Goal: Information Seeking & Learning: Learn about a topic

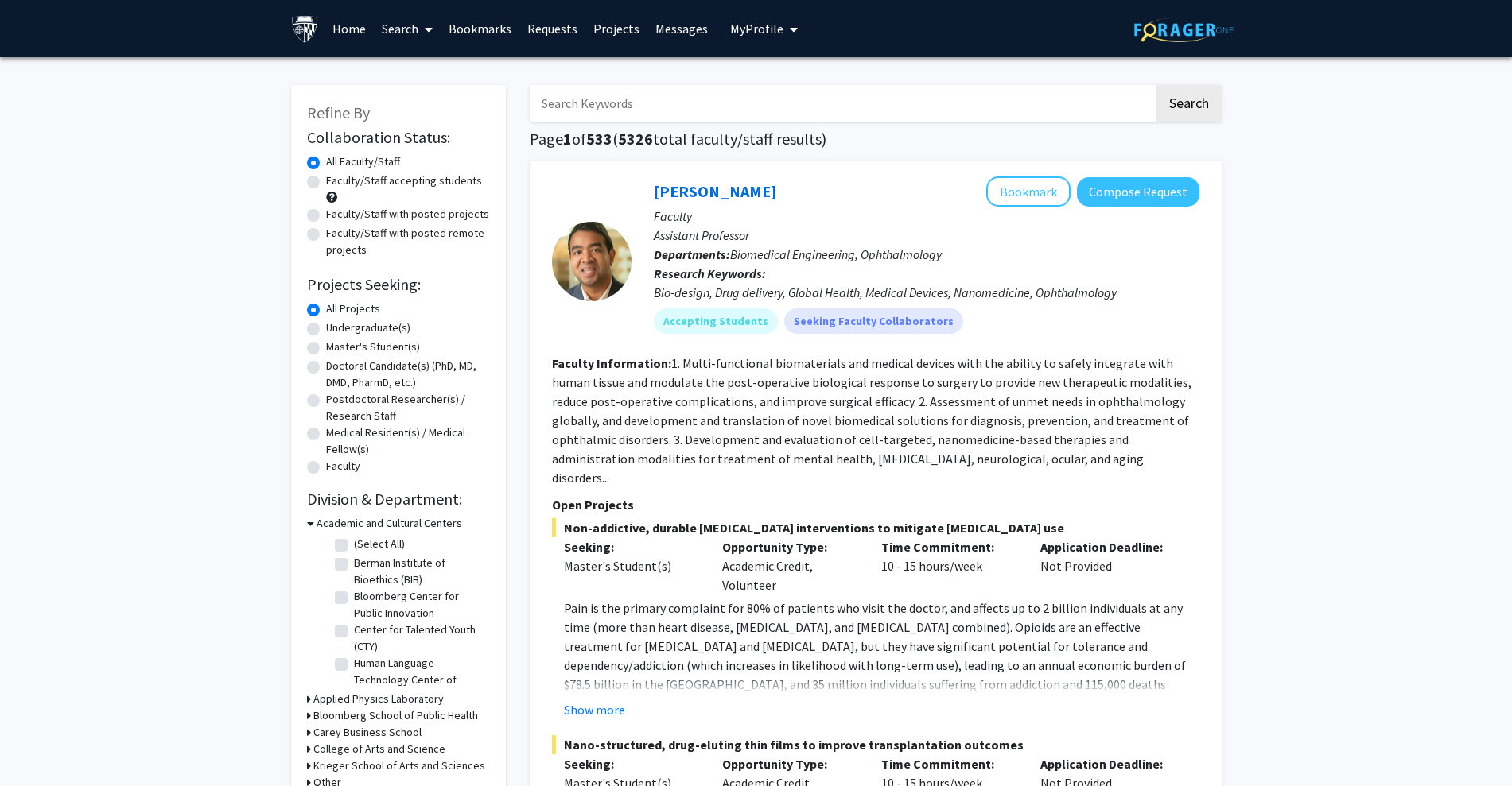
click at [752, 23] on span "My Profile" at bounding box center [756, 28] width 54 height 16
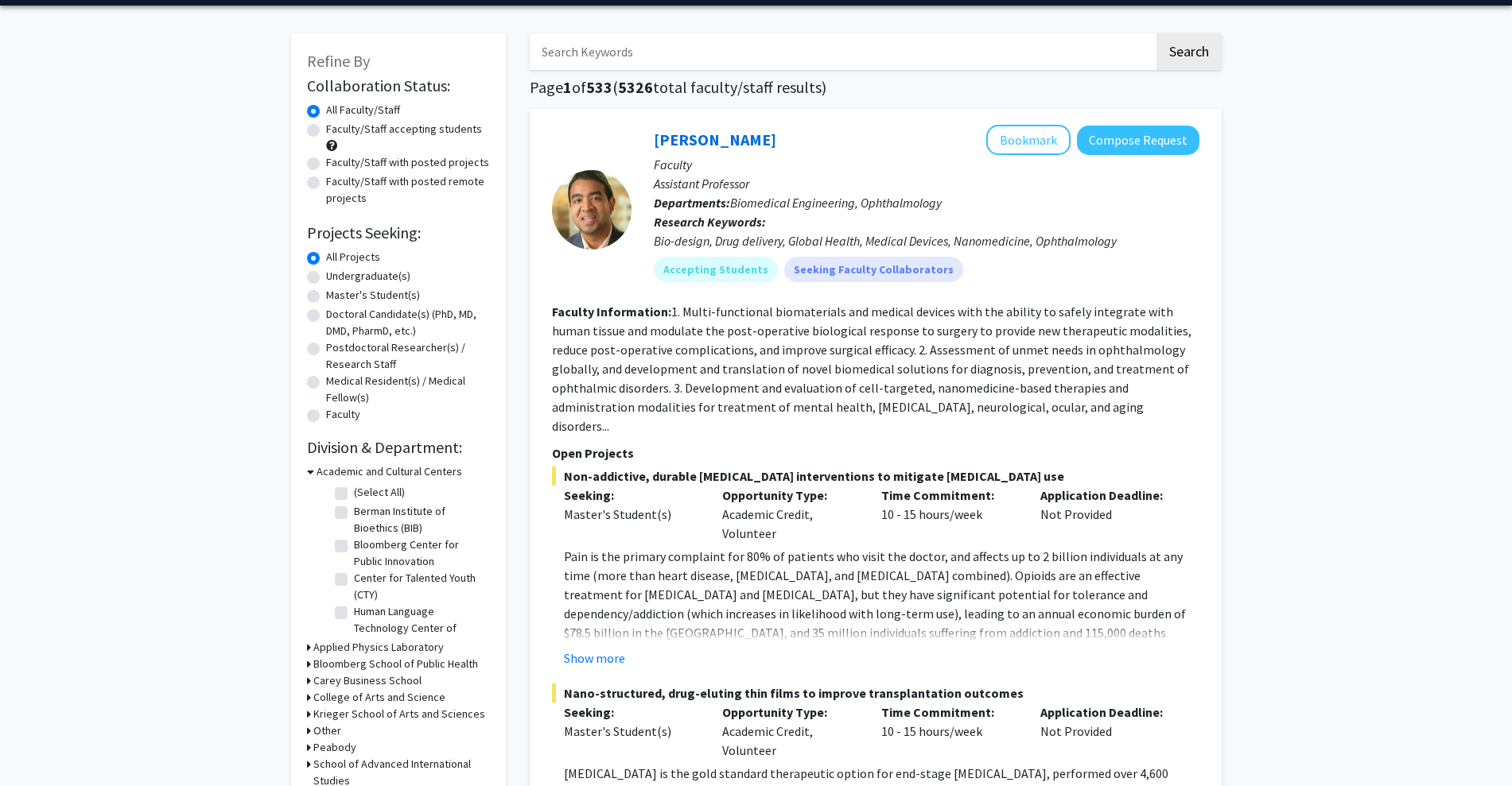
scroll to position [51, 0]
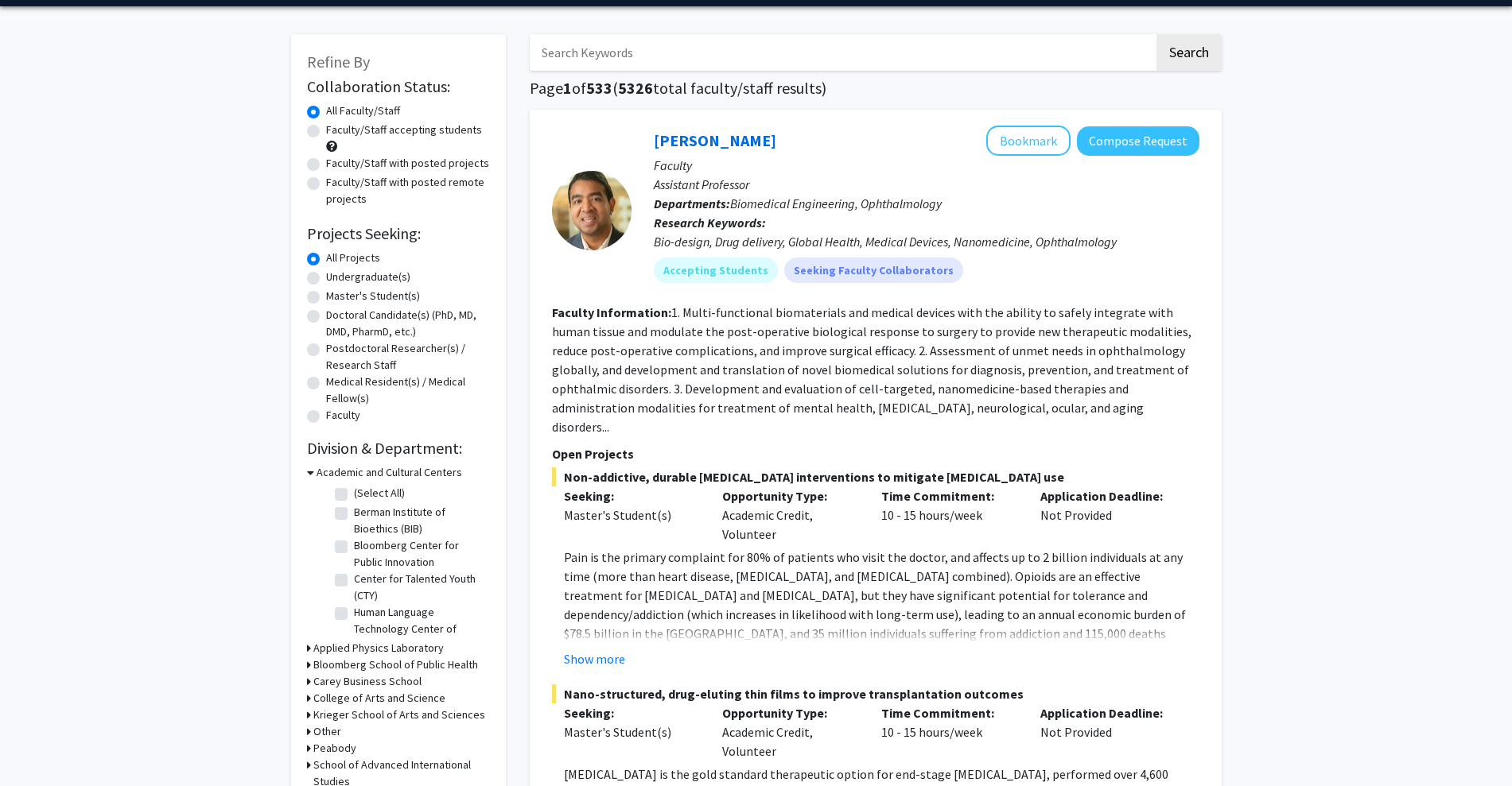
click at [396, 277] on label "Undergraduate(s)" at bounding box center [368, 277] width 84 height 16
click at [336, 277] on input "Undergraduate(s)" at bounding box center [331, 273] width 11 height 11
radio input "true"
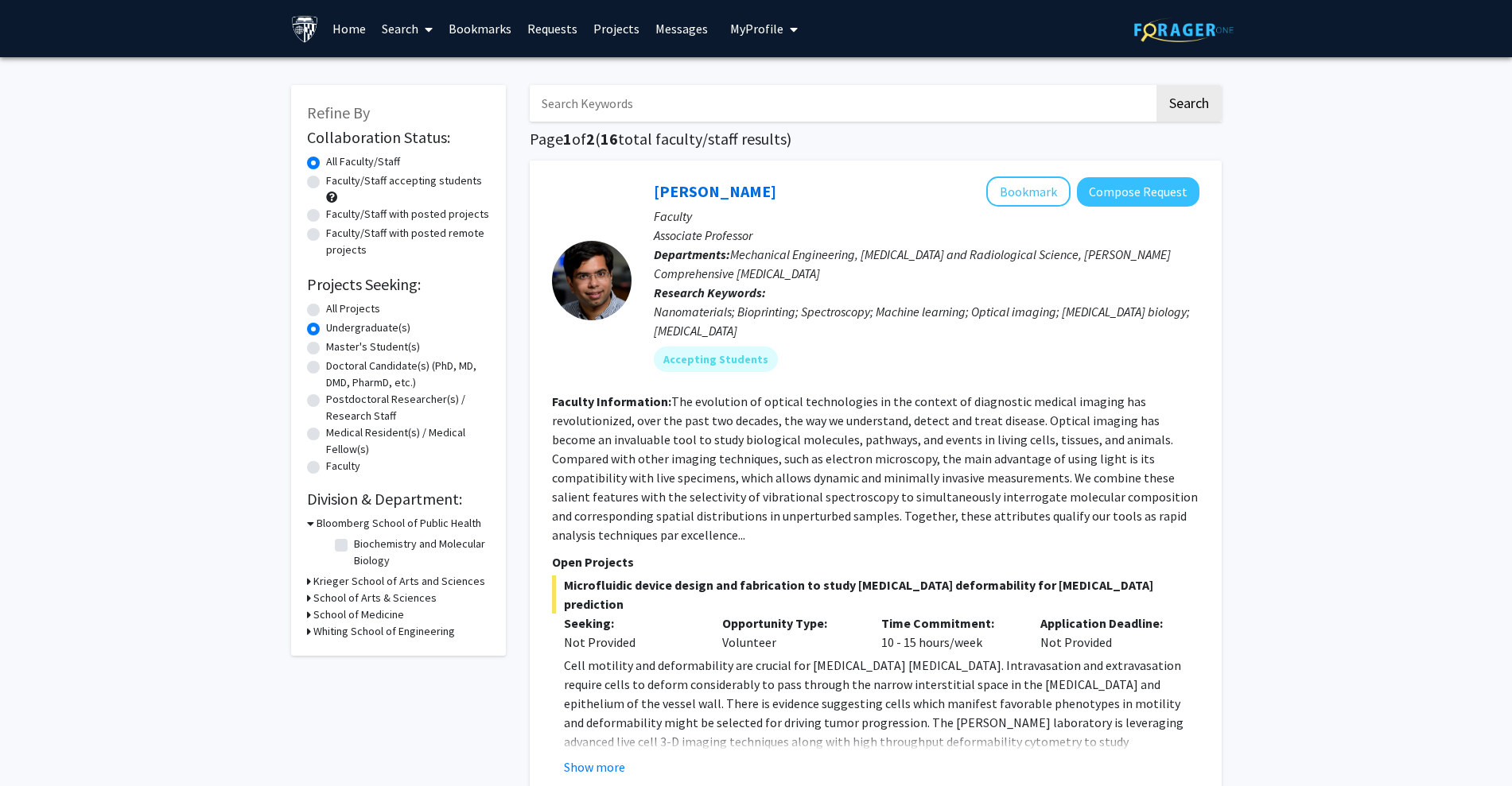
click at [412, 174] on label "Faculty/Staff accepting students" at bounding box center [404, 181] width 156 height 16
click at [336, 174] on input "Faculty/Staff accepting students" at bounding box center [331, 178] width 11 height 11
radio input "true"
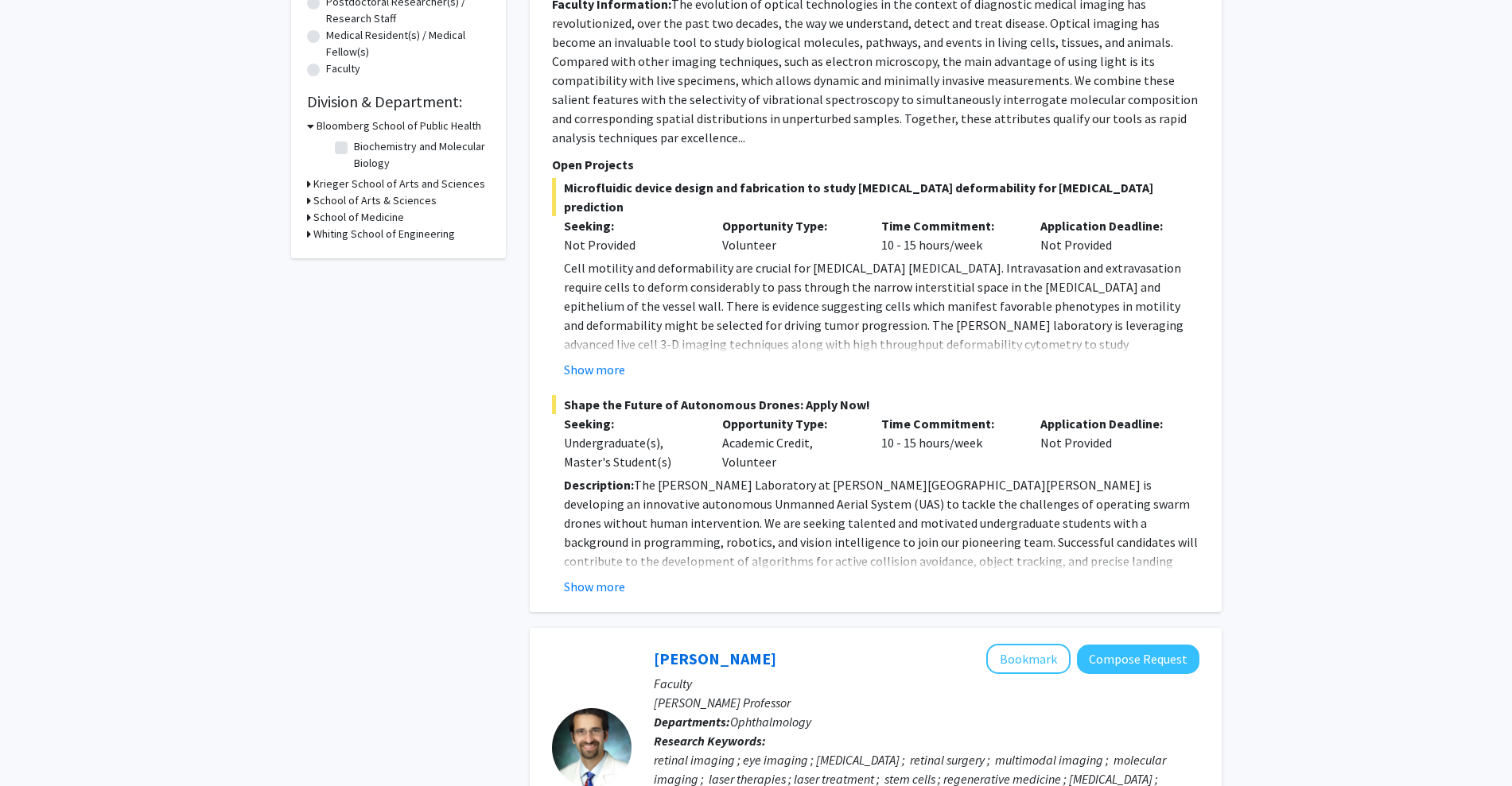
scroll to position [398, 0]
click at [600, 576] on button "Show more" at bounding box center [595, 585] width 61 height 19
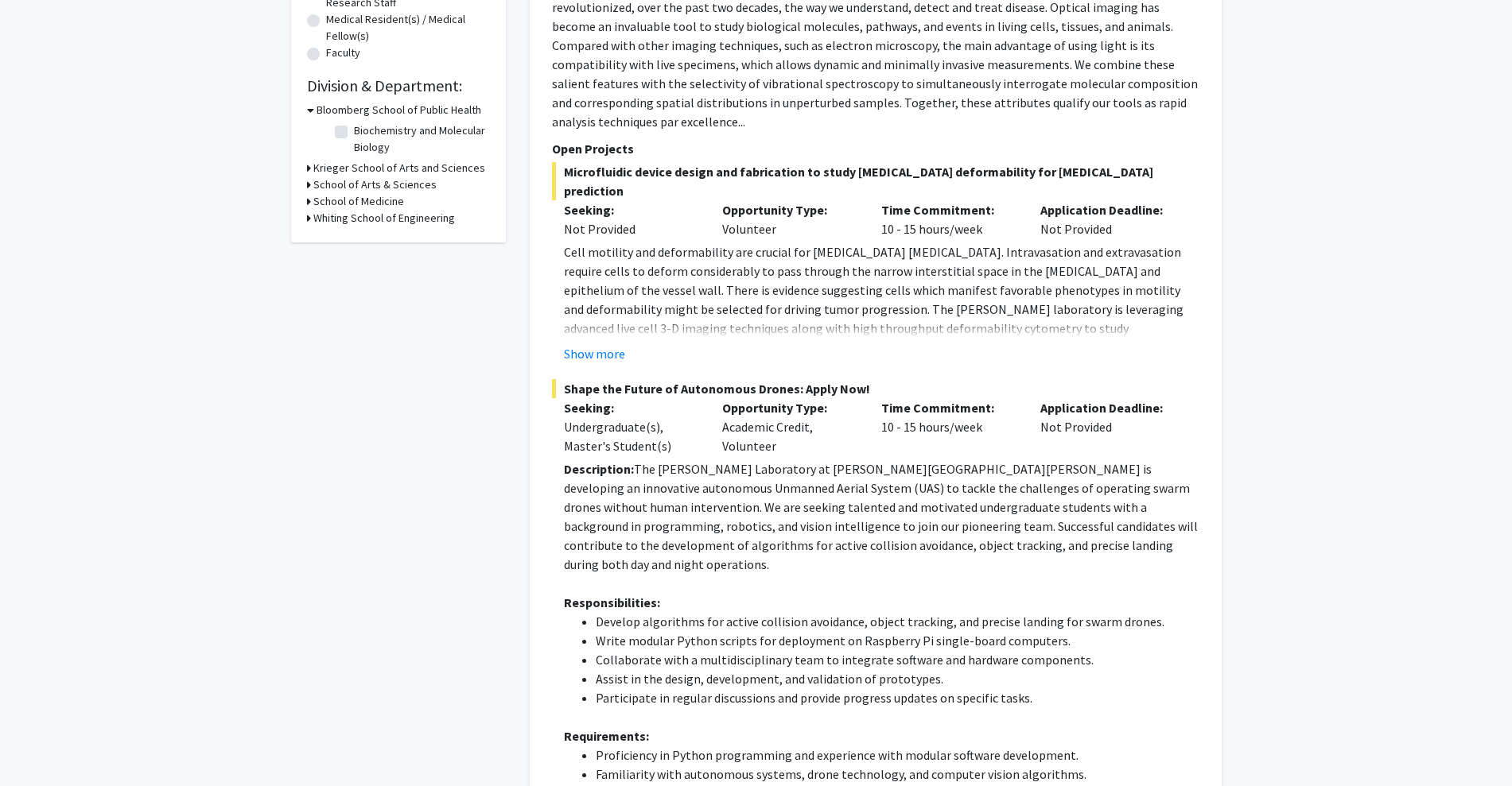
scroll to position [402, 0]
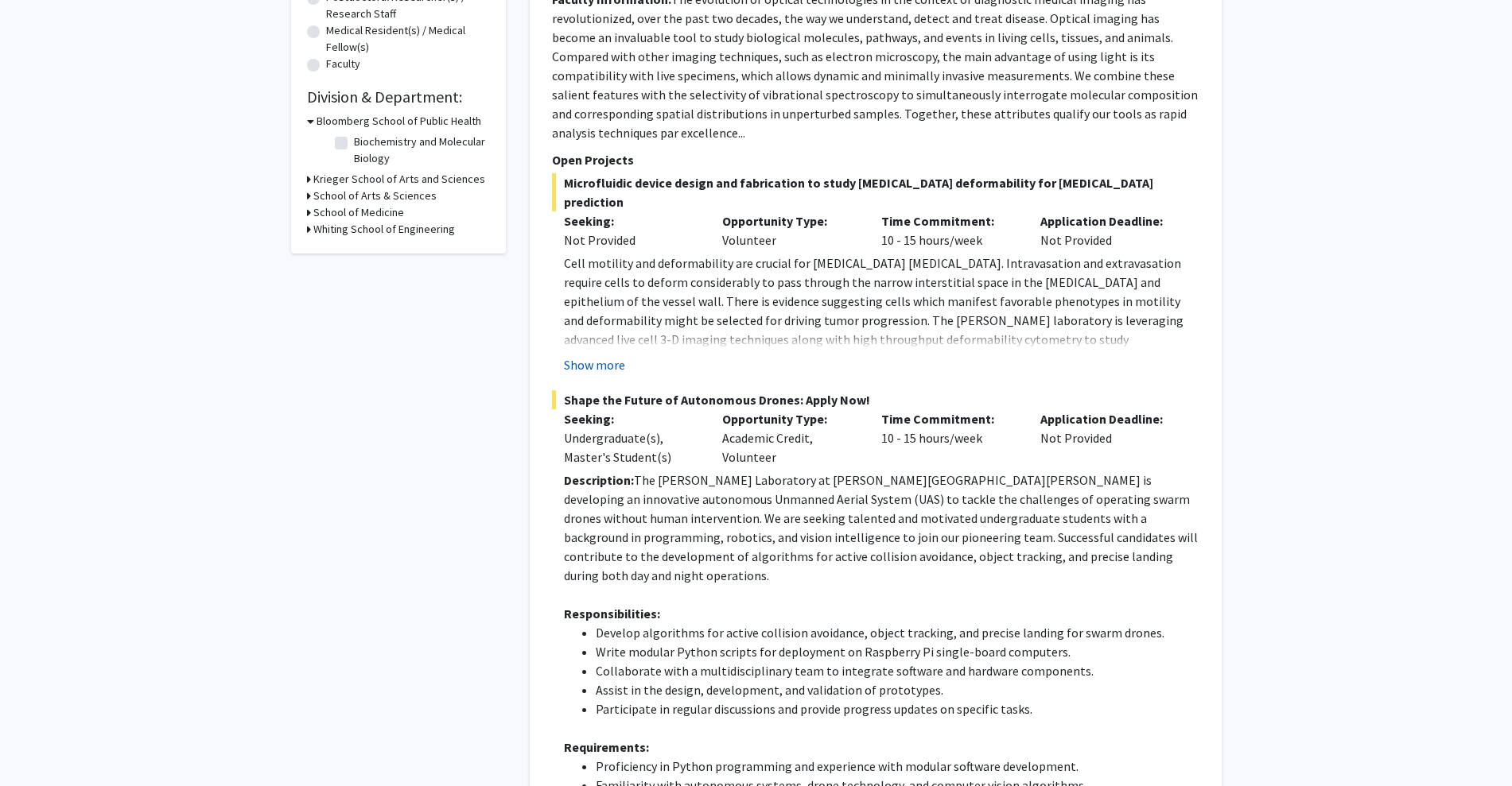
click at [604, 356] on button "Show more" at bounding box center [595, 365] width 61 height 19
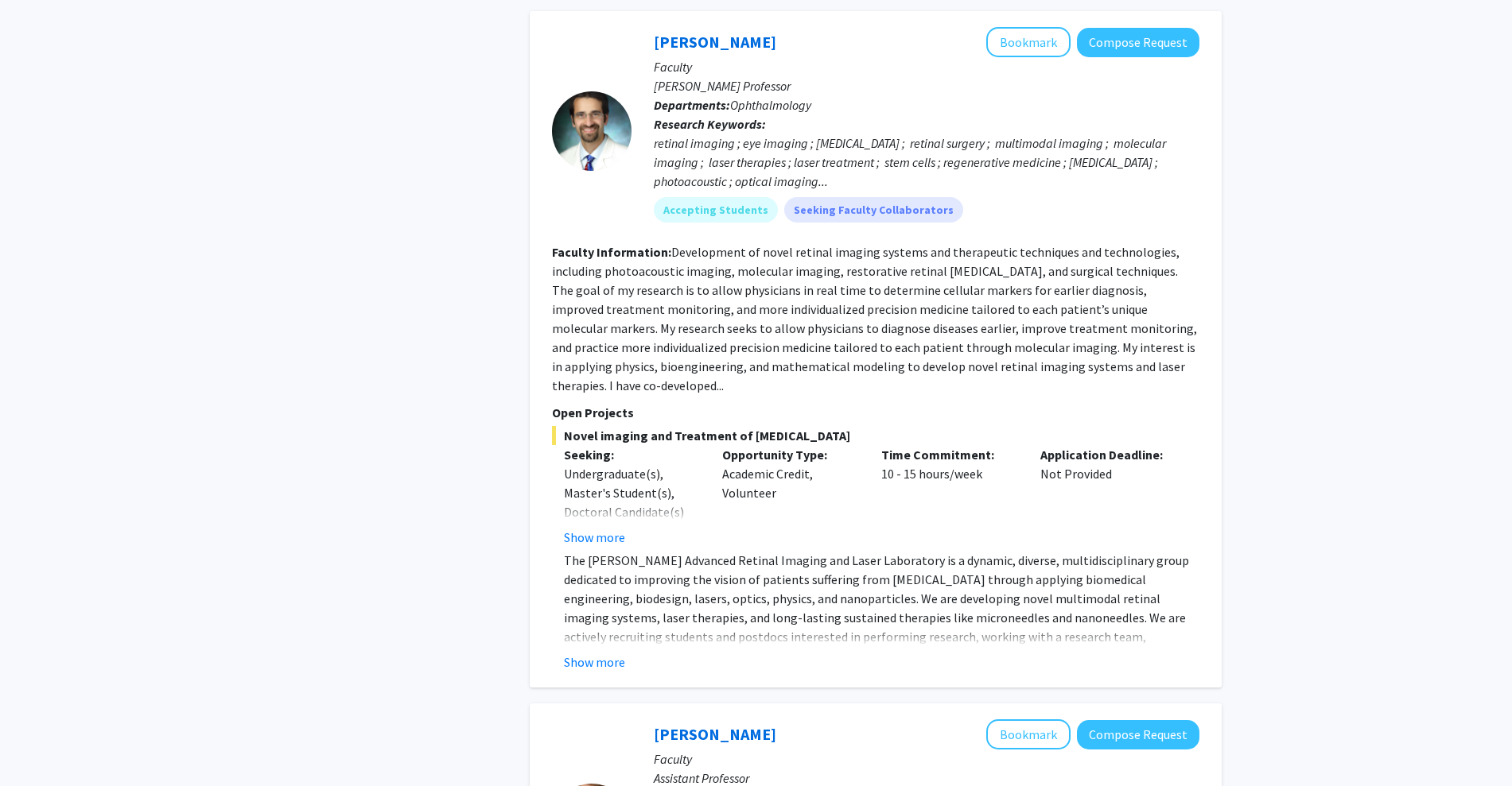
scroll to position [1742, 0]
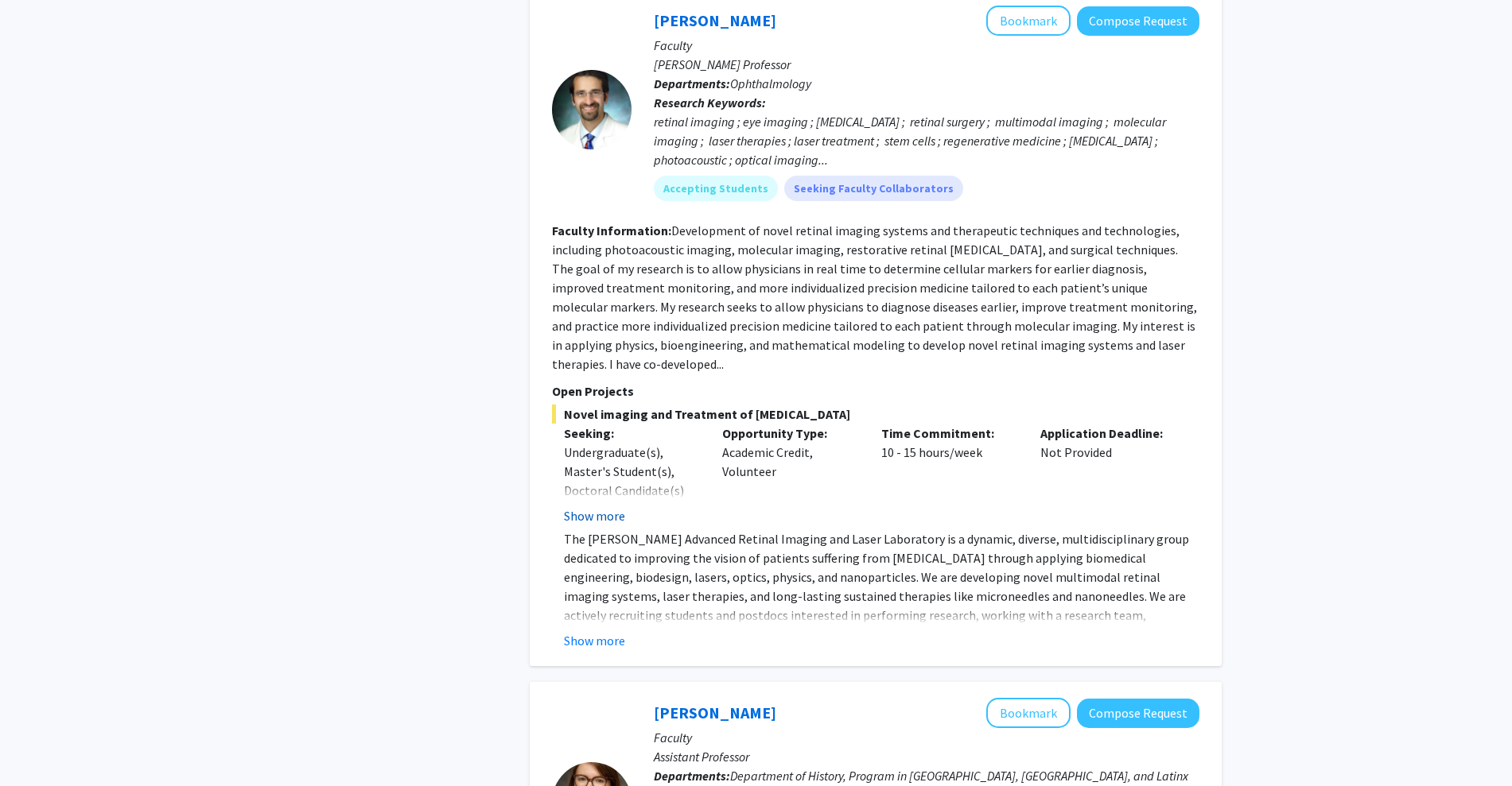
click at [618, 506] on button "Show more" at bounding box center [595, 515] width 61 height 19
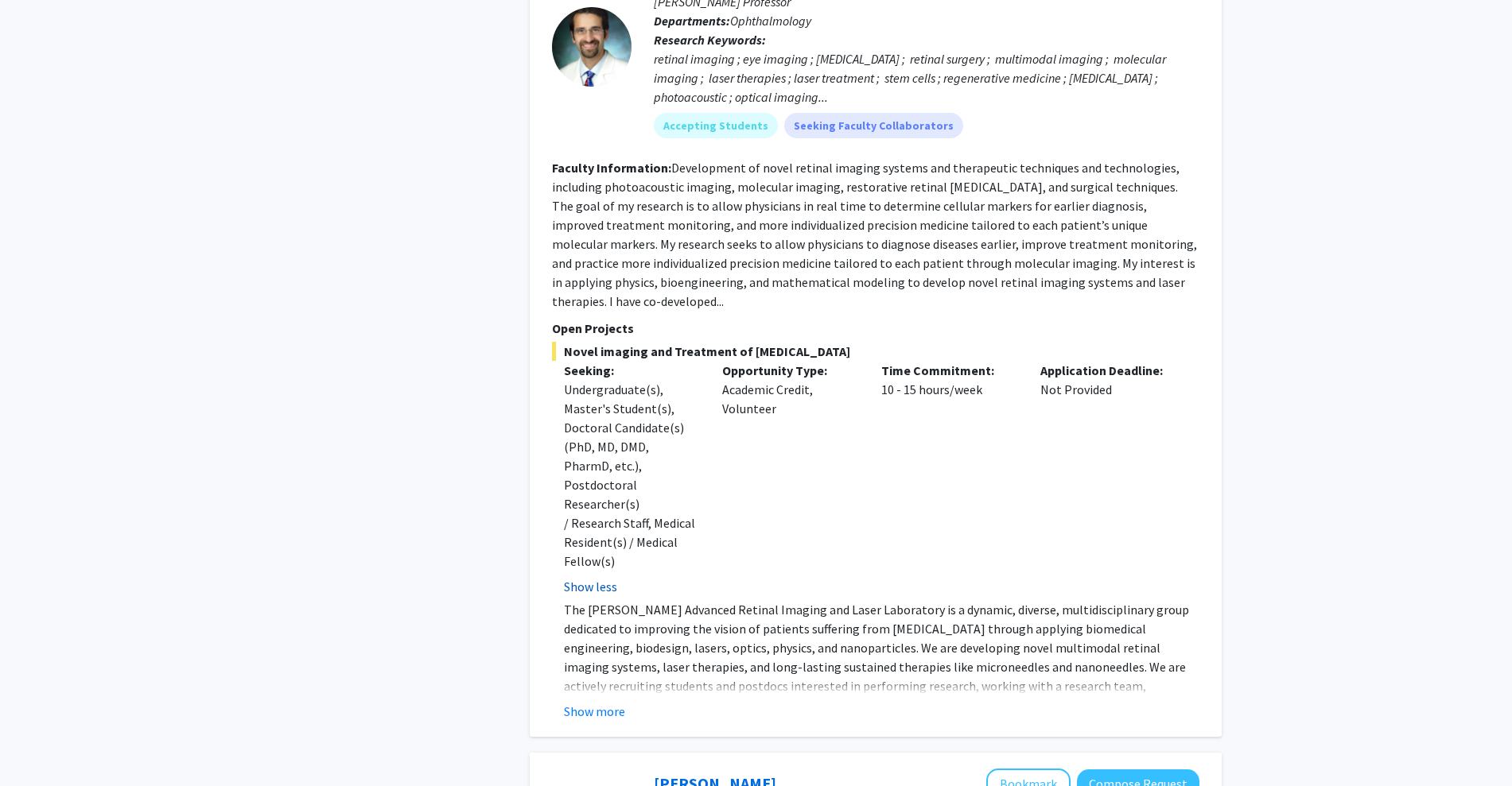
scroll to position [1805, 0]
click at [612, 701] on button "Show more" at bounding box center [595, 710] width 61 height 19
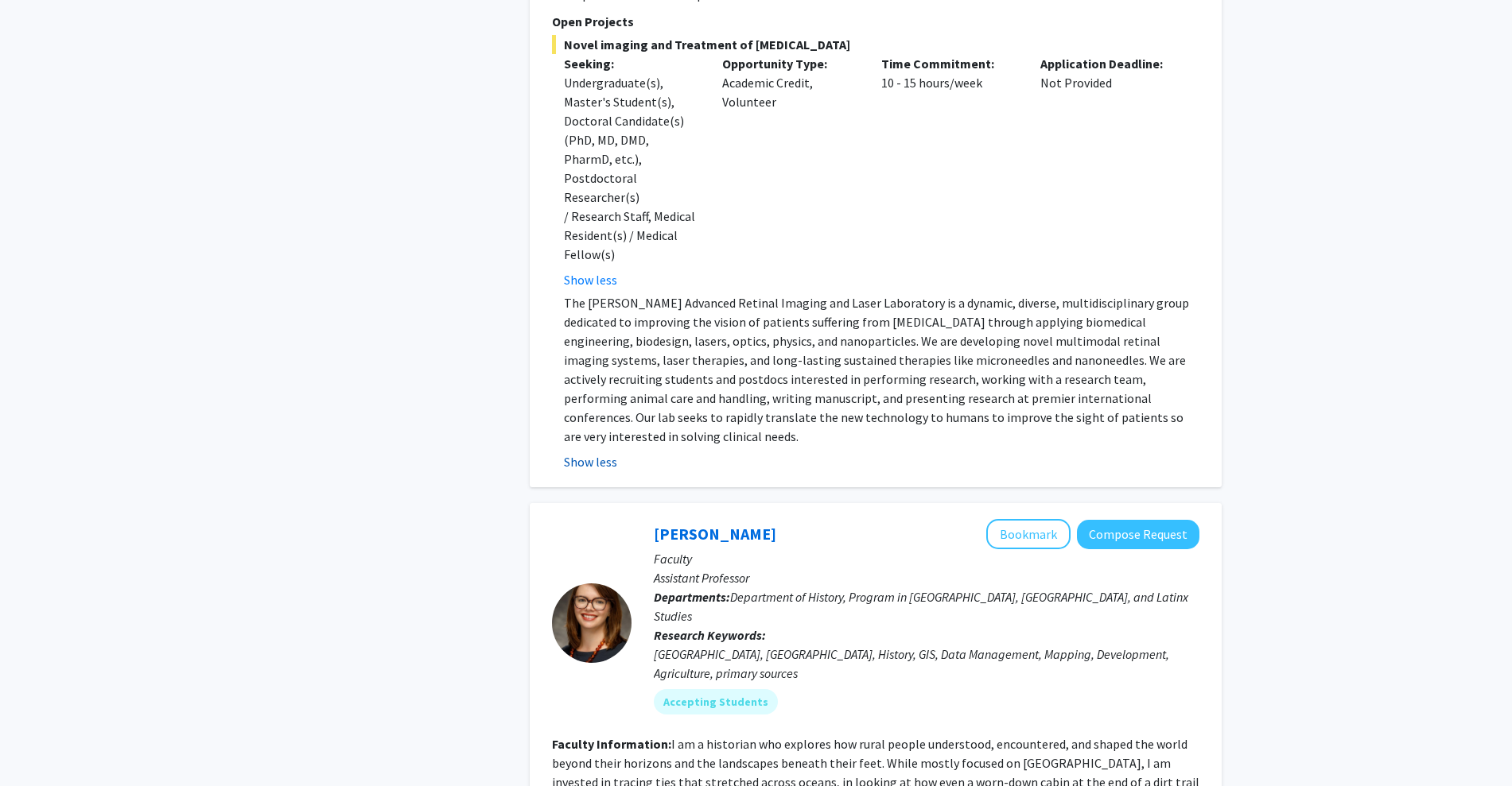
scroll to position [2134, 0]
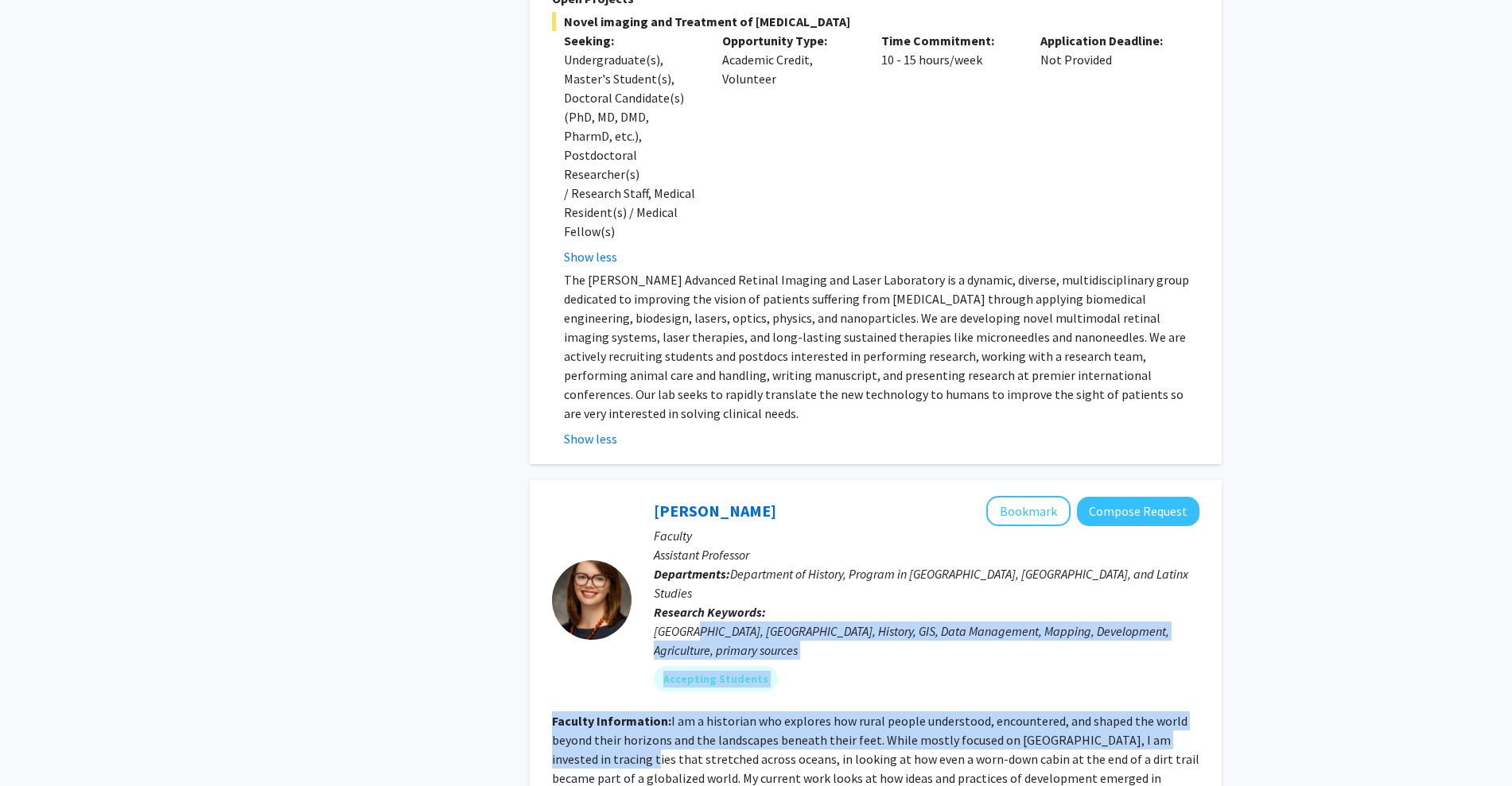
drag, startPoint x: 612, startPoint y: 561, endPoint x: 687, endPoint y: 441, distance: 141.5
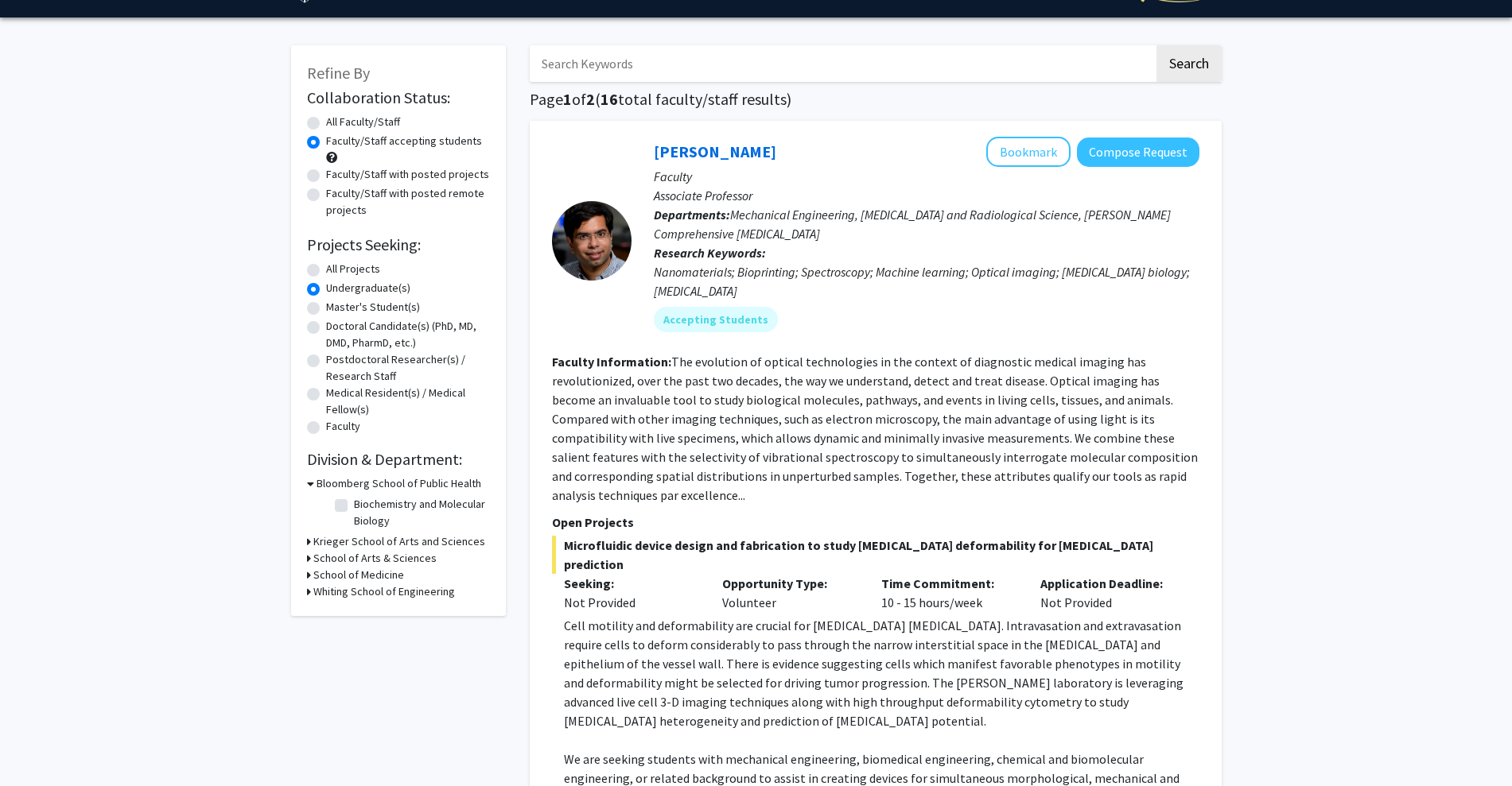
scroll to position [40, 0]
click at [354, 508] on label "Biochemistry and Molecular Biology" at bounding box center [420, 512] width 132 height 34
click at [354, 505] on input "Biochemistry and Molecular Biology" at bounding box center [359, 500] width 11 height 11
checkbox input "true"
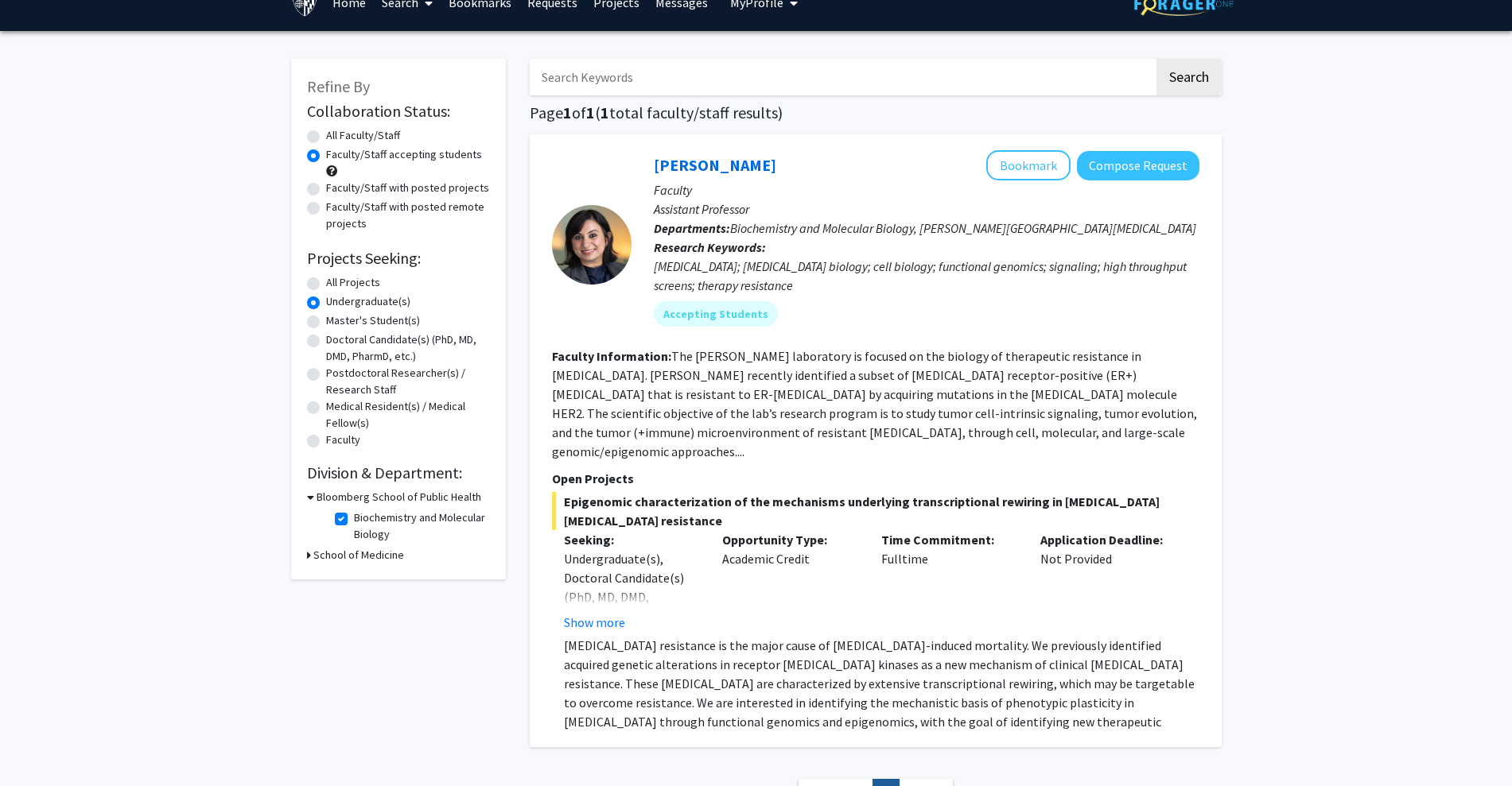
scroll to position [29, 0]
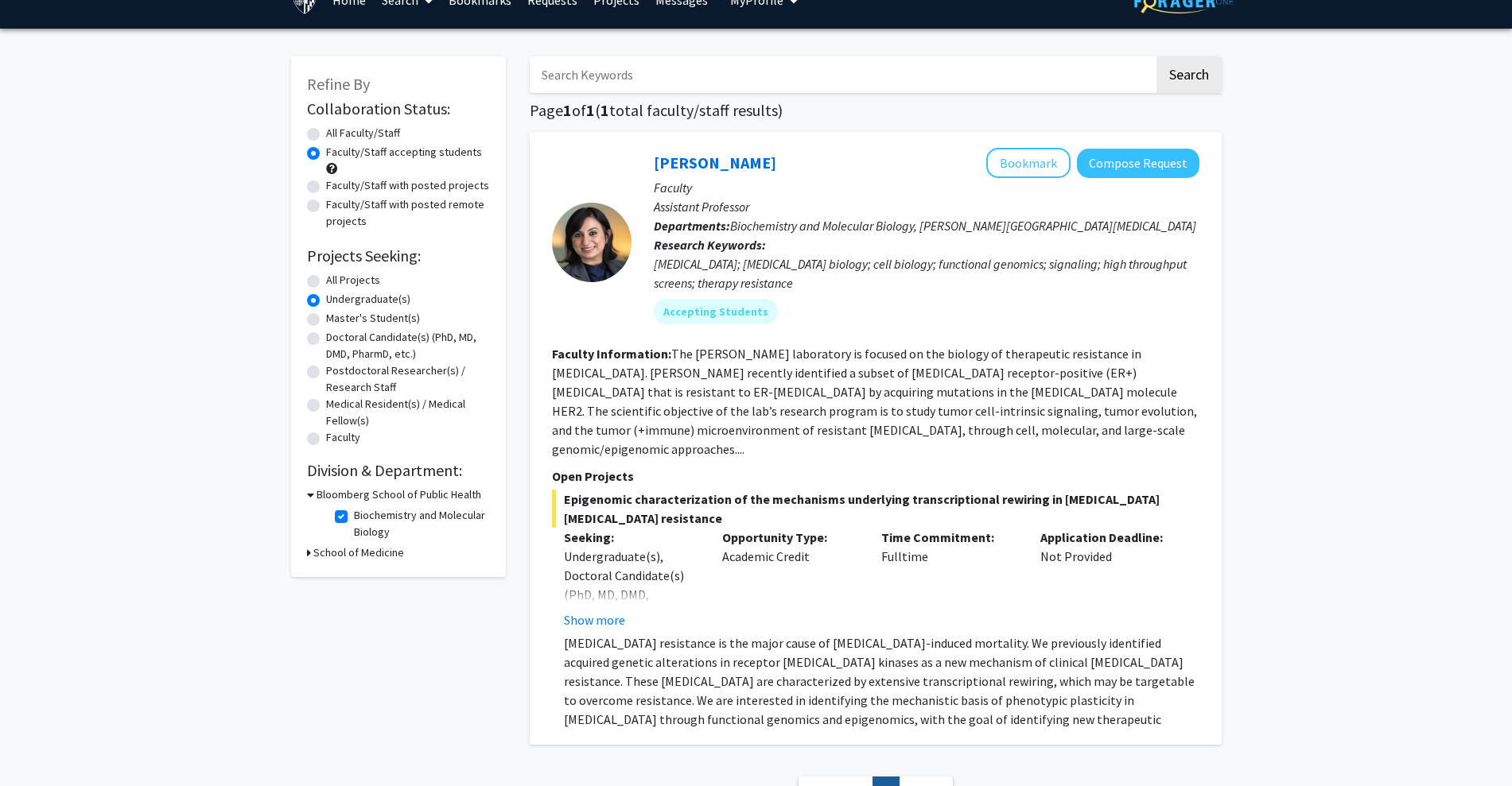
click at [336, 555] on h3 "School of Medicine" at bounding box center [358, 552] width 91 height 16
click at [345, 507] on fg-checkbox "Biochemistry and Molecular Biology Biochemistry and Molecular Biology" at bounding box center [410, 523] width 151 height 34
click at [354, 510] on label "Biochemistry and Molecular Biology" at bounding box center [420, 523] width 132 height 34
click at [354, 510] on input "Biochemistry and Molecular Biology" at bounding box center [359, 512] width 11 height 11
checkbox input "false"
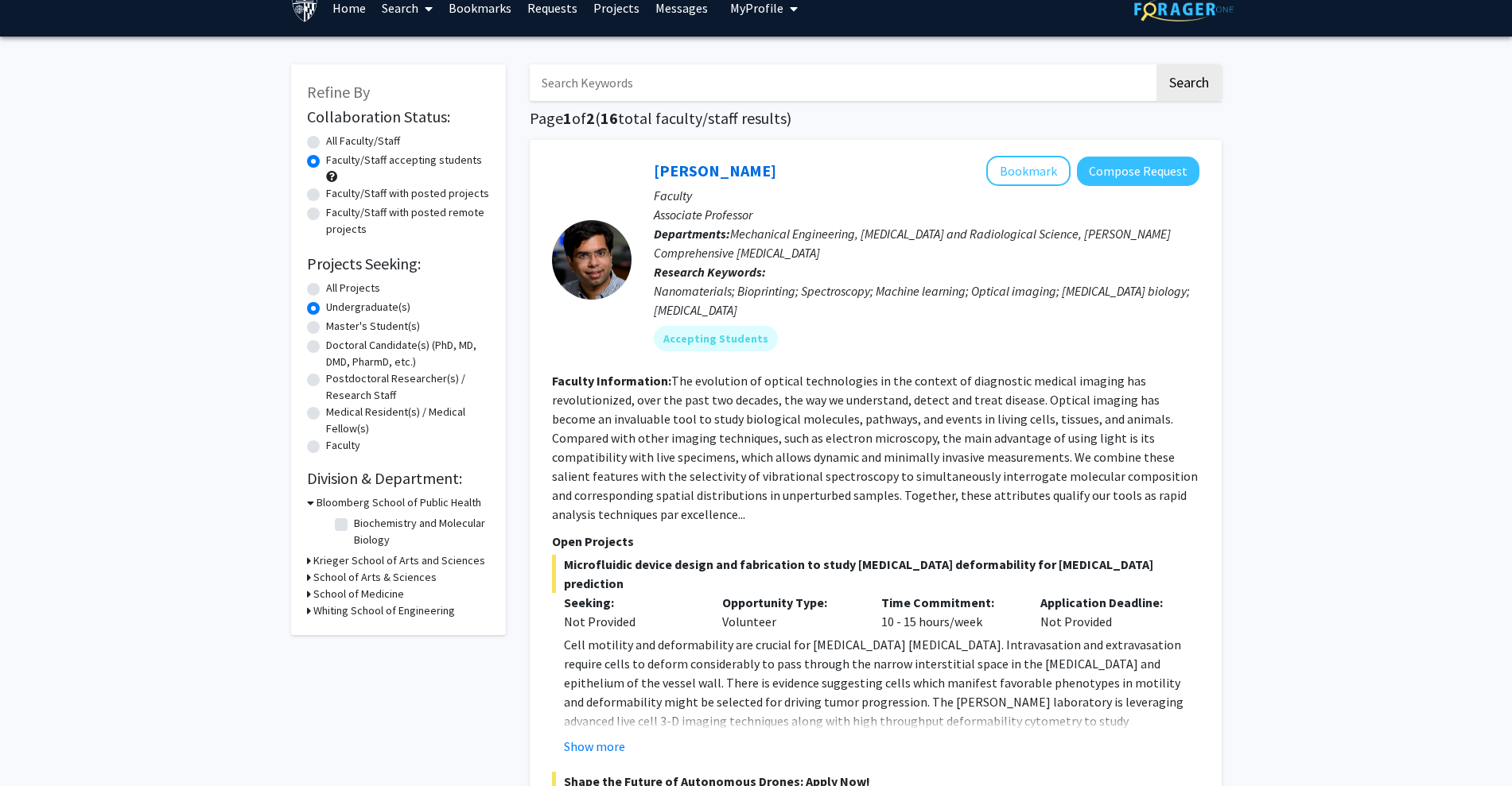
scroll to position [22, 0]
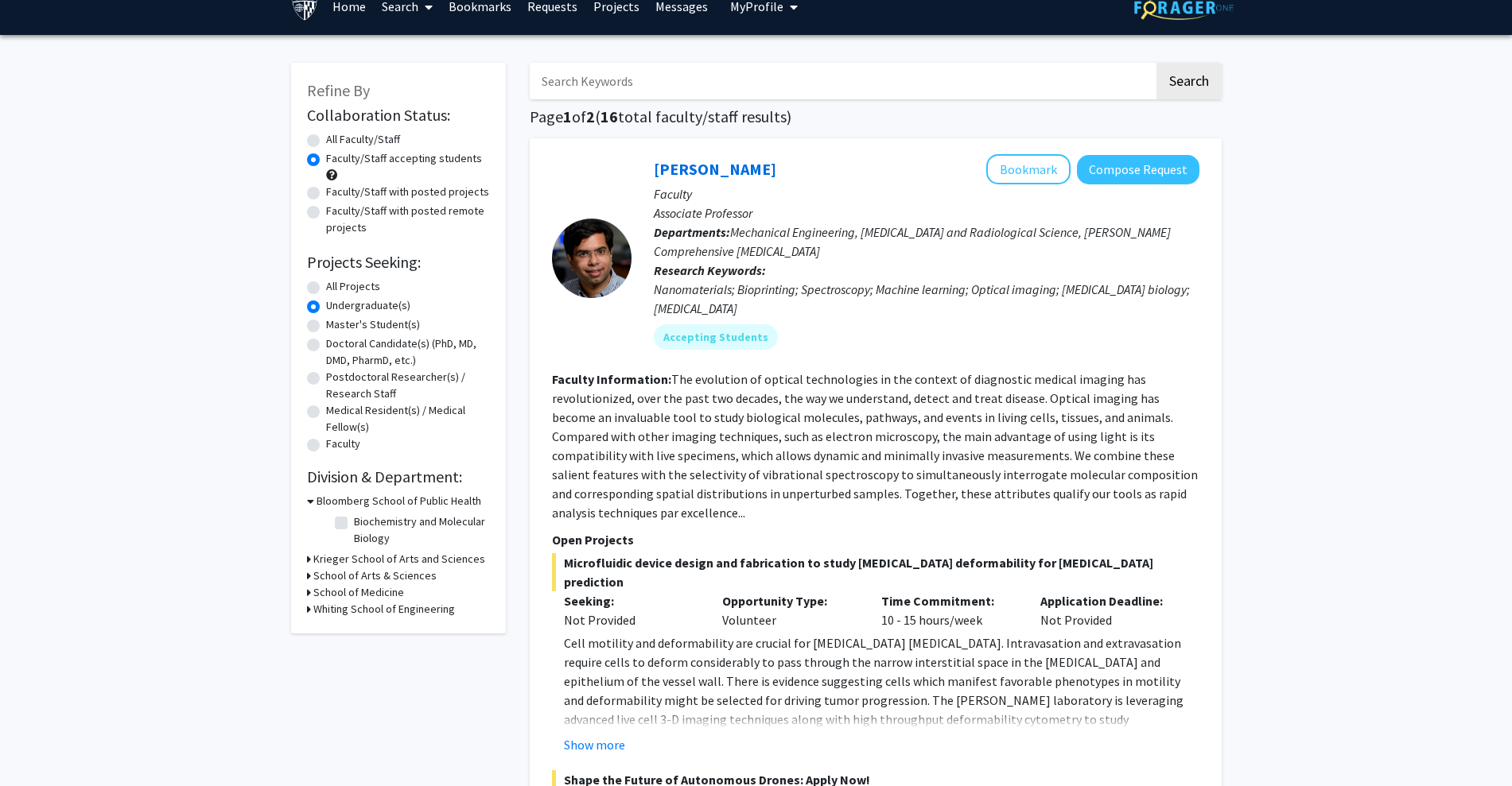
click at [357, 551] on h3 "Krieger School of Arts and Sciences" at bounding box center [399, 559] width 172 height 16
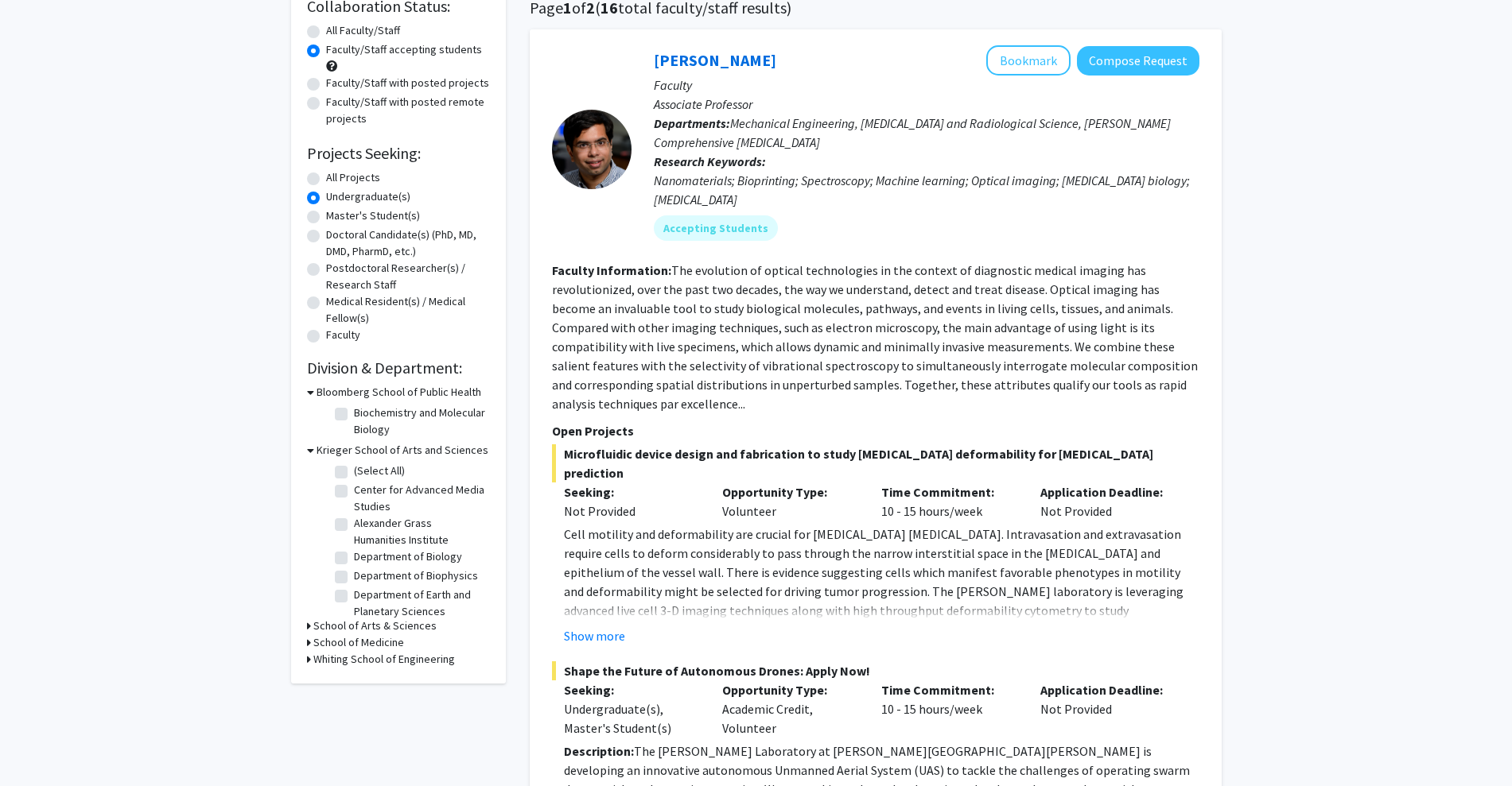
scroll to position [132, 0]
click at [343, 549] on fg-checkbox "Department of Biology Department of Biology" at bounding box center [410, 556] width 151 height 19
click at [354, 552] on label "Department of Biology" at bounding box center [408, 556] width 108 height 16
click at [354, 552] on input "Department of Biology" at bounding box center [359, 552] width 11 height 11
checkbox input "true"
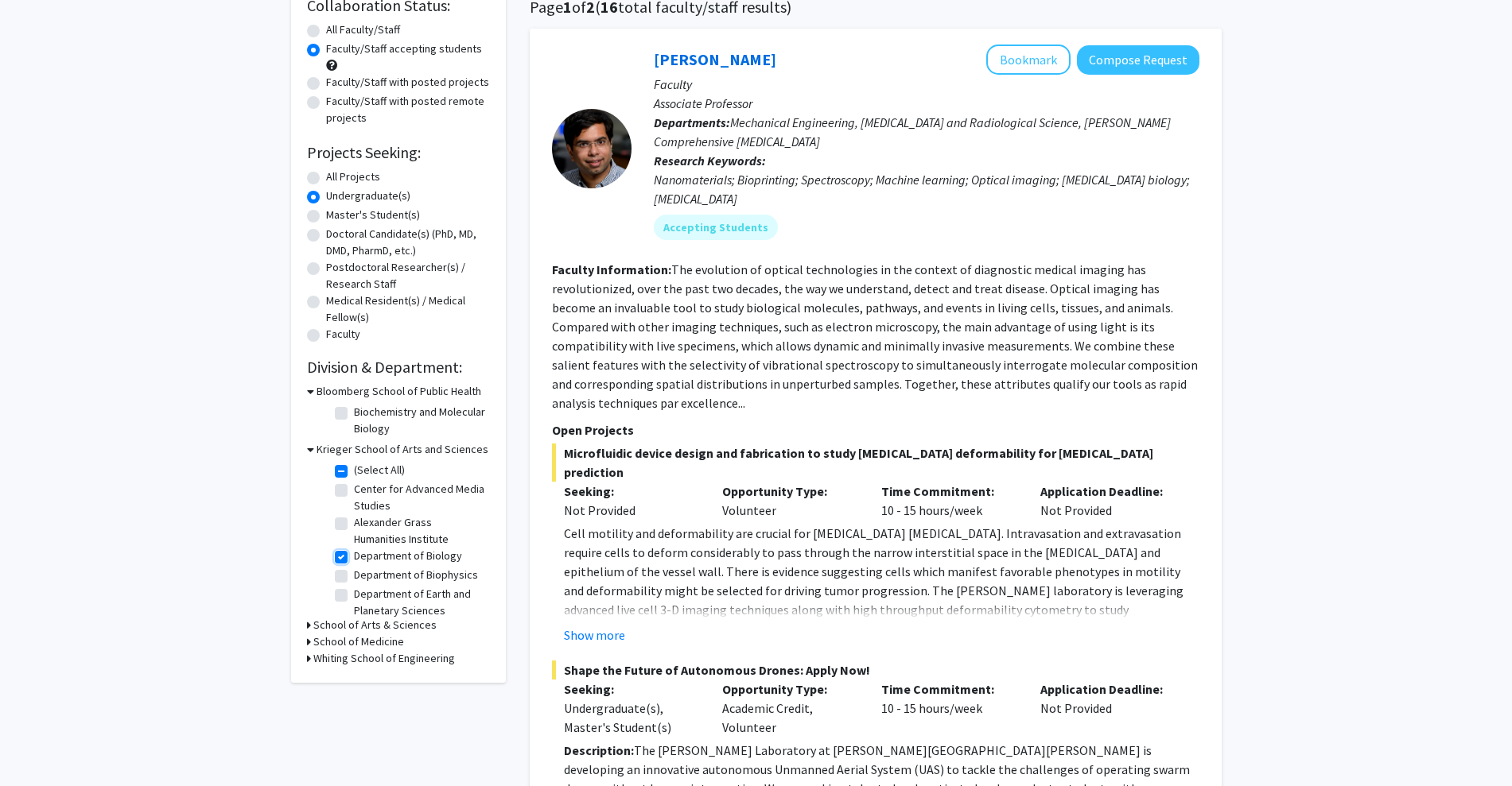
checkbox input "true"
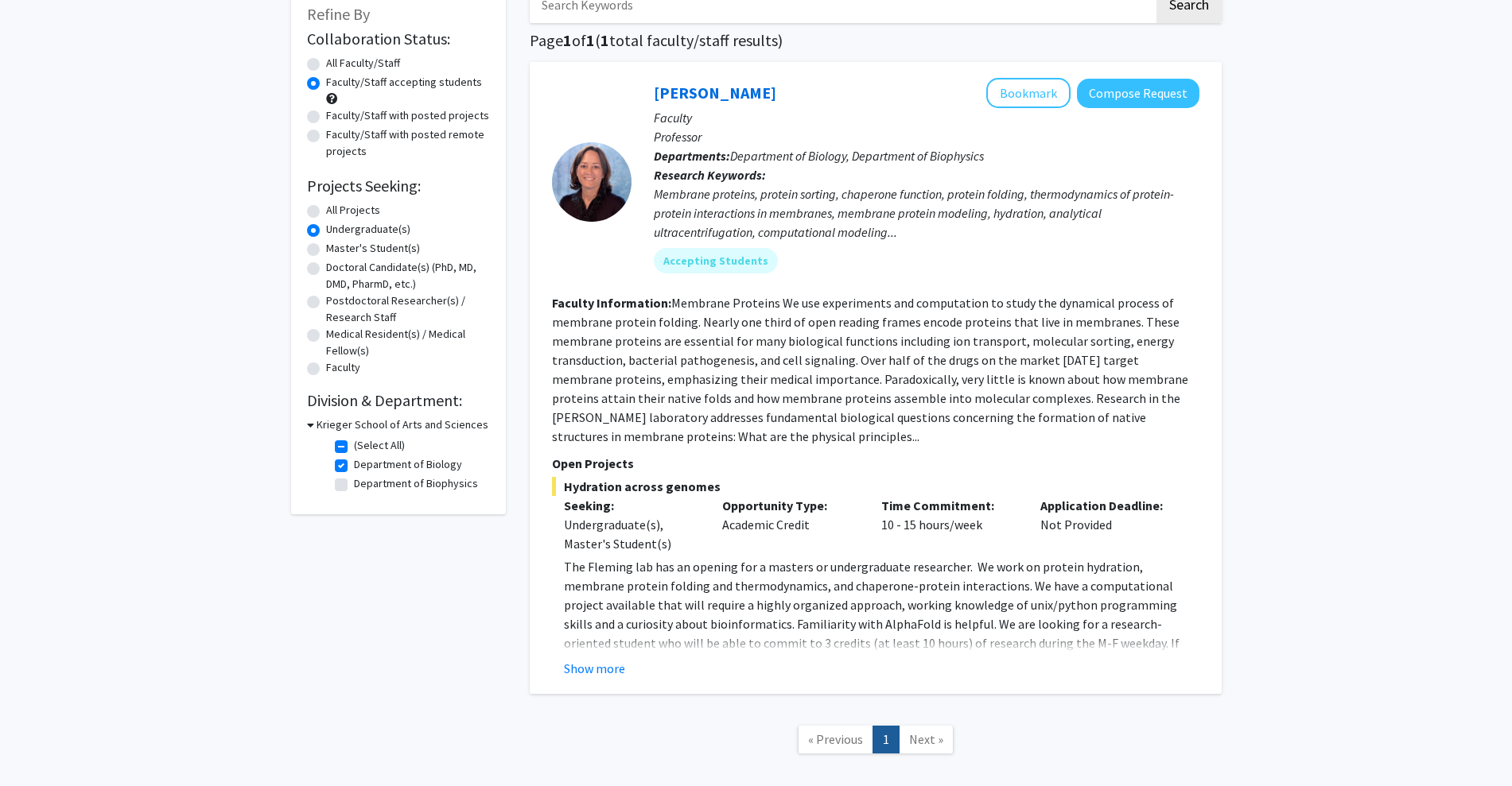
scroll to position [100, 0]
click at [354, 464] on label "Department of Biology" at bounding box center [408, 463] width 108 height 16
click at [354, 464] on input "Department of Biology" at bounding box center [359, 460] width 11 height 11
checkbox input "false"
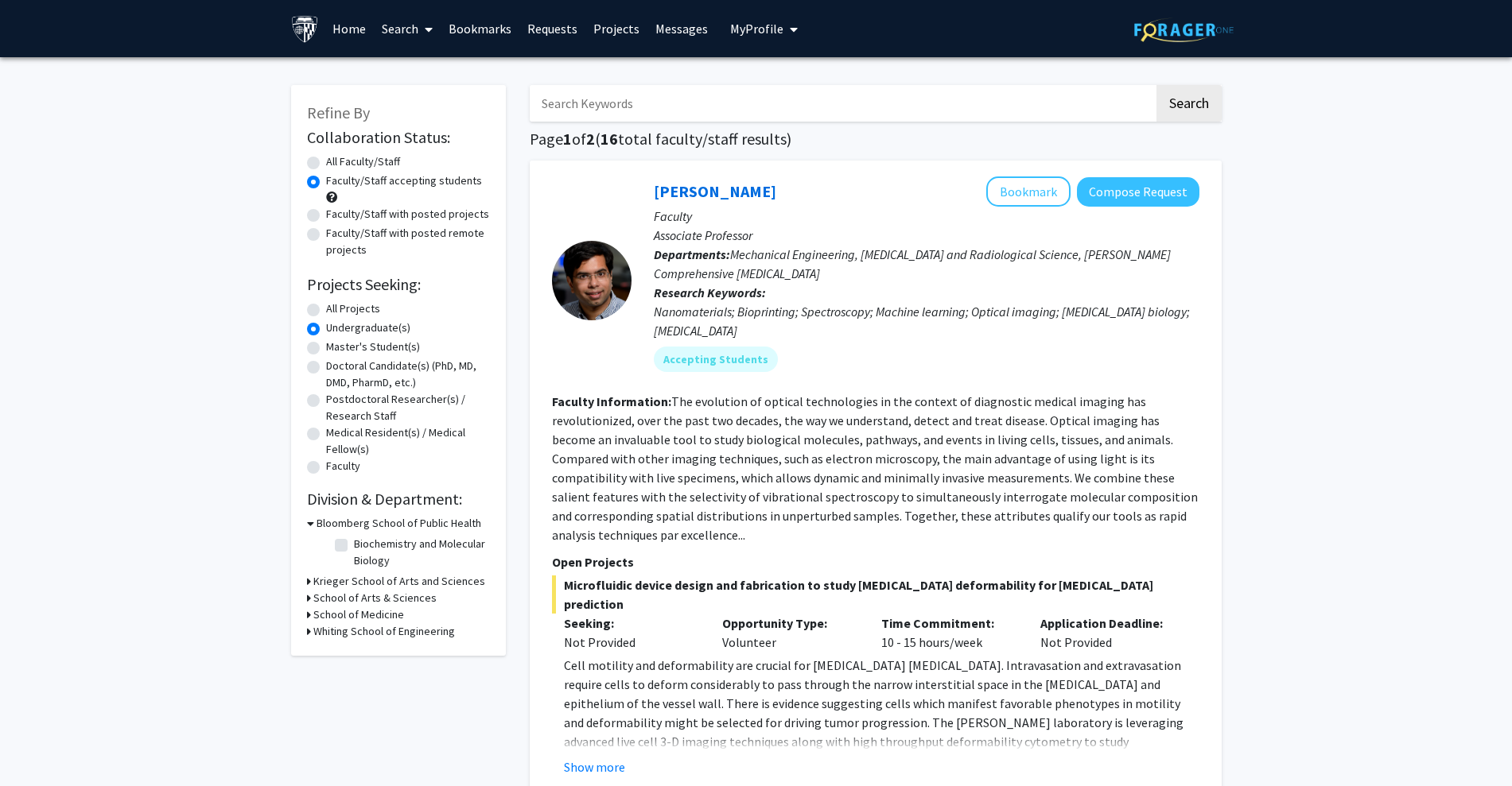
click at [377, 595] on h3 "School of Arts & Sciences" at bounding box center [375, 598] width 124 height 16
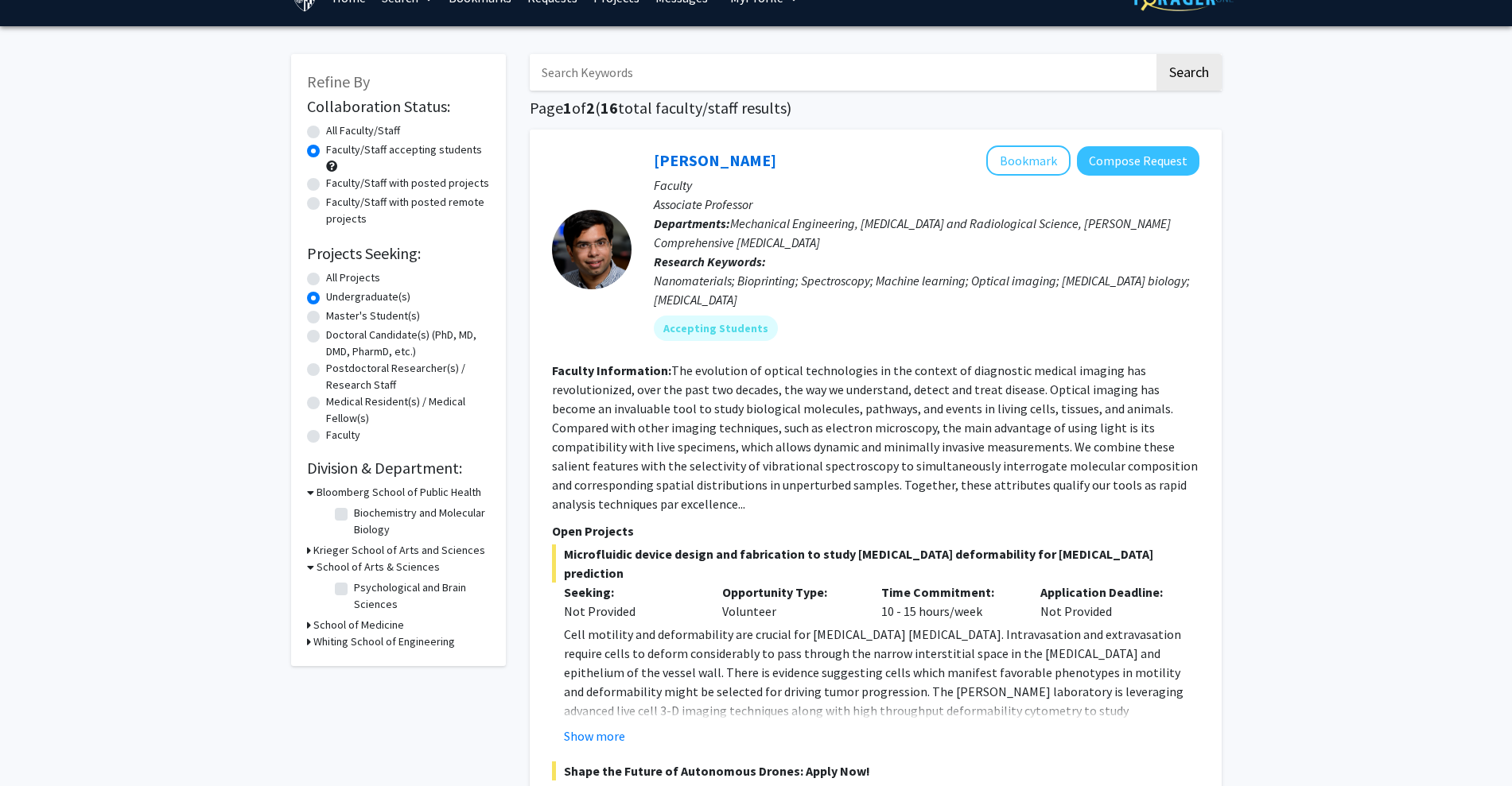
click at [412, 546] on h3 "Krieger School of Arts and Sciences" at bounding box center [399, 551] width 172 height 16
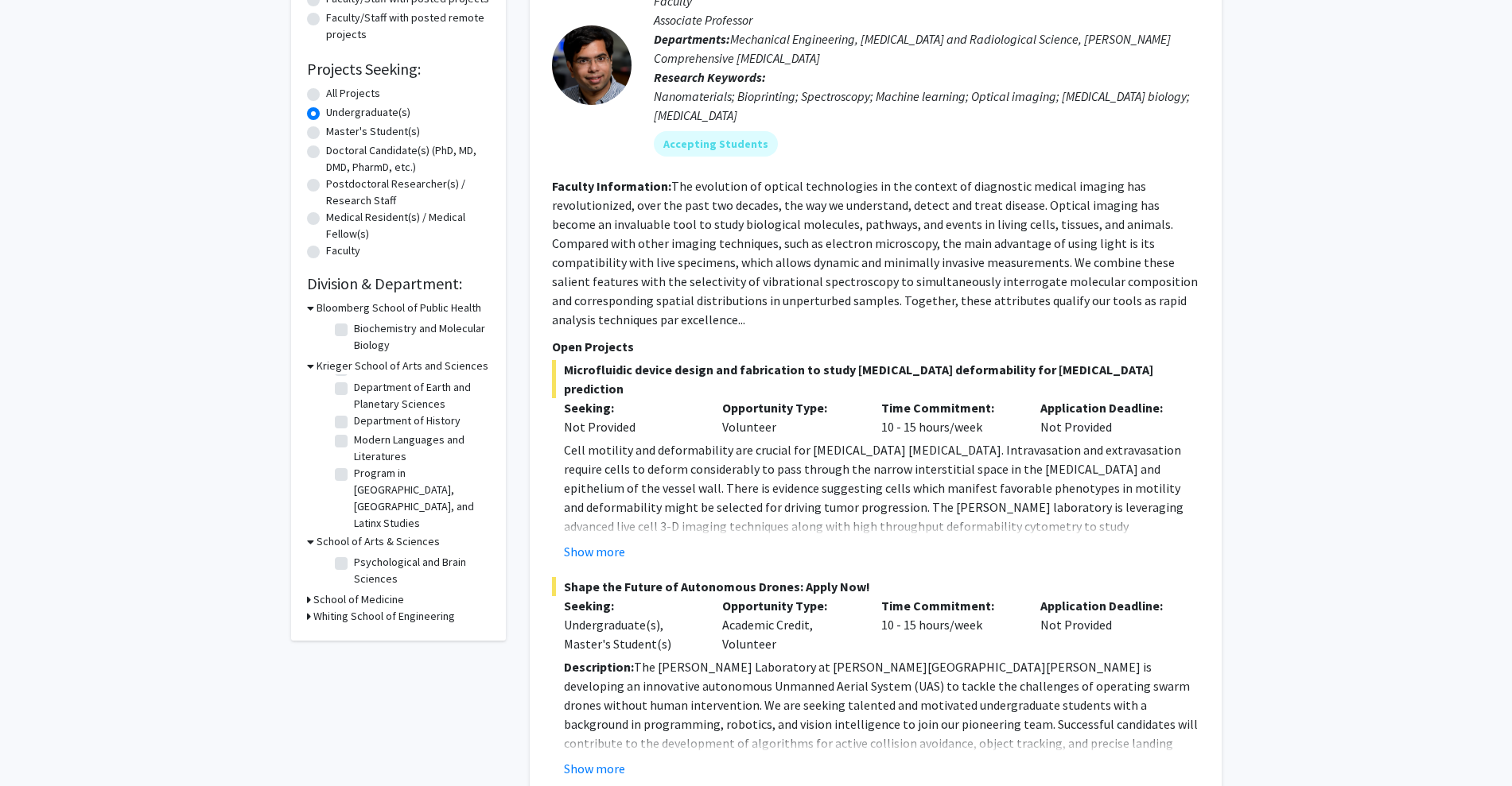
scroll to position [220, 0]
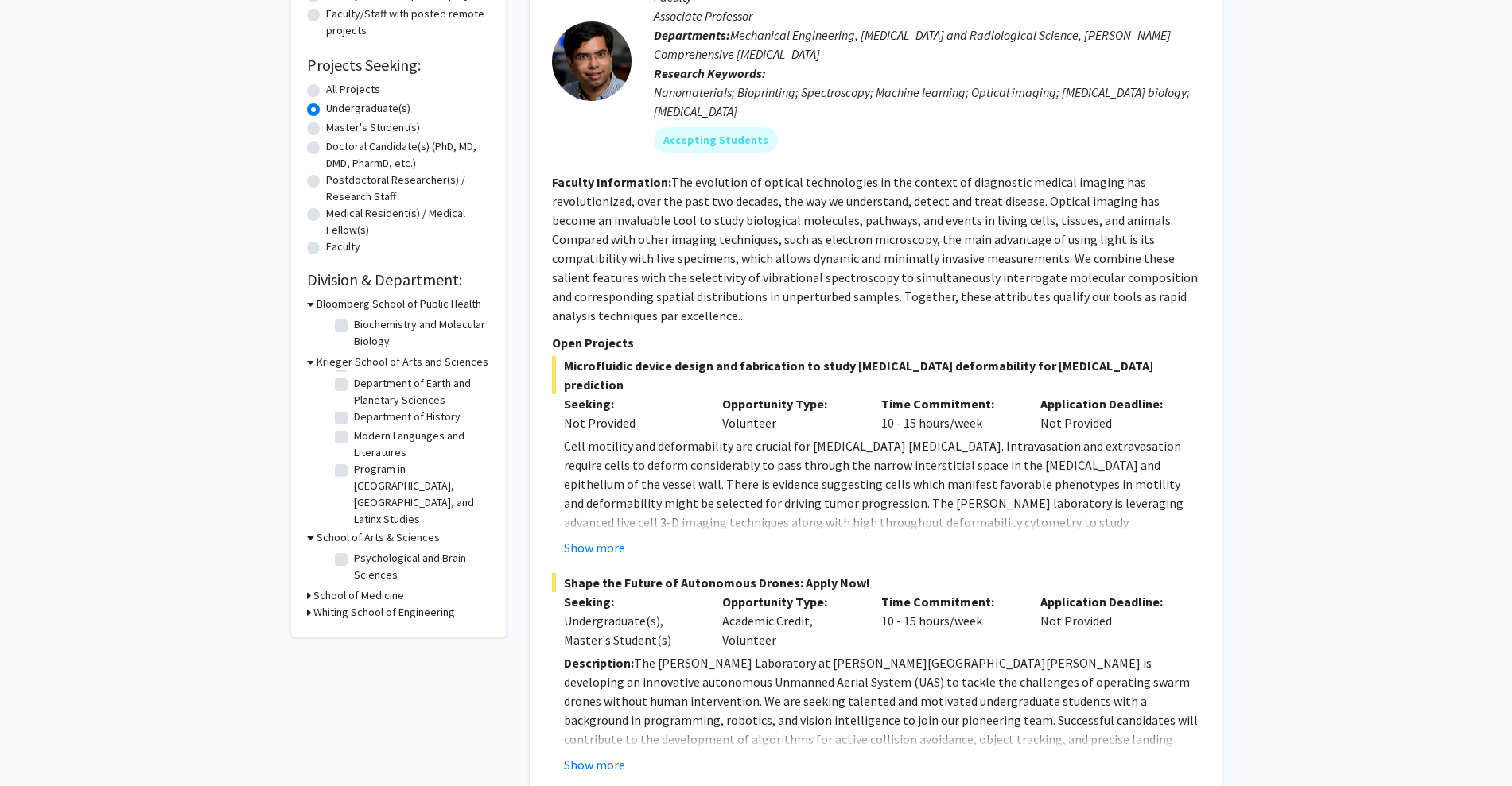
click at [354, 555] on label "Psychological and Brain Sciences" at bounding box center [420, 566] width 132 height 34
click at [354, 555] on input "Psychological and Brain Sciences" at bounding box center [359, 555] width 11 height 11
checkbox input "true"
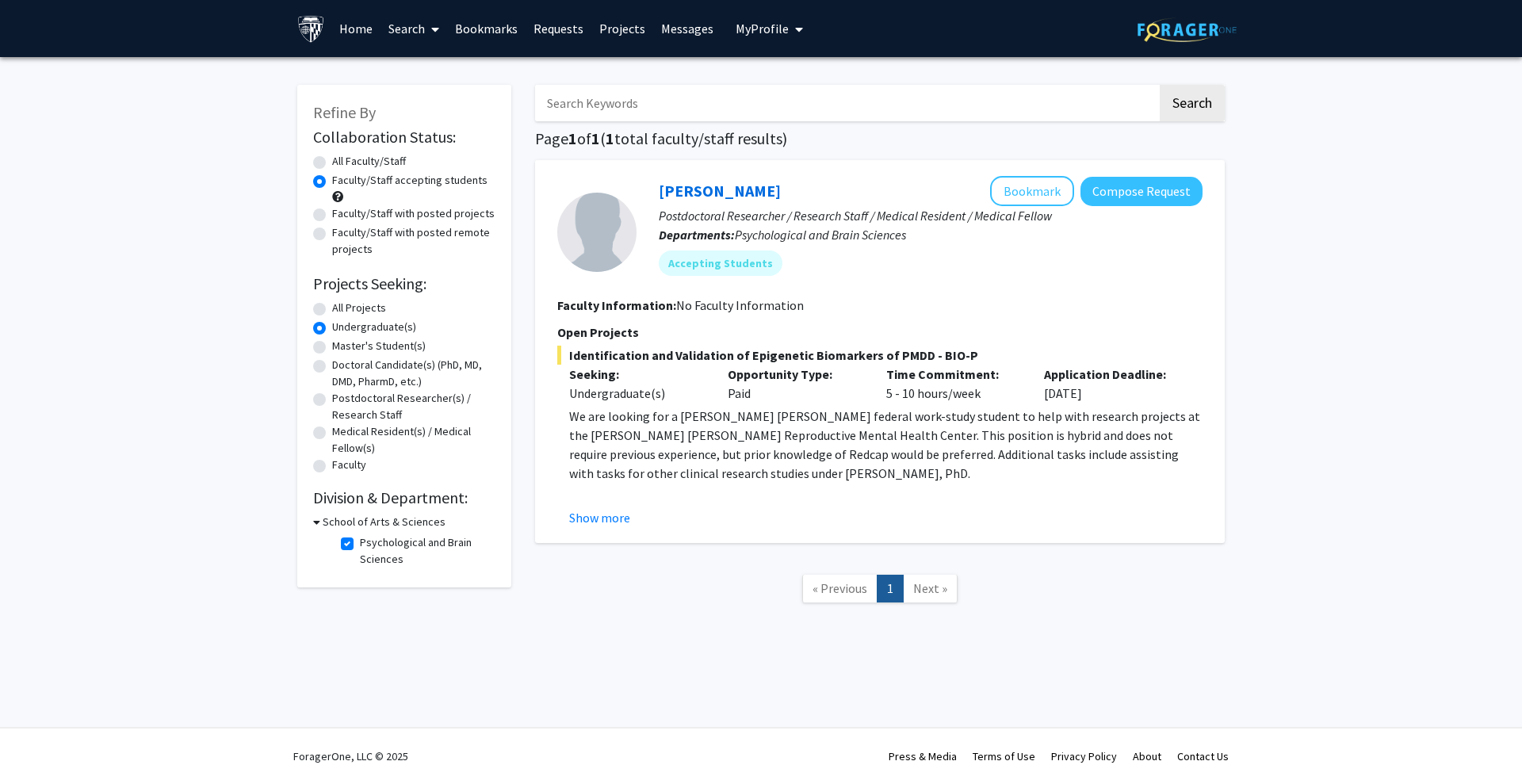
click at [360, 543] on label "Psychological and Brain Sciences" at bounding box center [425, 551] width 131 height 34
click at [360, 543] on input "Psychological and Brain Sciences" at bounding box center [364, 539] width 11 height 11
checkbox input "false"
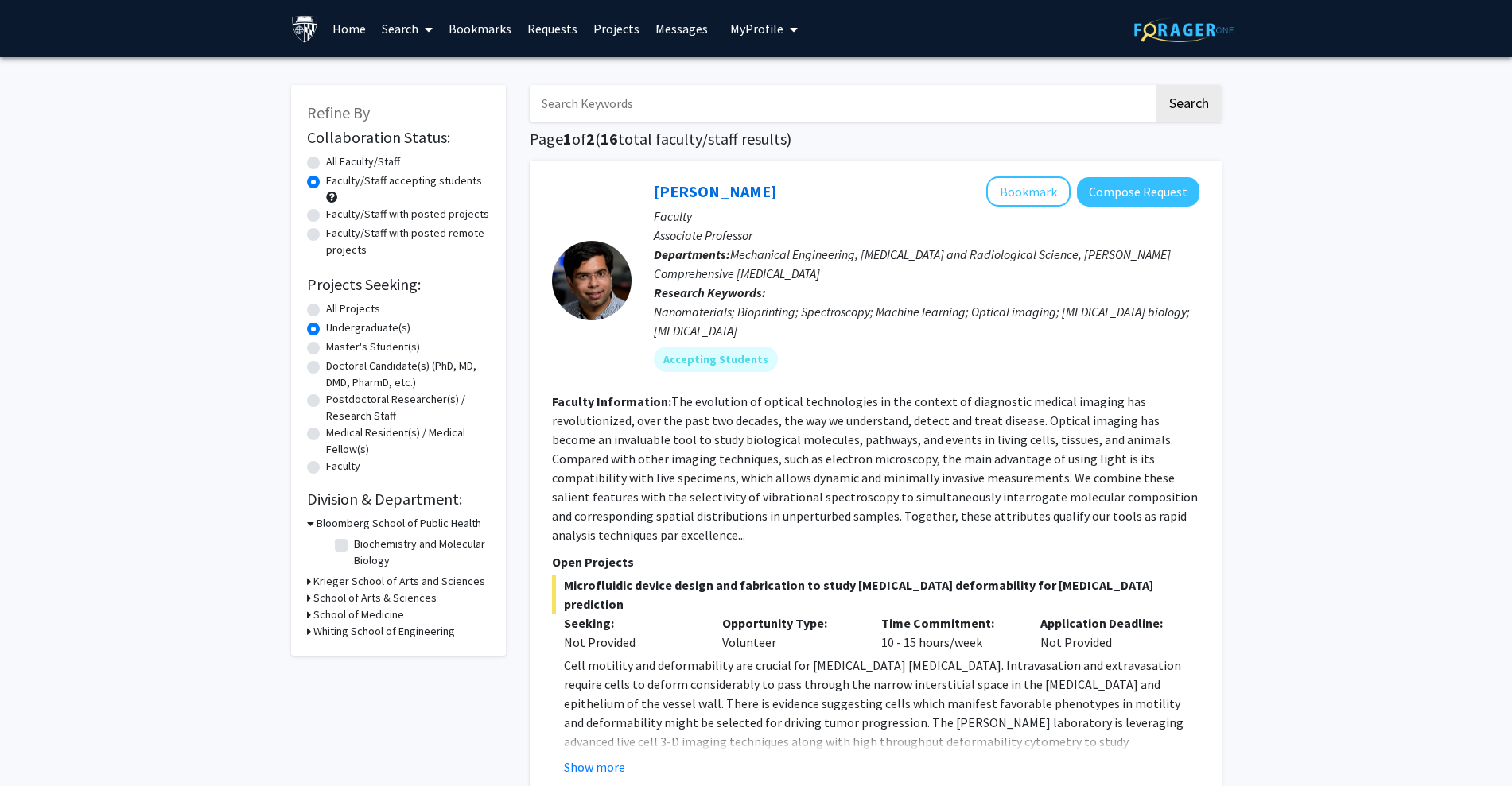
click at [361, 576] on h3 "Krieger School of Arts and Sciences" at bounding box center [399, 581] width 172 height 16
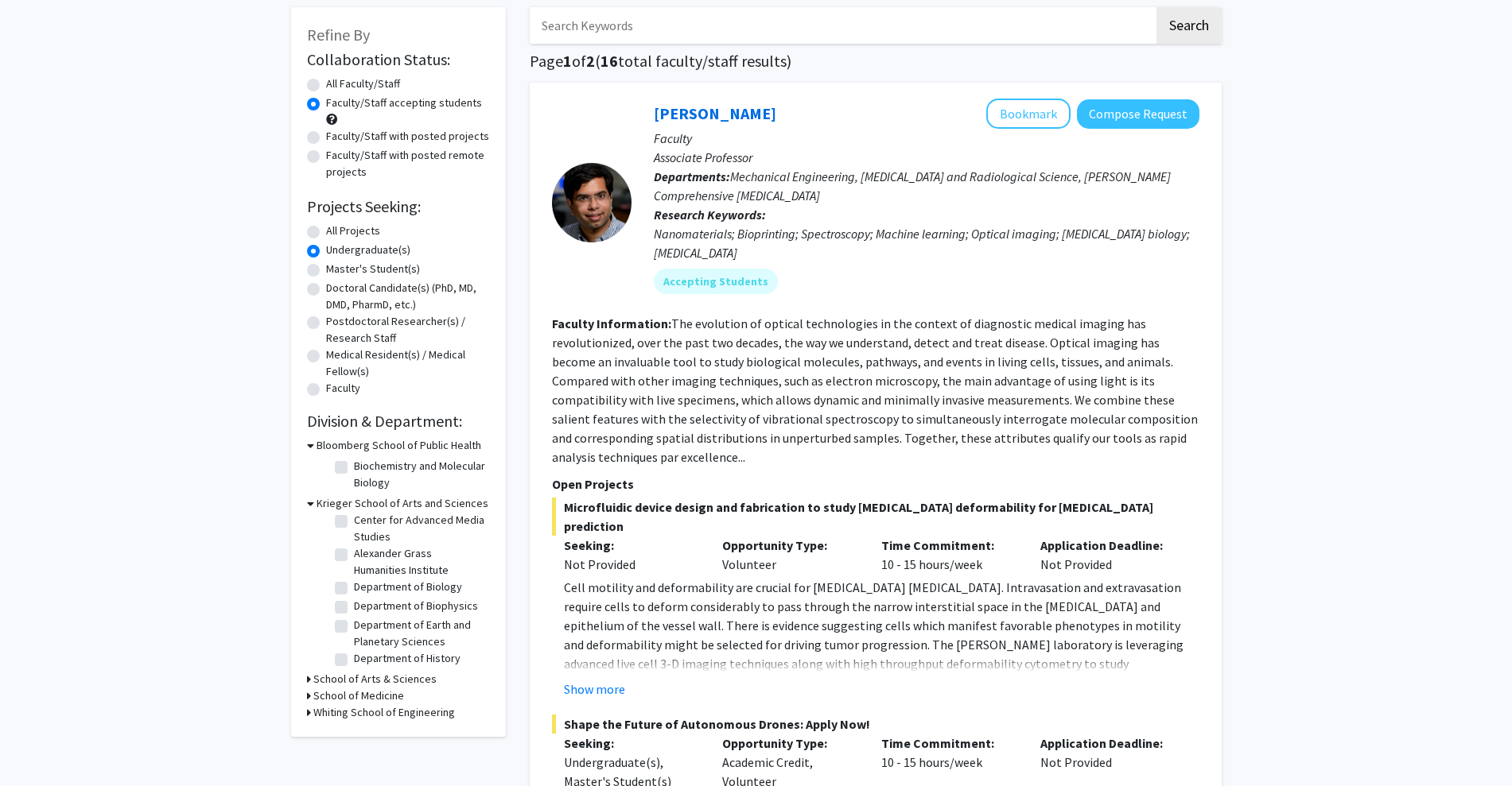
scroll to position [24, 0]
click at [354, 588] on label "Department of Biology" at bounding box center [408, 586] width 108 height 16
click at [354, 588] on input "Department of Biology" at bounding box center [359, 583] width 11 height 11
checkbox input "true"
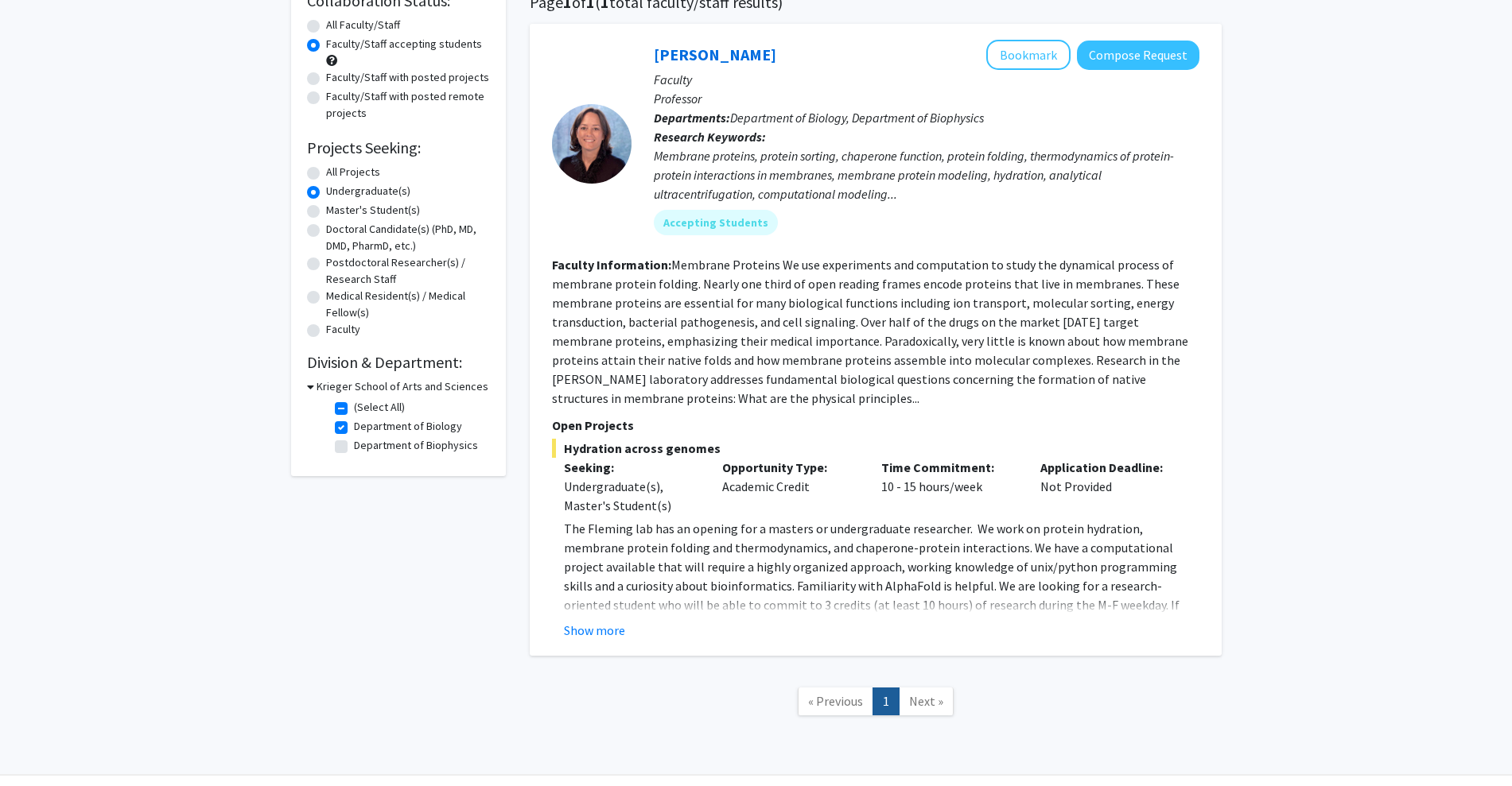
scroll to position [182, 0]
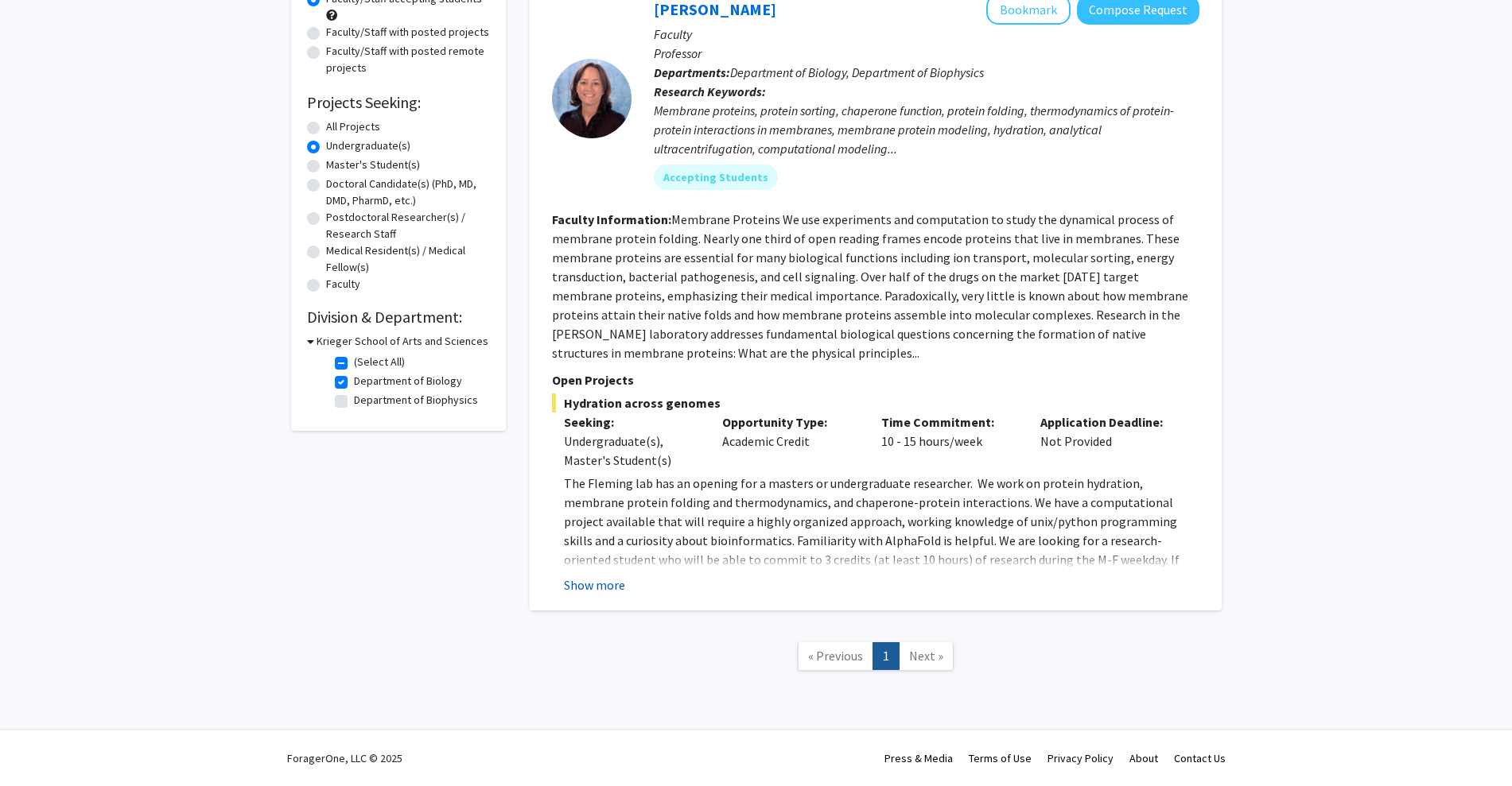
click at [613, 583] on button "Show more" at bounding box center [595, 584] width 61 height 19
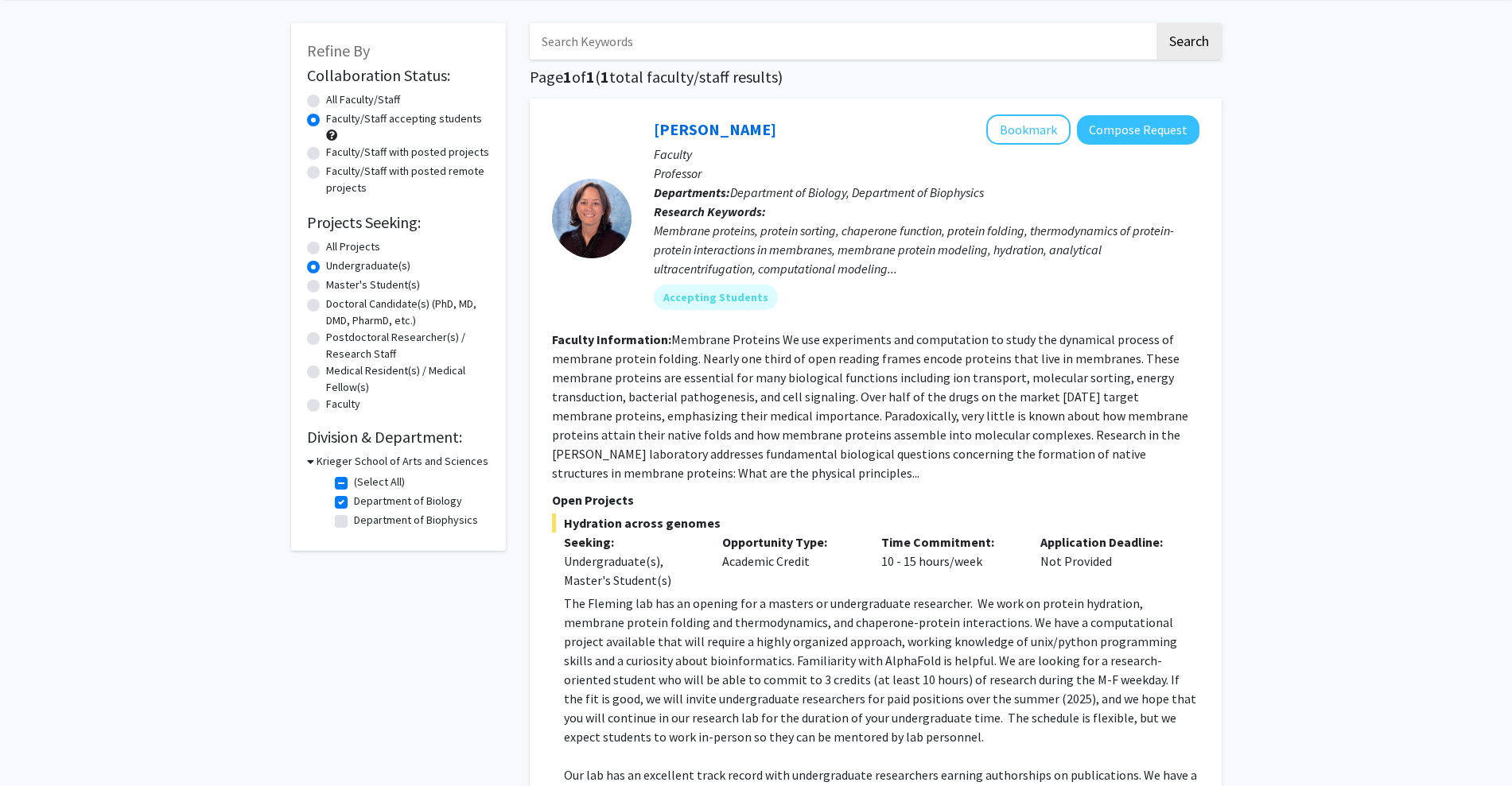
scroll to position [46, 0]
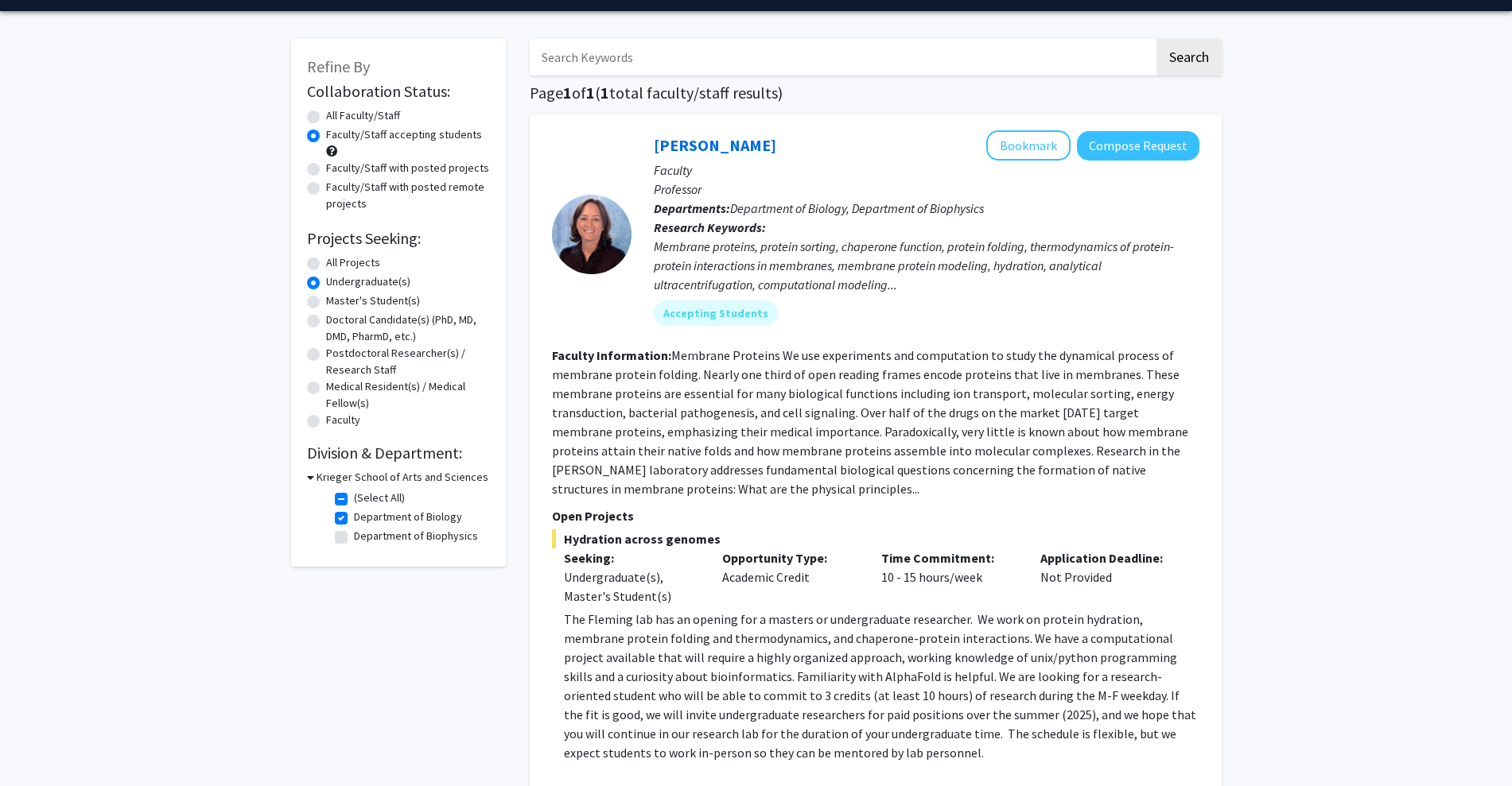
click at [354, 498] on label "(Select All)" at bounding box center [380, 498] width 51 height 16
click at [354, 498] on input "(Select All)" at bounding box center [359, 495] width 11 height 11
checkbox input "false"
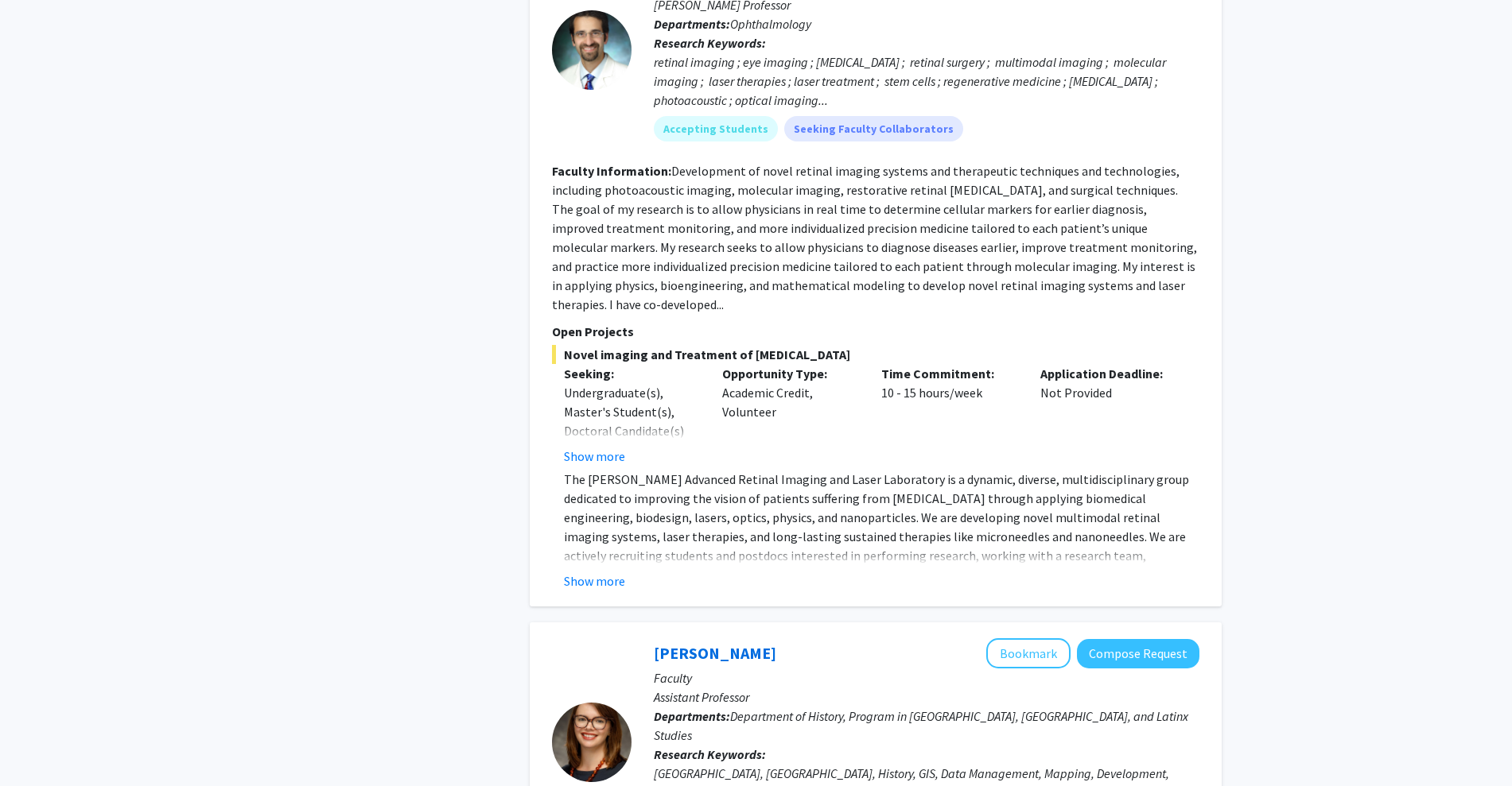
scroll to position [1127, 0]
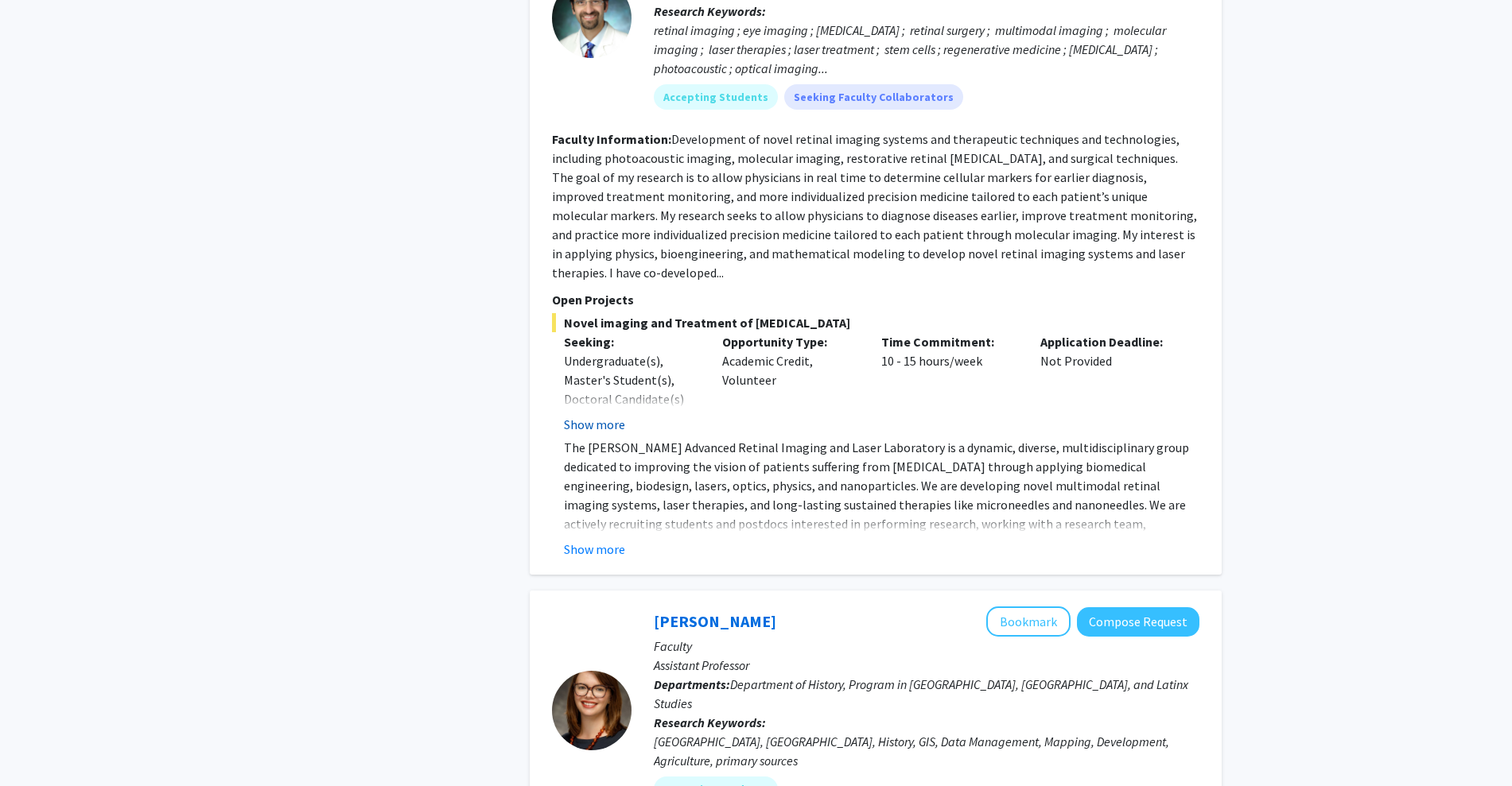
click at [607, 415] on button "Show more" at bounding box center [595, 424] width 61 height 19
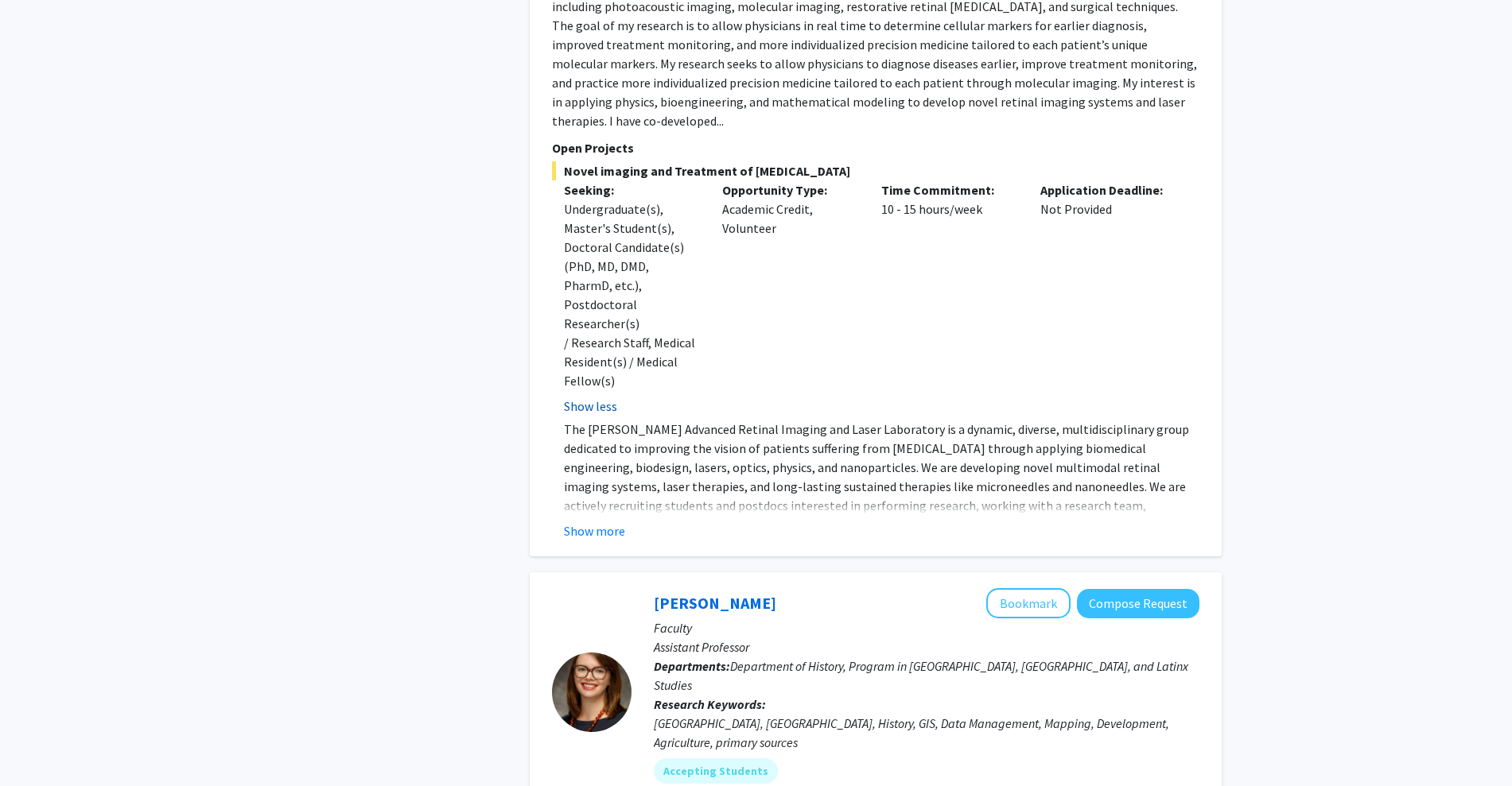
scroll to position [1290, 0]
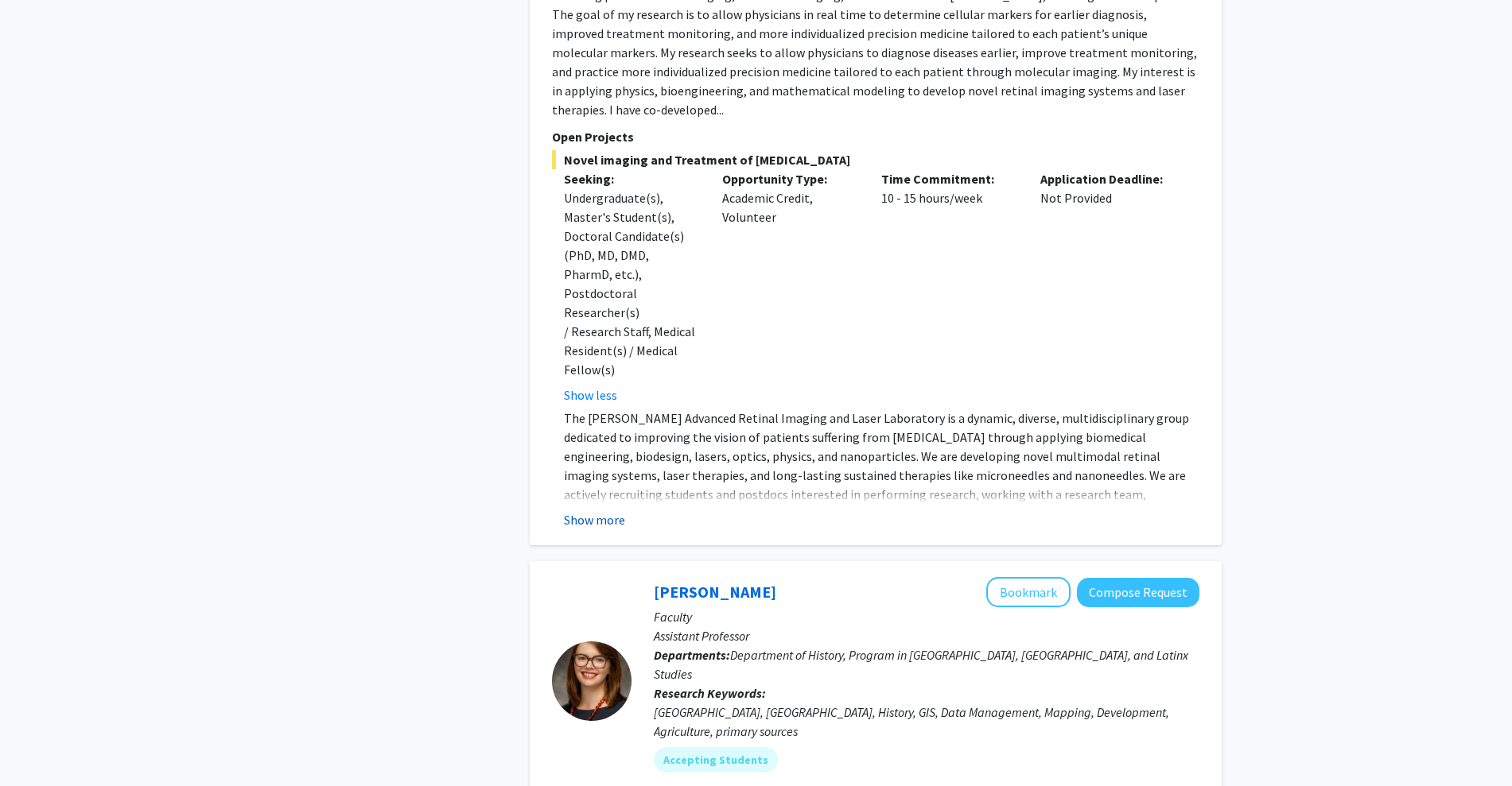
click at [591, 510] on button "Show more" at bounding box center [595, 519] width 61 height 19
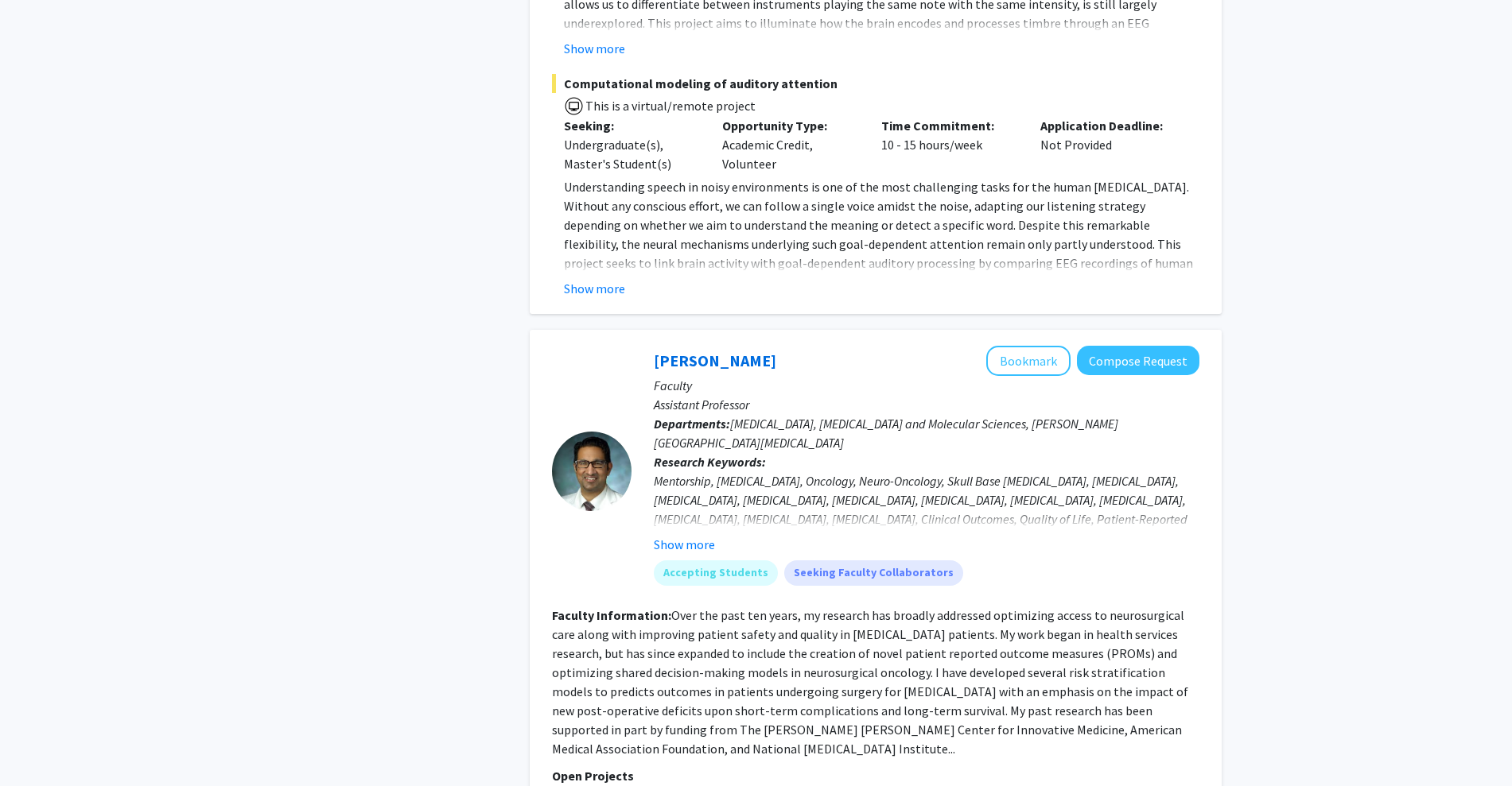
scroll to position [6064, 0]
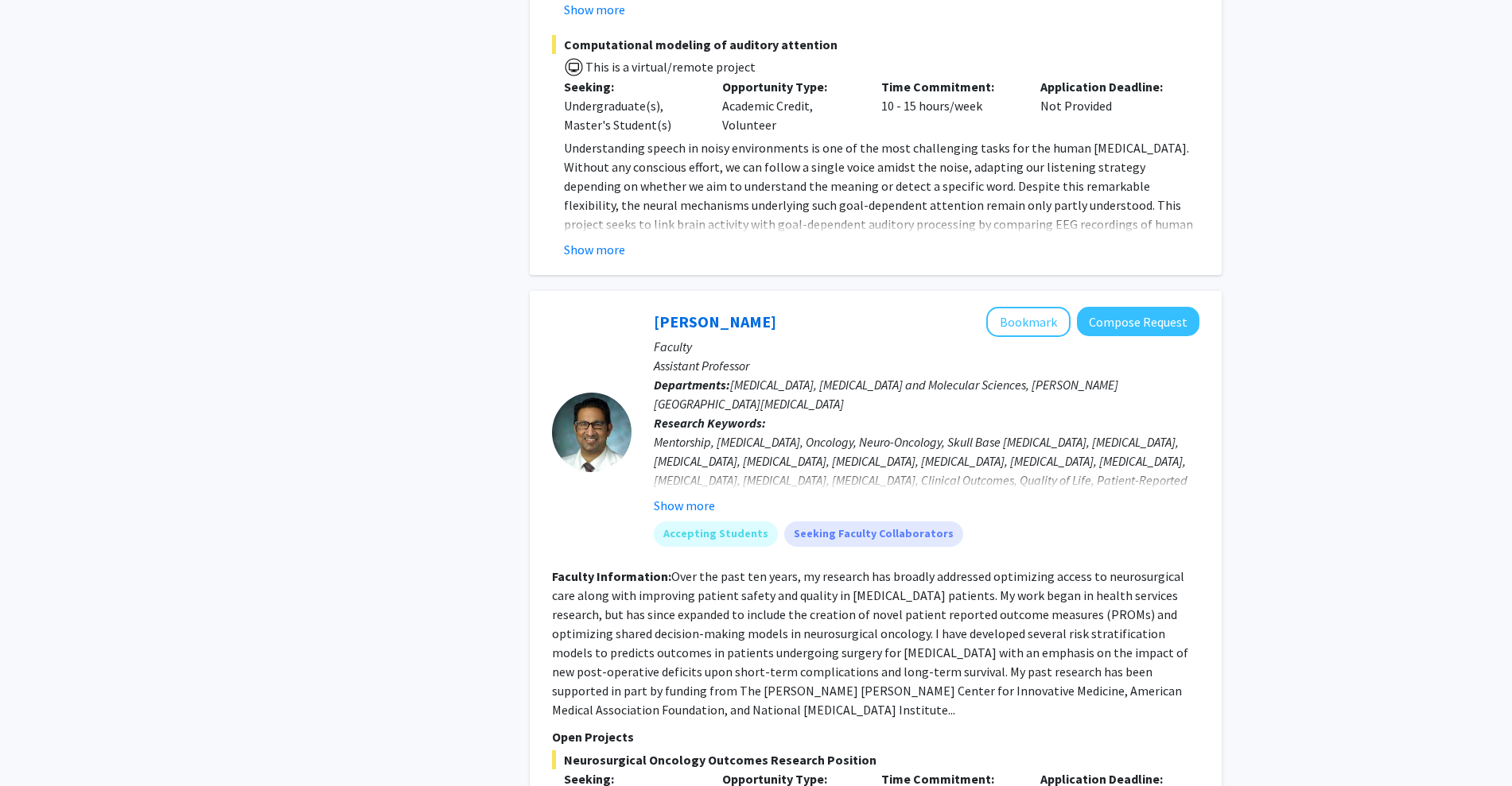
click at [642, 312] on div "[PERSON_NAME] Bookmark Compose Request Faculty Assistant Professor Departments:…" at bounding box center [915, 433] width 567 height 252
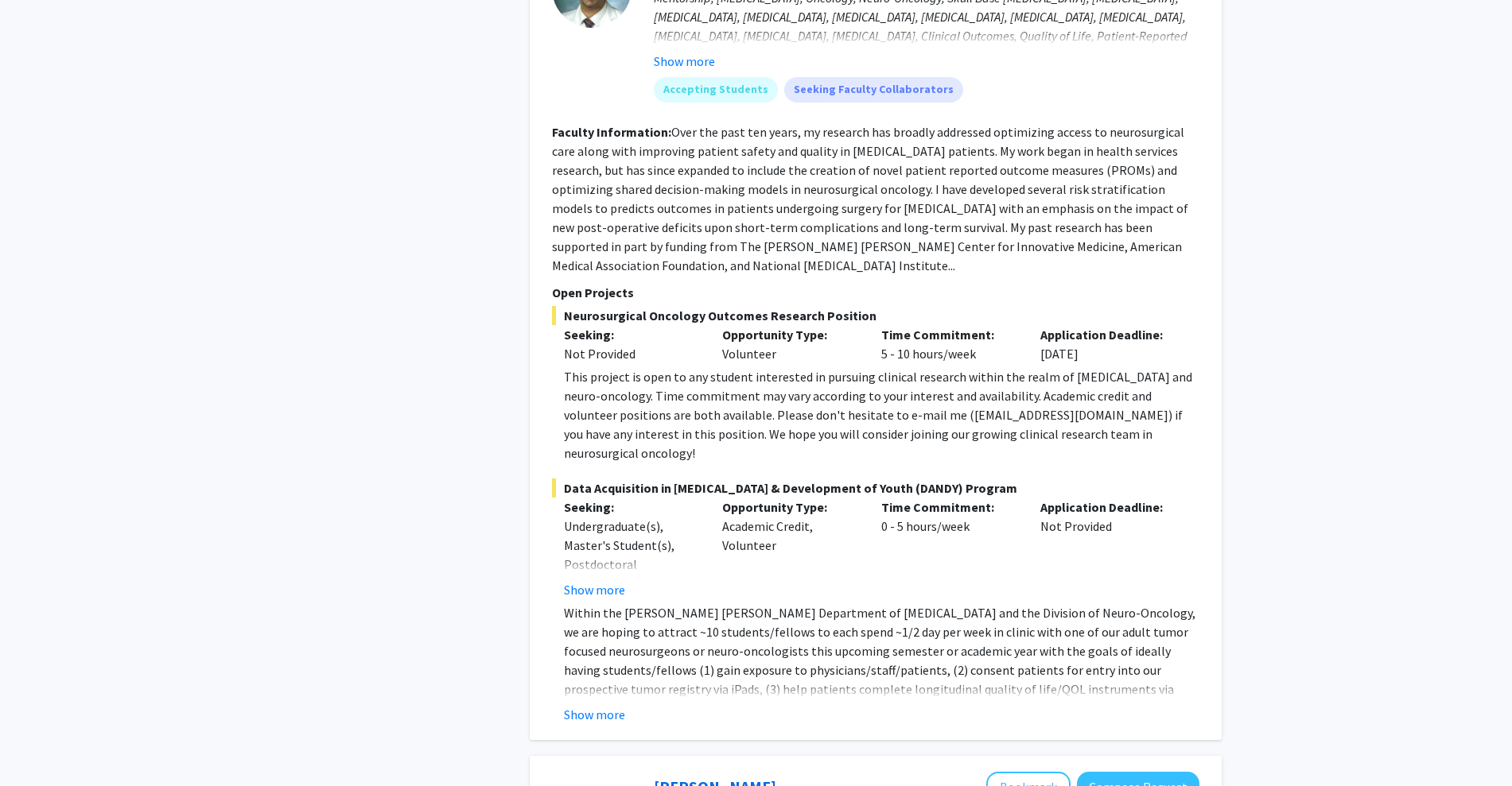
scroll to position [6510, 0]
click at [578, 579] on button "Show more" at bounding box center [595, 588] width 61 height 19
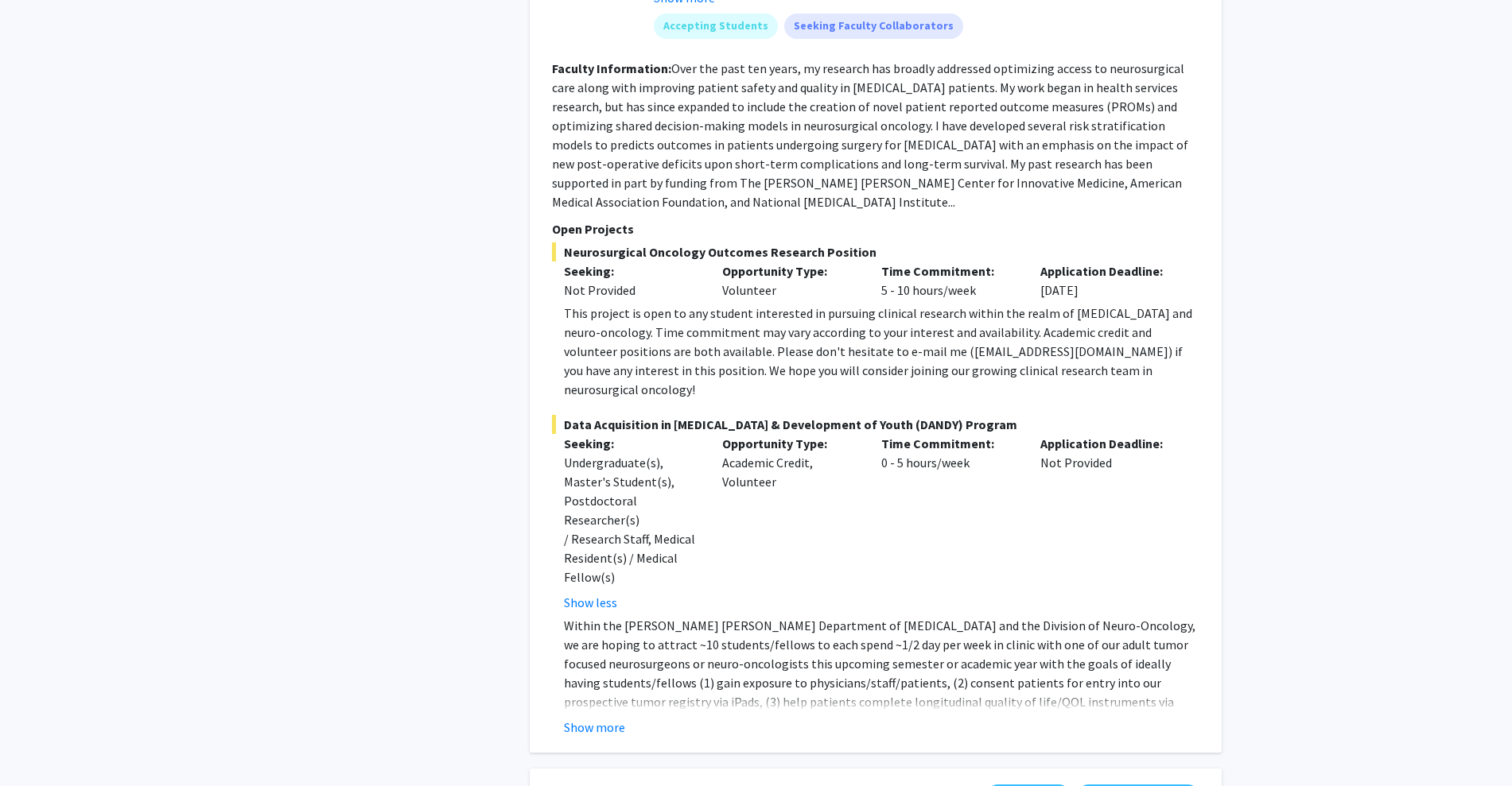
scroll to position [6573, 0]
click at [609, 717] on button "Show more" at bounding box center [595, 726] width 61 height 19
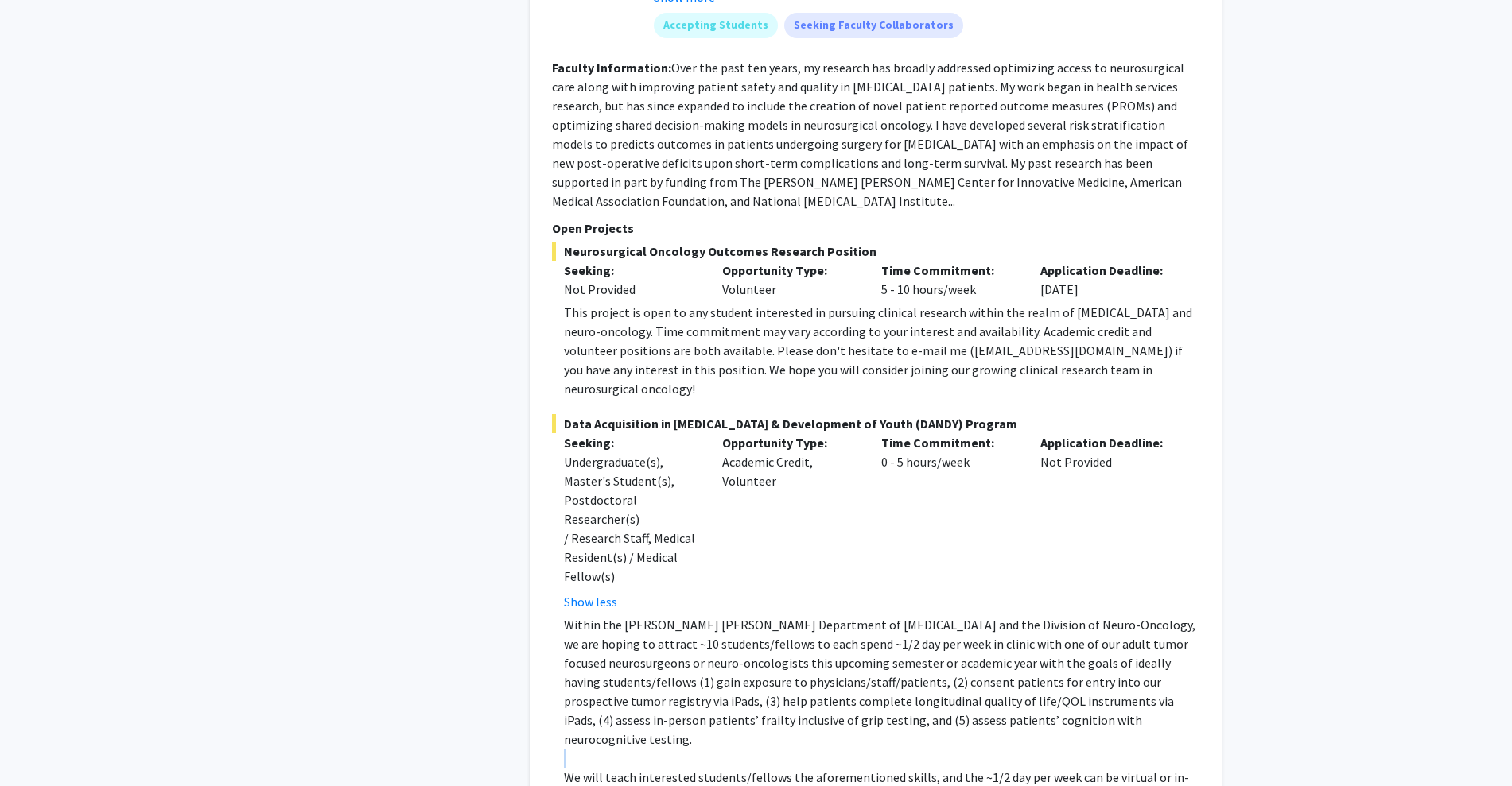
click at [609, 749] on p at bounding box center [882, 758] width 636 height 19
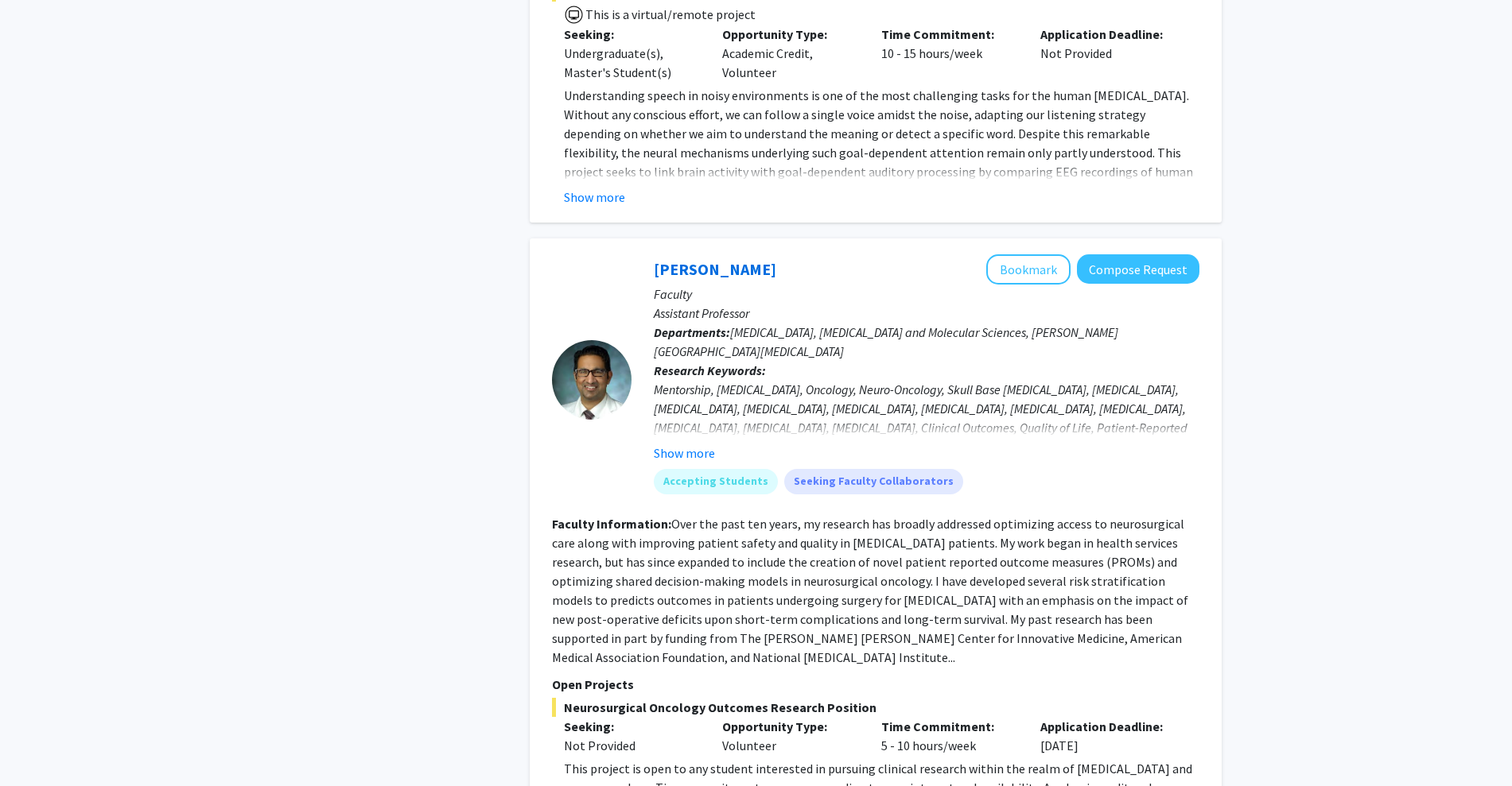
scroll to position [6112, 0]
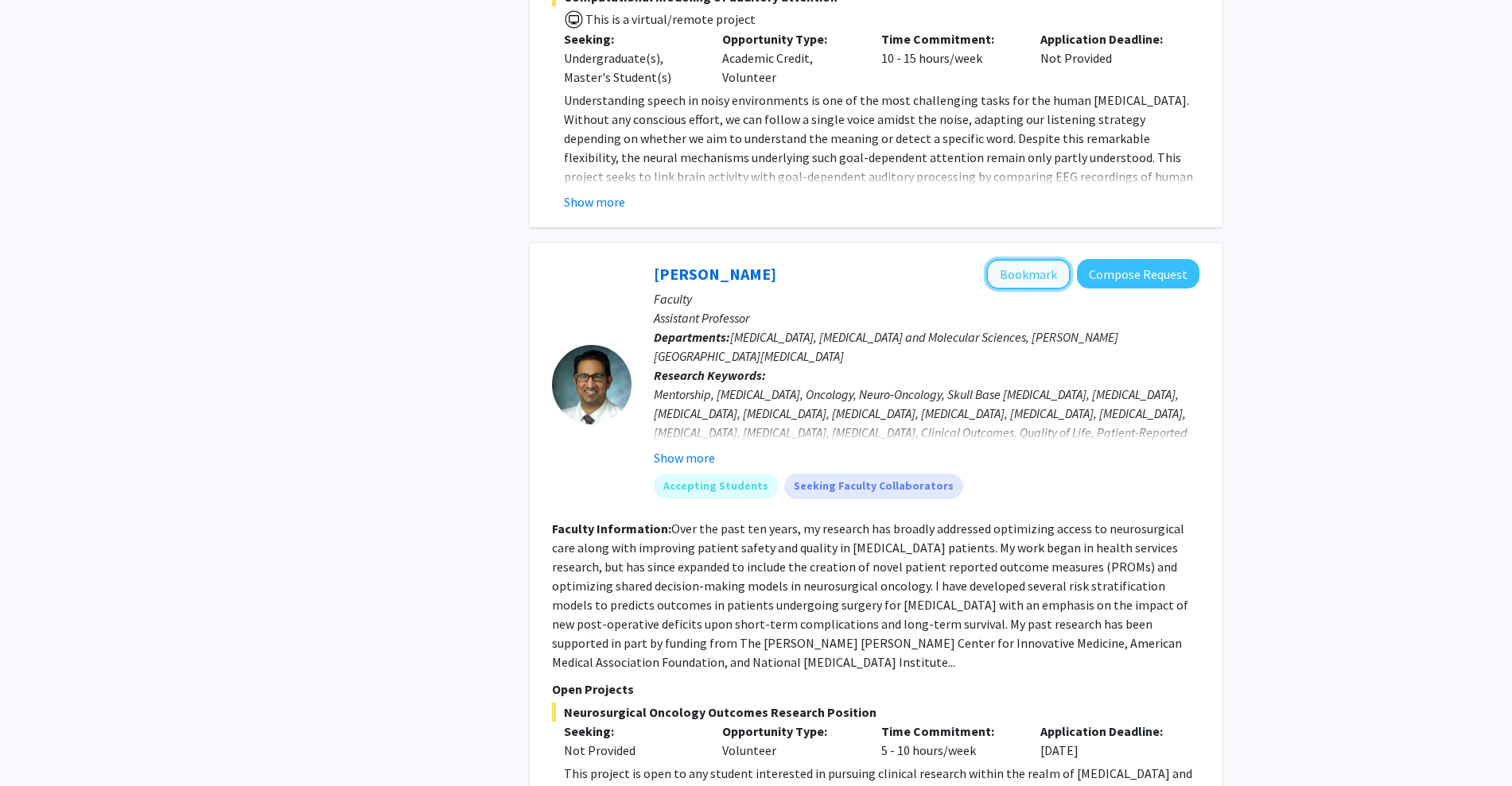
click at [1044, 259] on button "Bookmark" at bounding box center [1028, 274] width 84 height 30
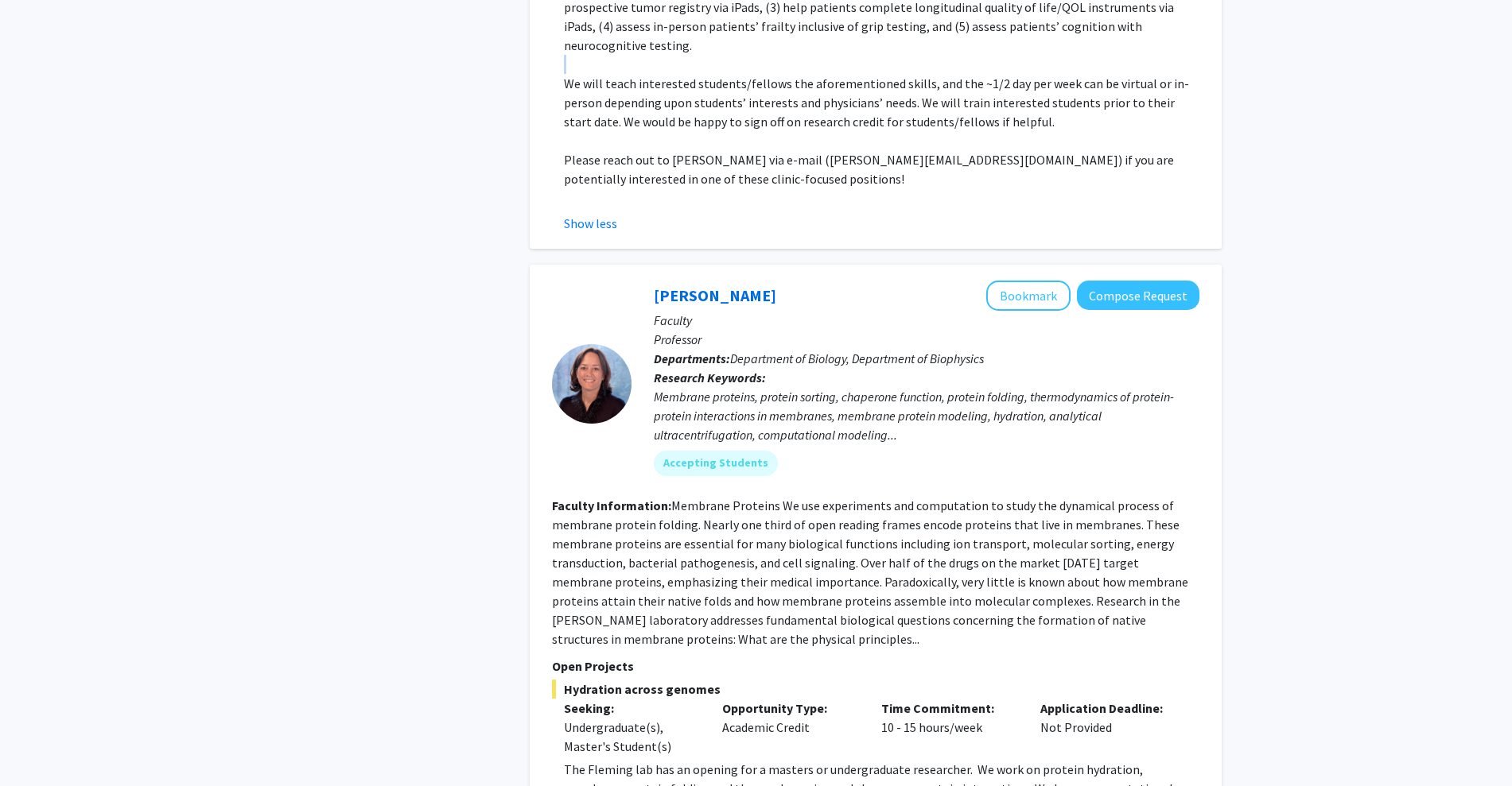
scroll to position [7256, 0]
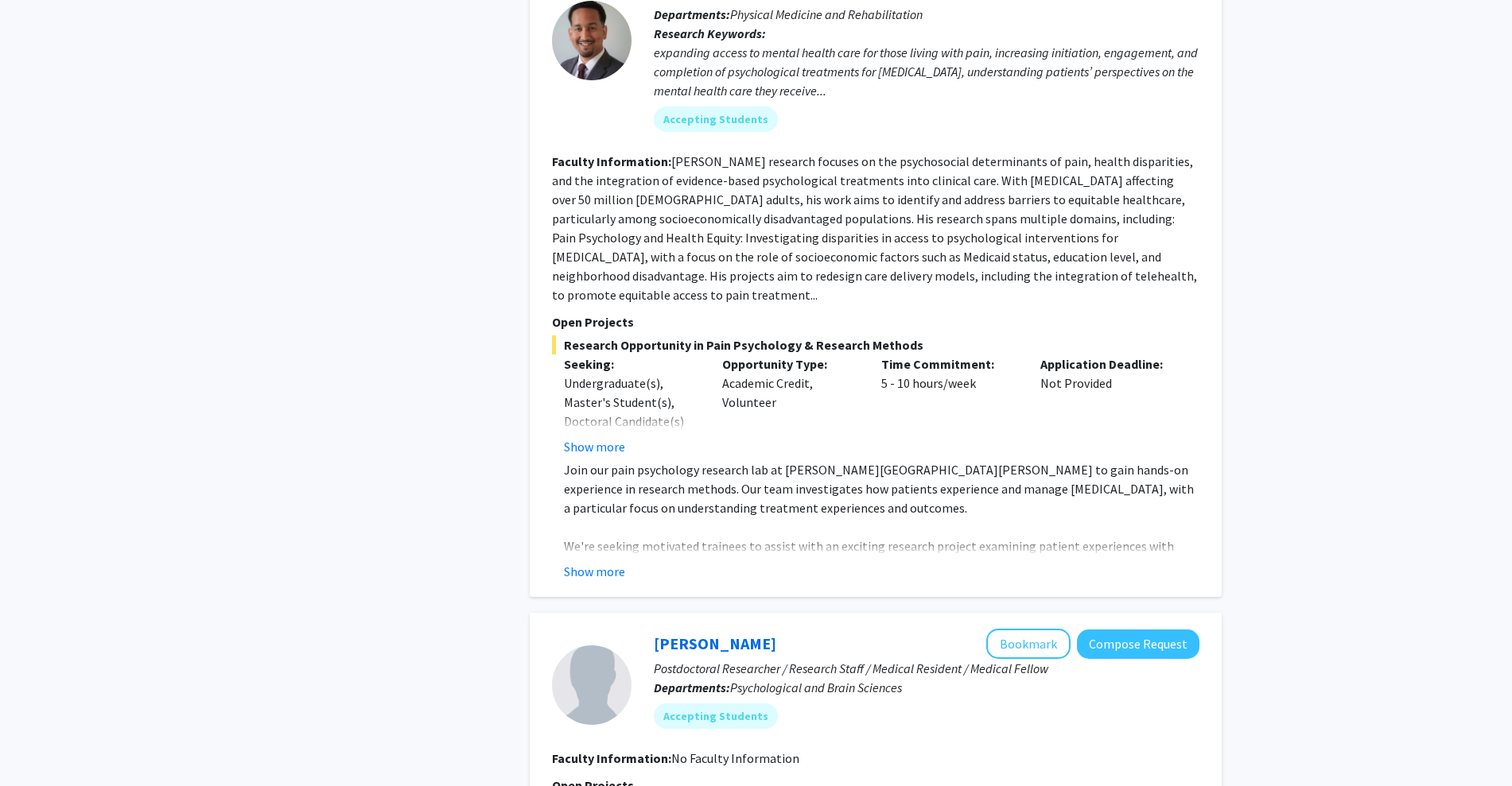
scroll to position [1403, 0]
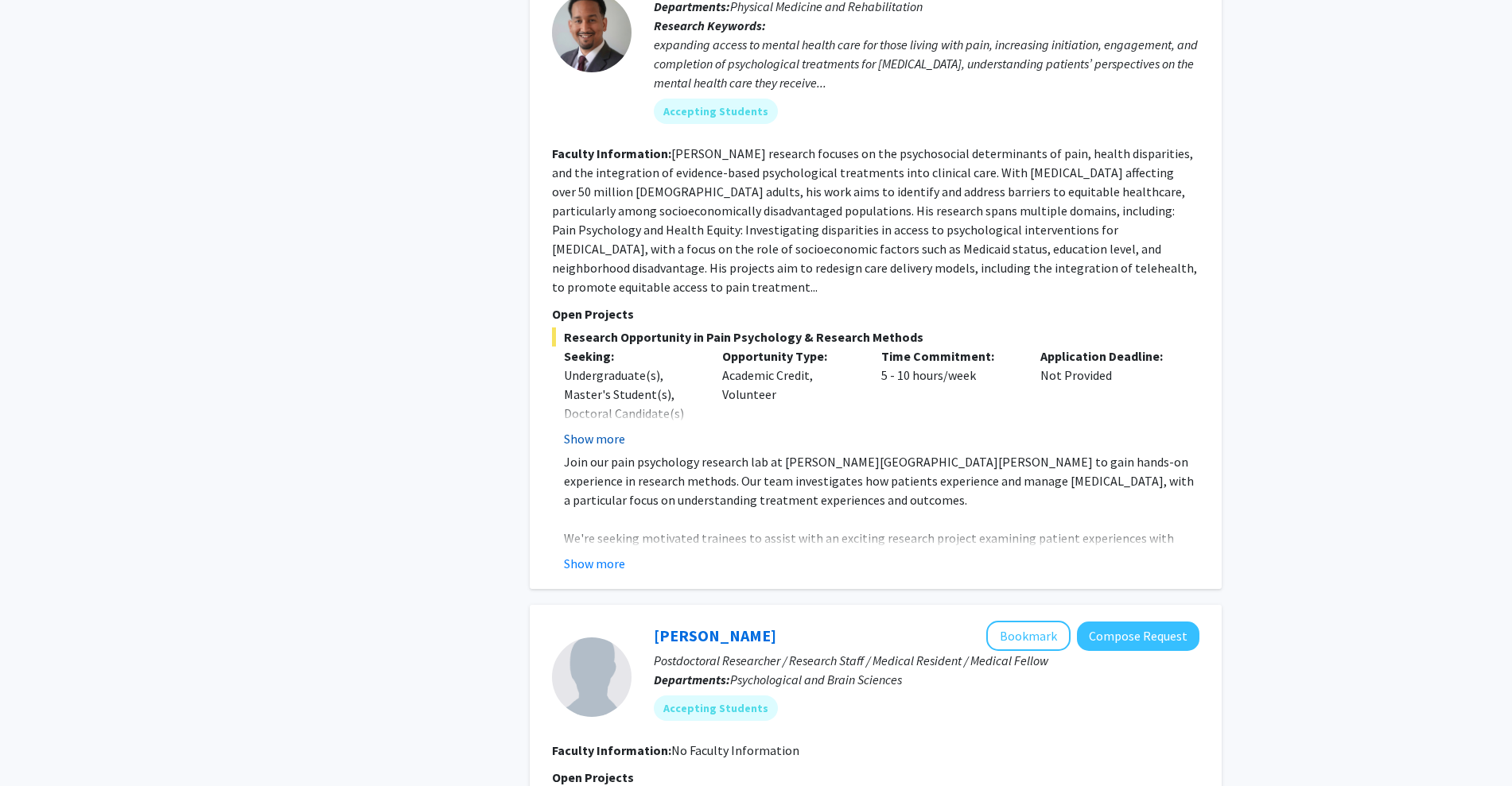
click at [613, 429] on button "Show more" at bounding box center [595, 438] width 61 height 19
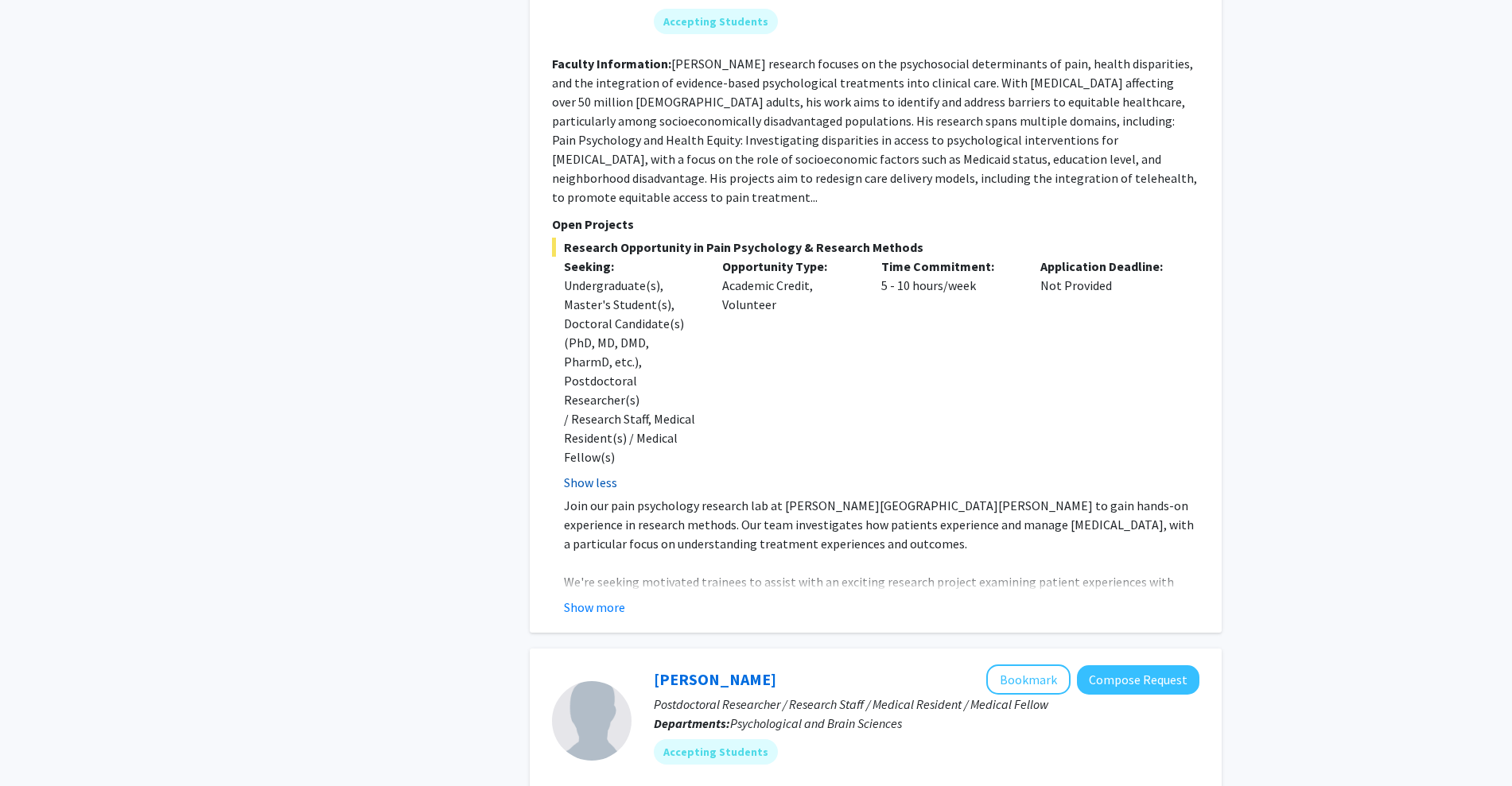
scroll to position [1551, 0]
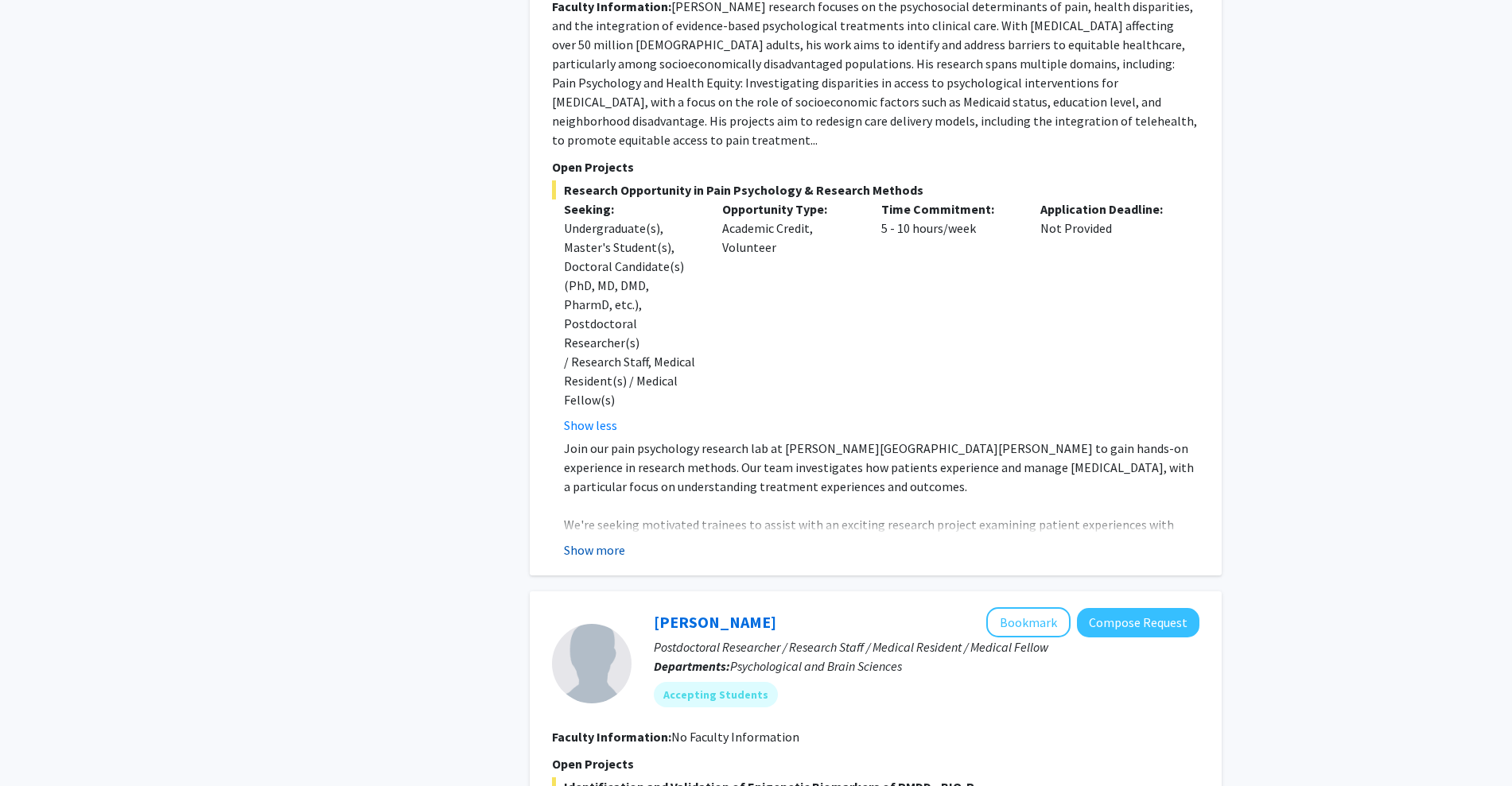
click at [606, 541] on button "Show more" at bounding box center [595, 550] width 61 height 19
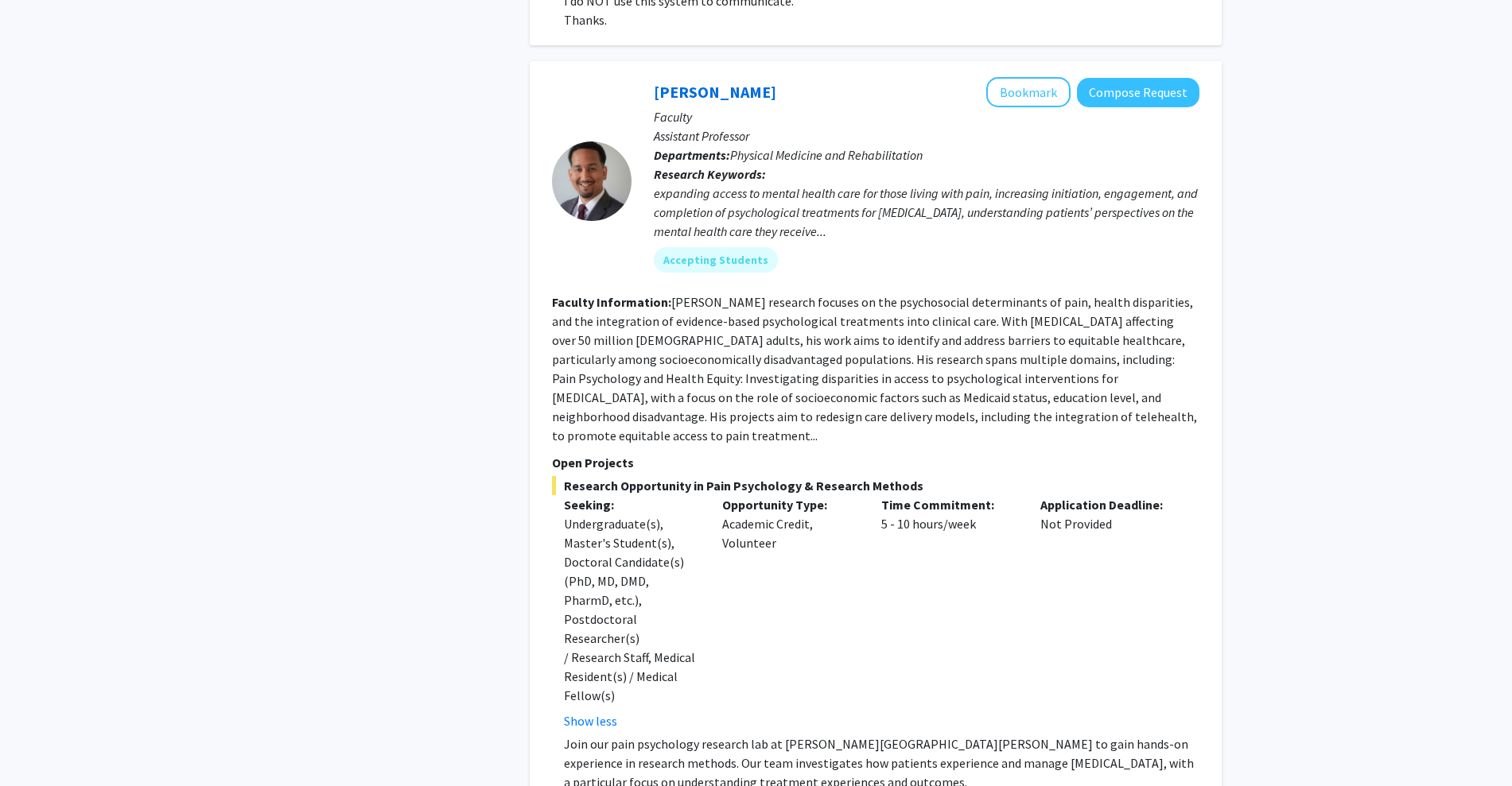
scroll to position [1256, 0]
click at [1031, 77] on button "Bookmark" at bounding box center [1028, 91] width 84 height 30
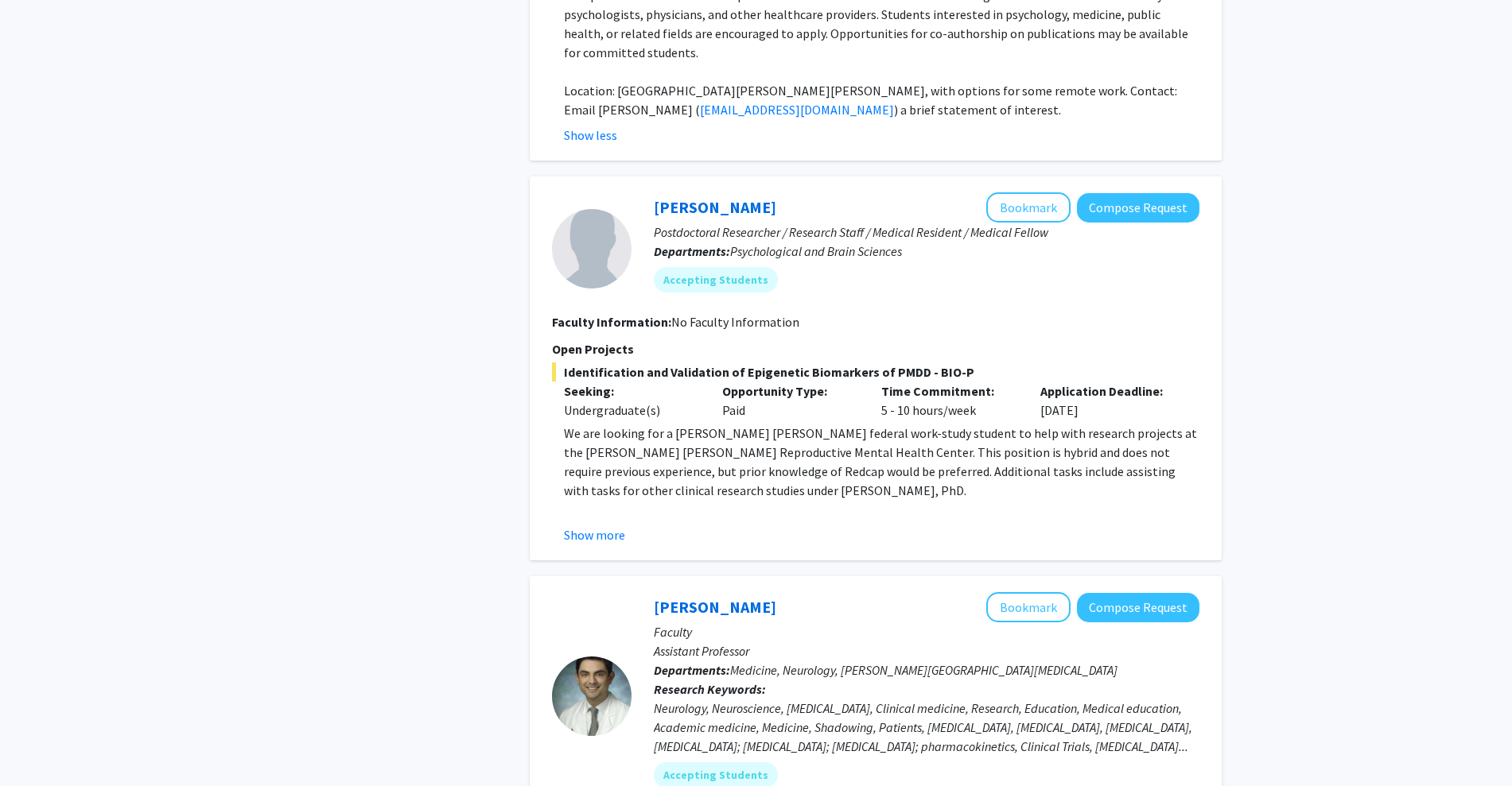
scroll to position [2253, 0]
click at [609, 524] on button "Show more" at bounding box center [595, 533] width 61 height 19
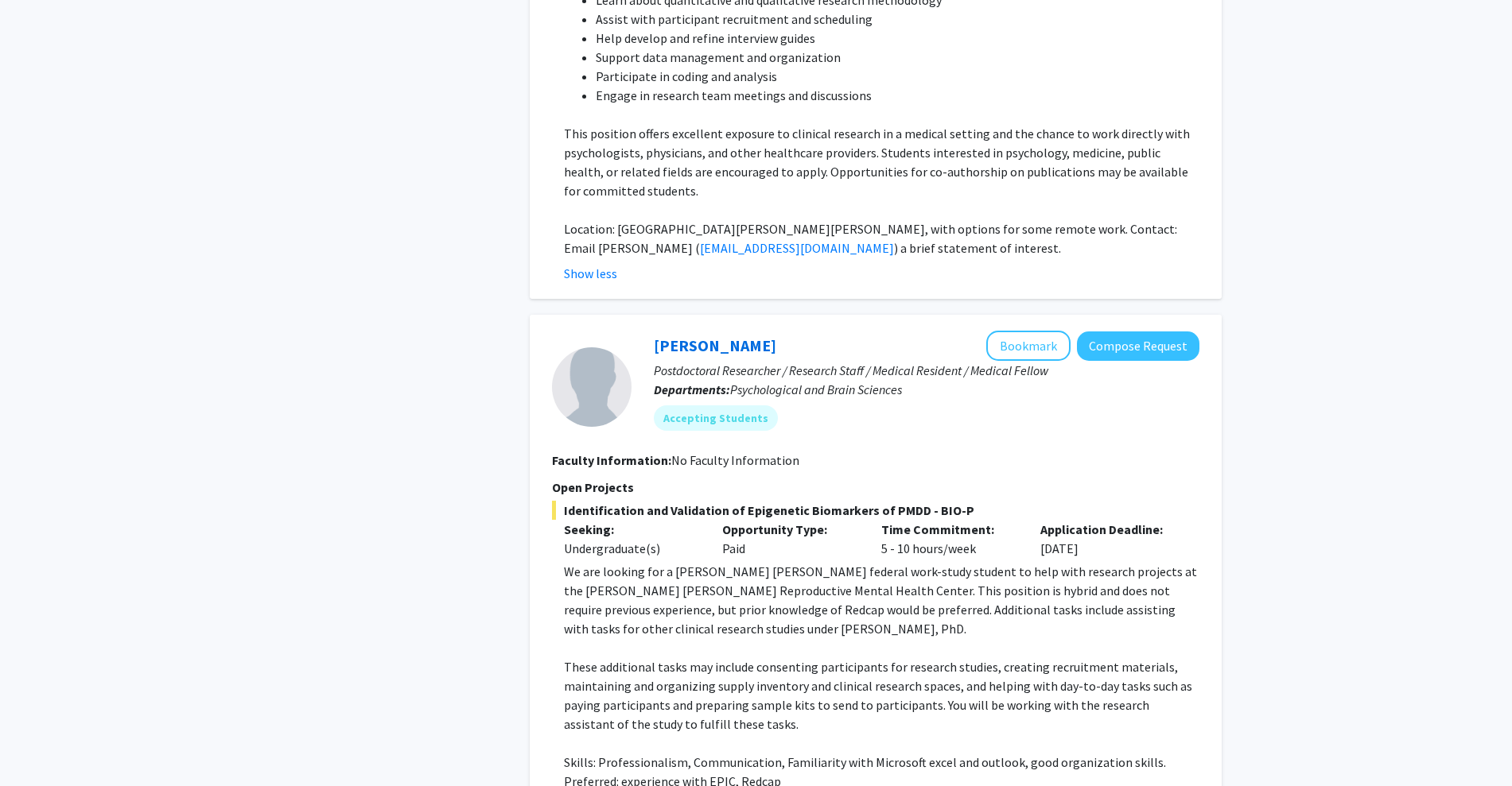
scroll to position [2118, 0]
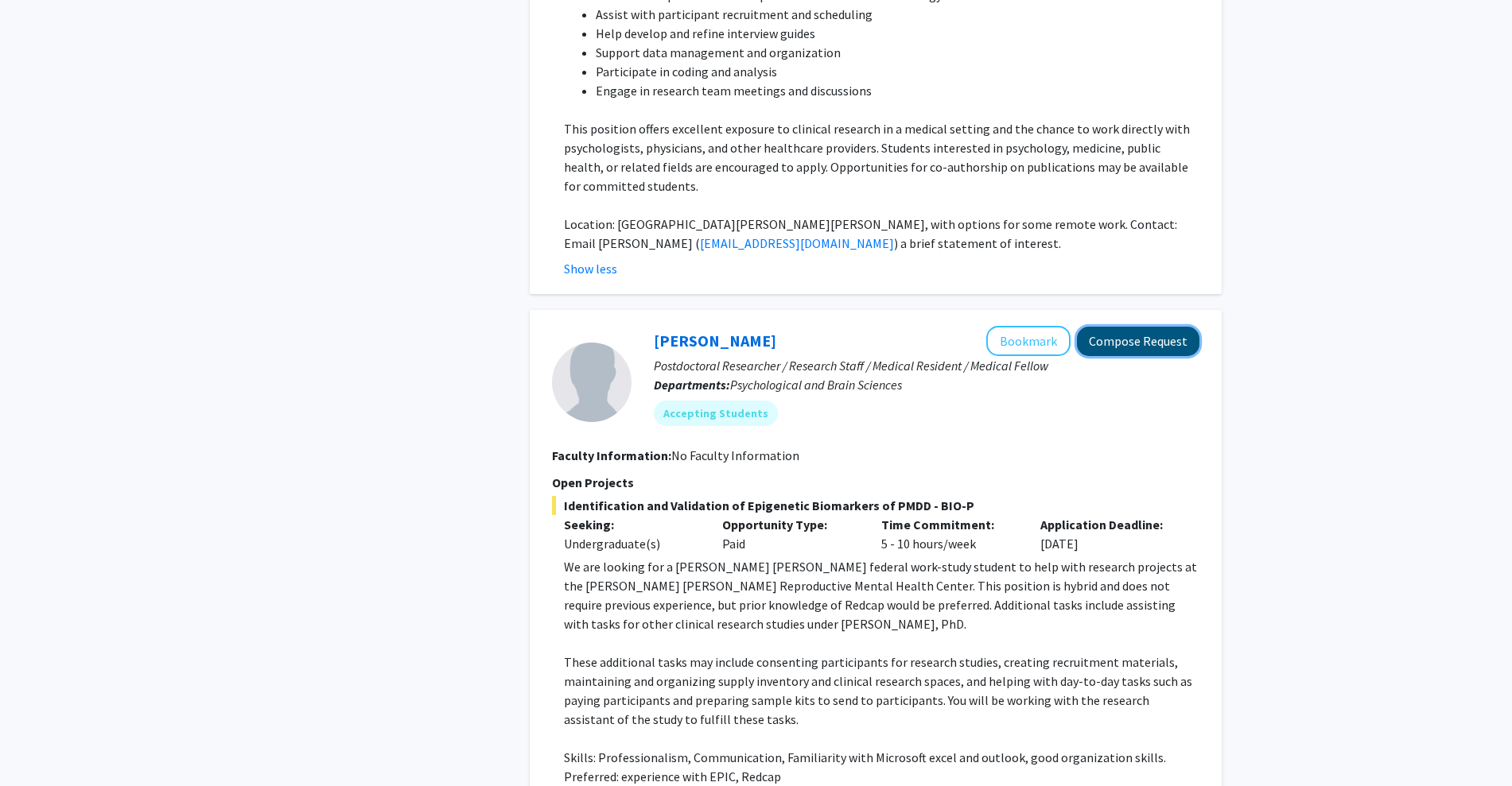
click at [1127, 327] on button "Compose Request" at bounding box center [1138, 342] width 123 height 30
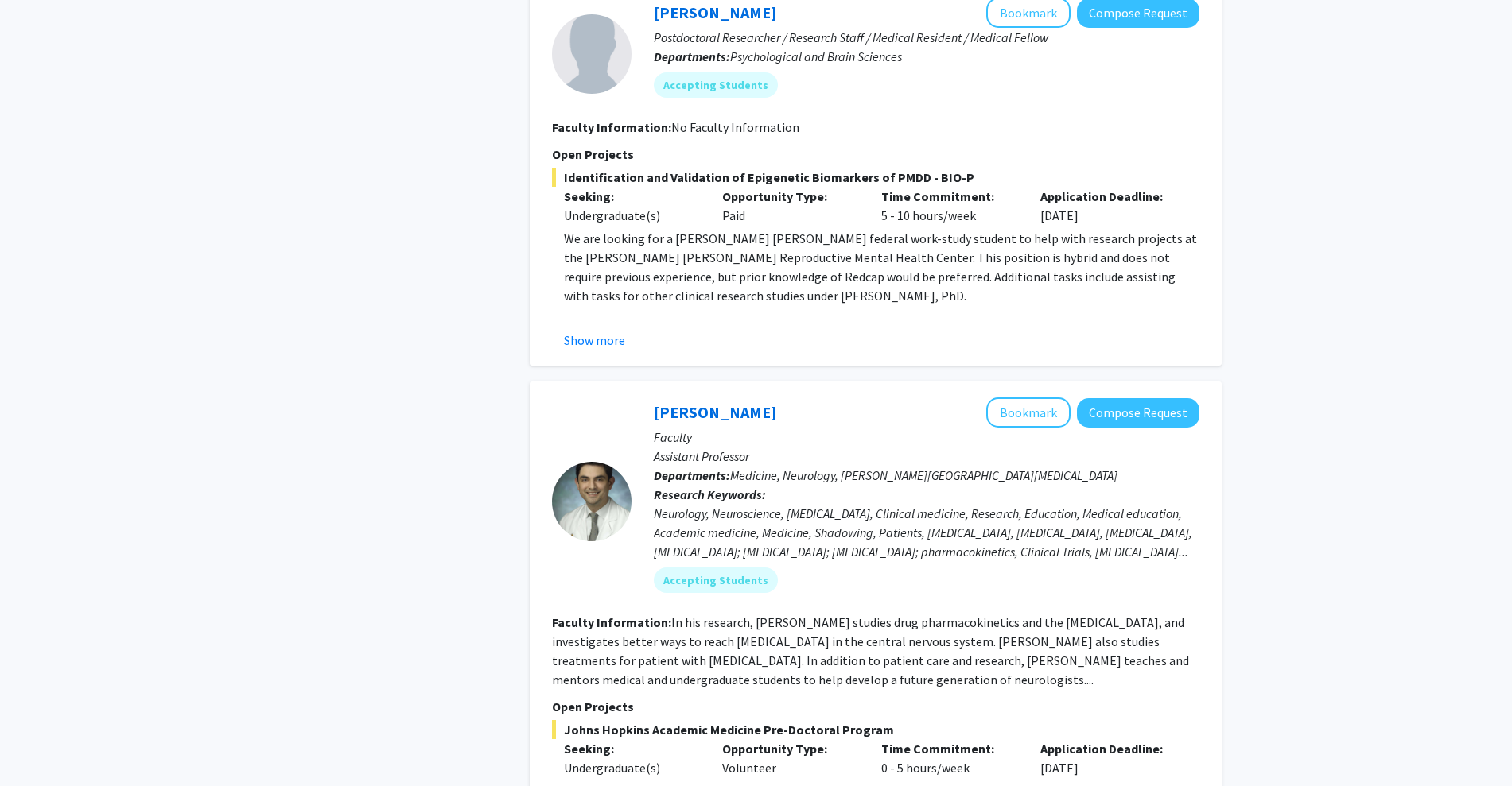
scroll to position [1964, 0]
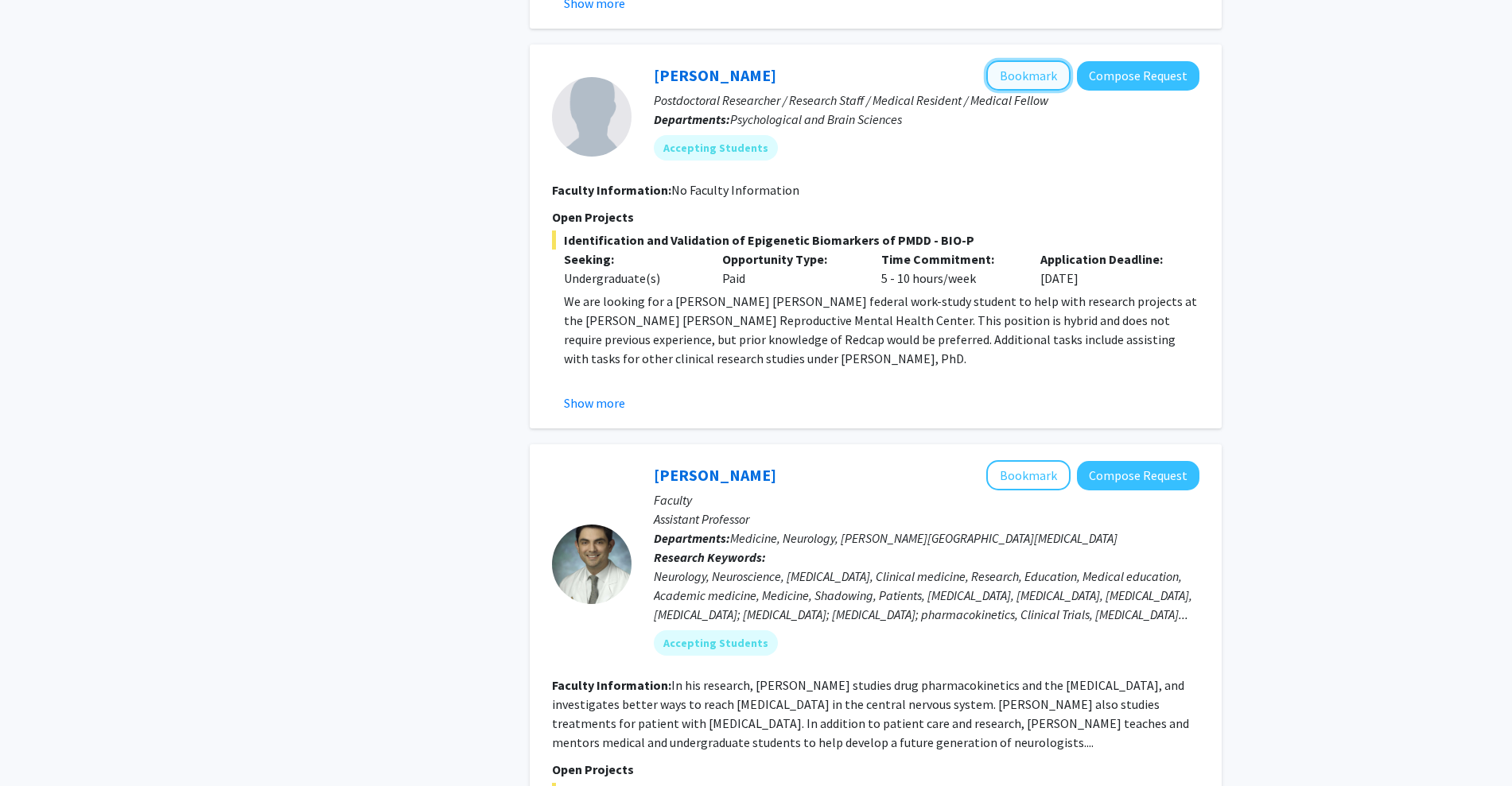
click at [1052, 60] on button "Bookmark" at bounding box center [1028, 75] width 84 height 30
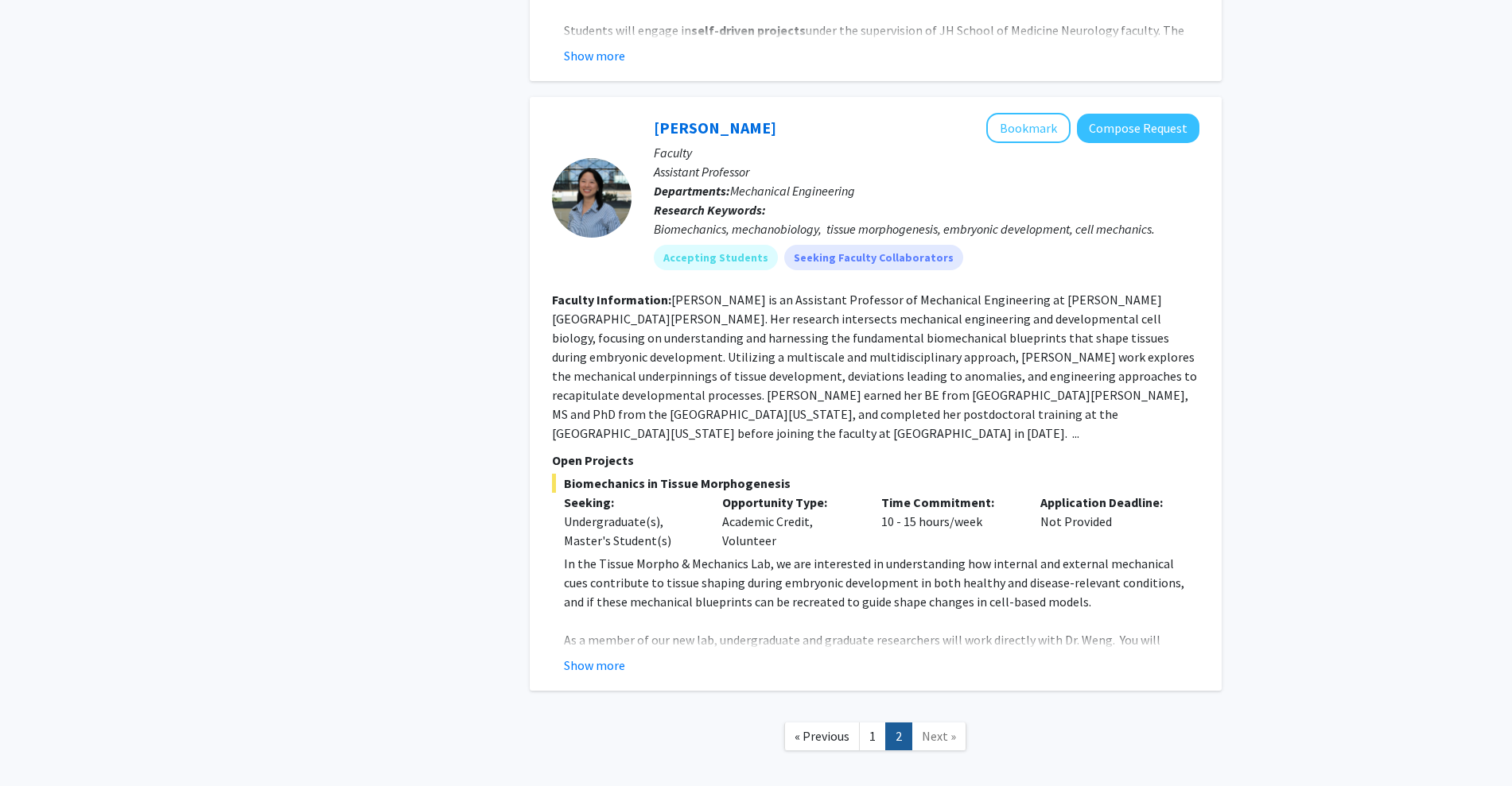
scroll to position [2886, 0]
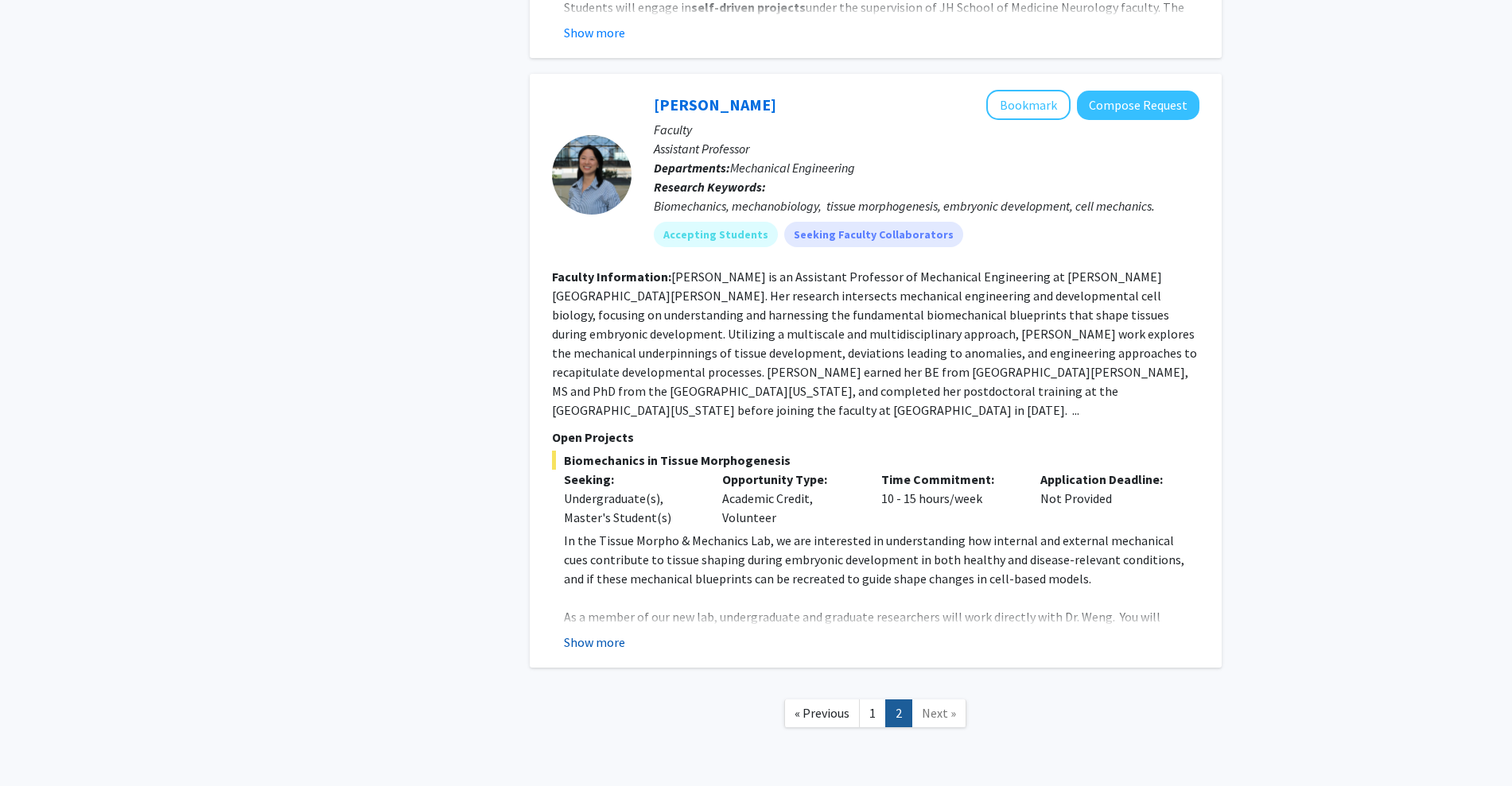
click at [604, 633] on button "Show more" at bounding box center [595, 642] width 61 height 19
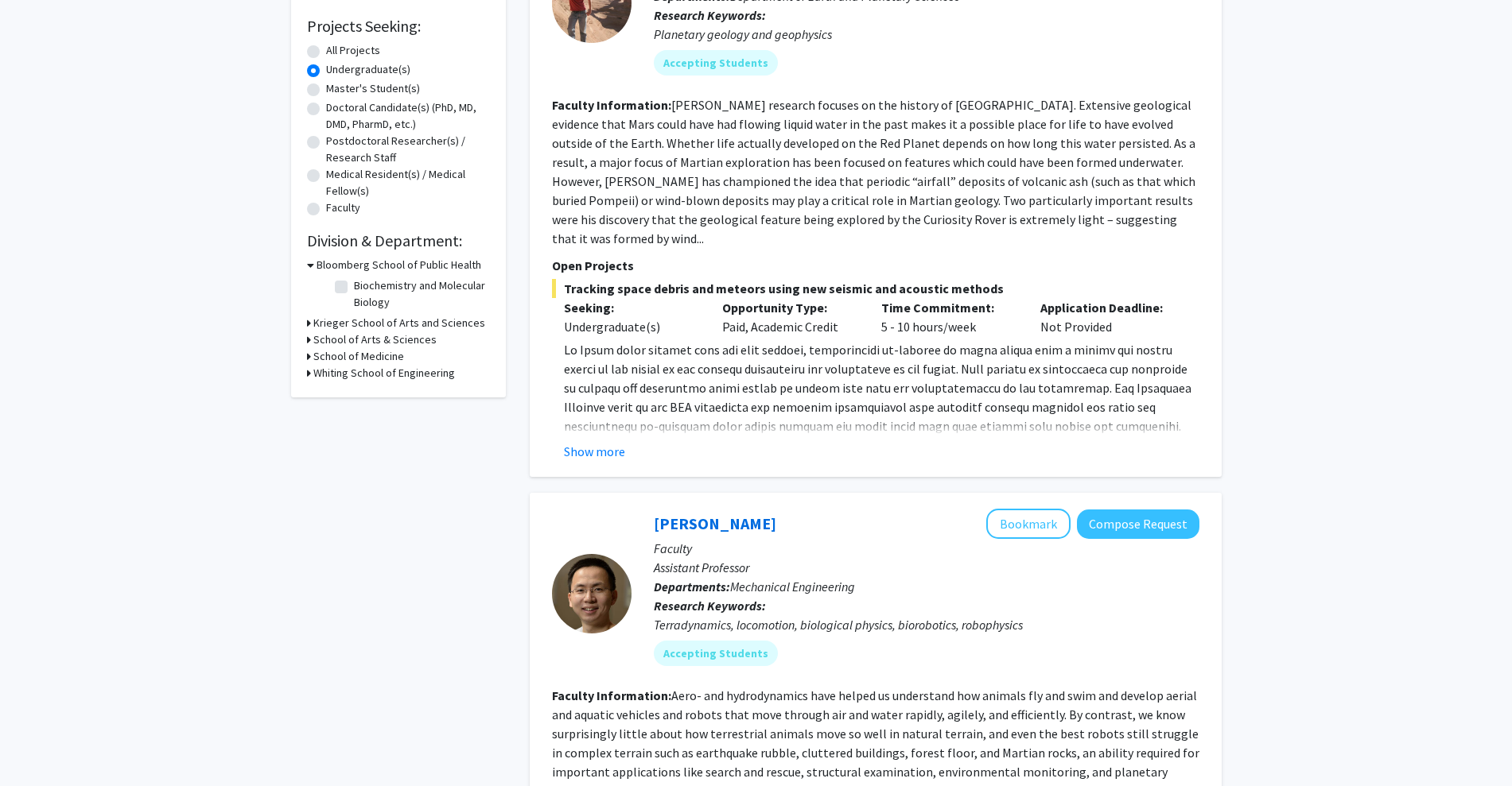
scroll to position [0, 0]
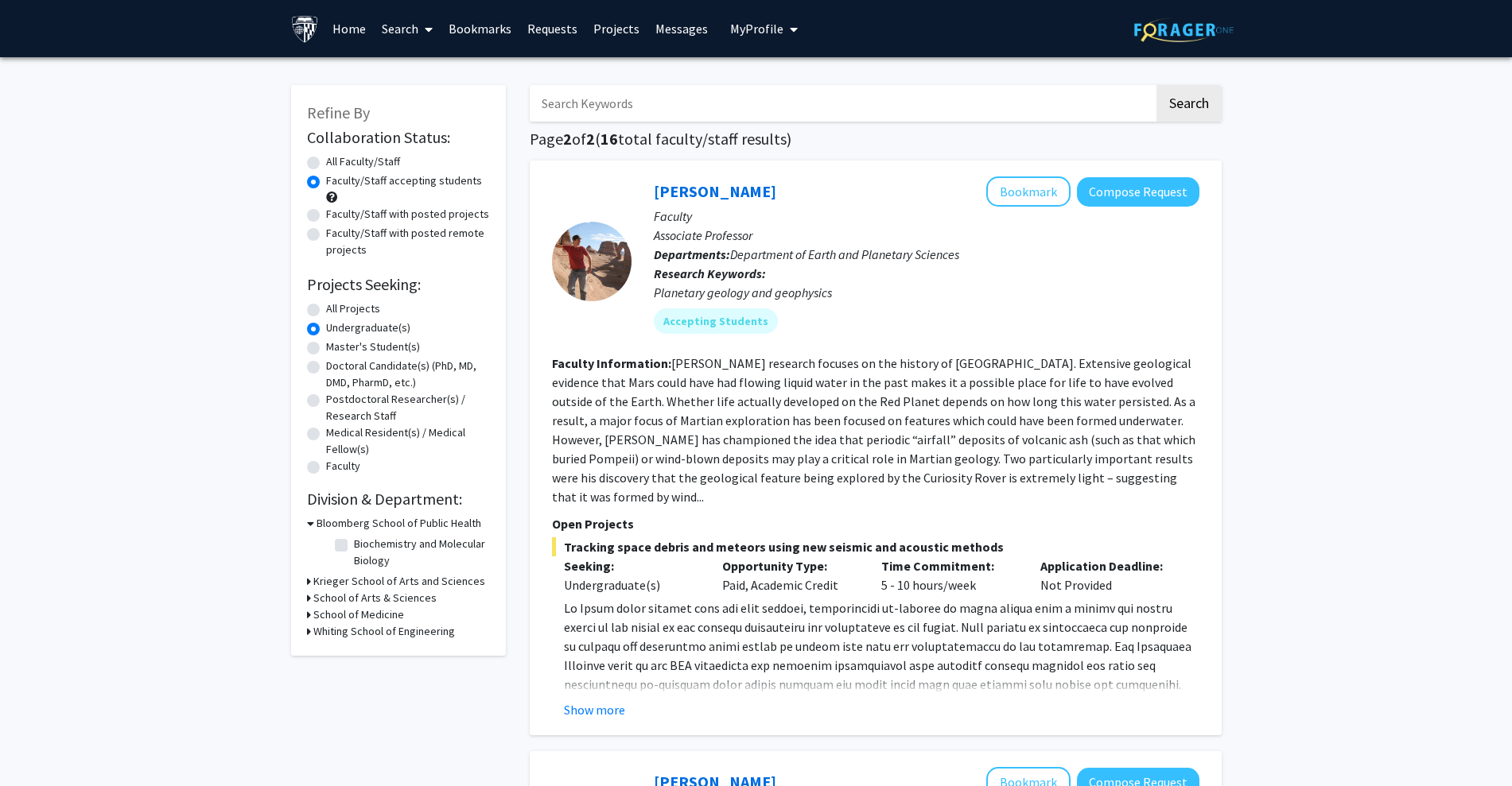
click at [769, 23] on span "My Profile" at bounding box center [756, 28] width 54 height 16
click at [812, 88] on span "View Profile" at bounding box center [828, 91] width 96 height 17
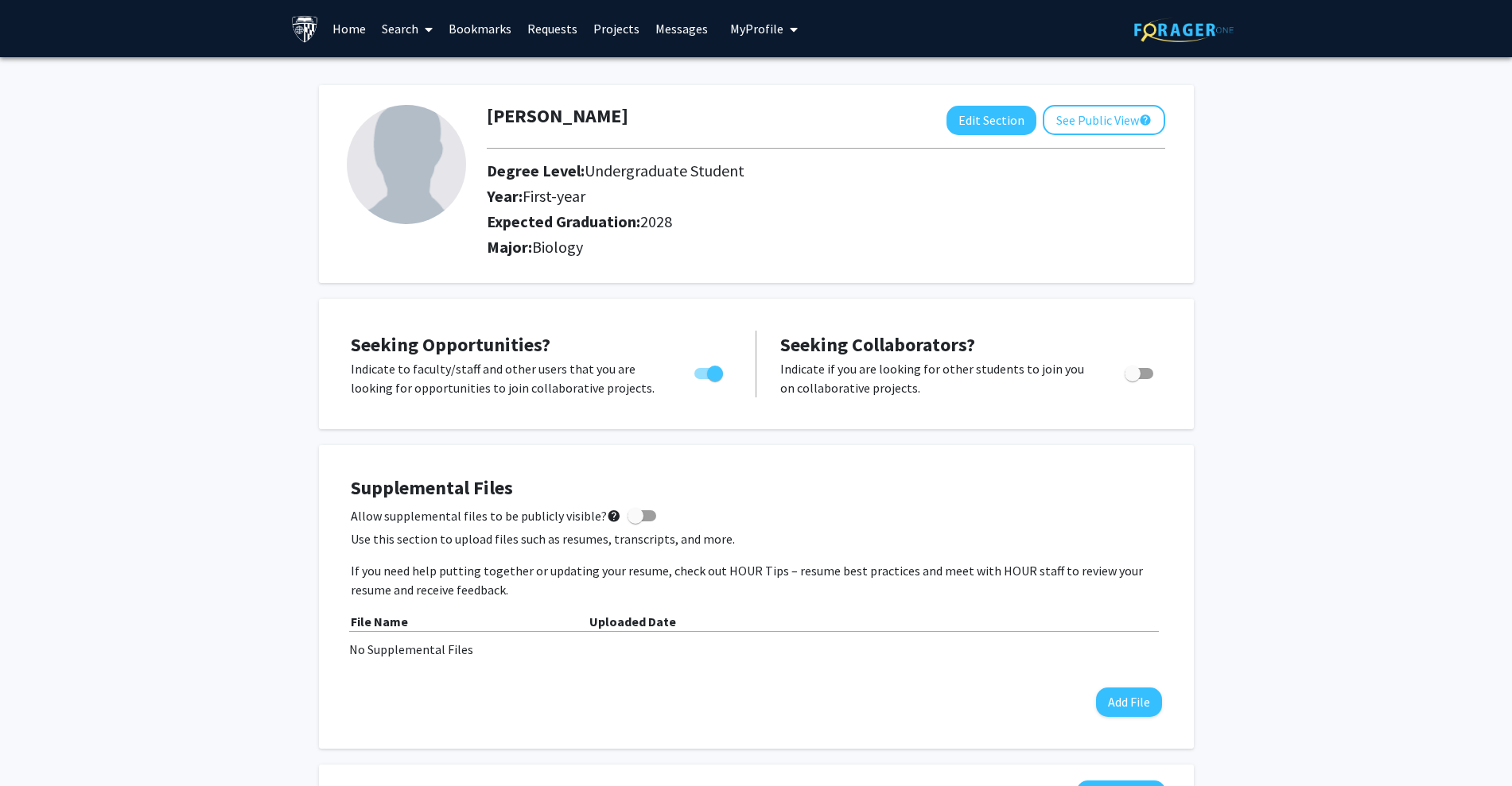
click at [359, 25] on link "Home" at bounding box center [349, 29] width 49 height 56
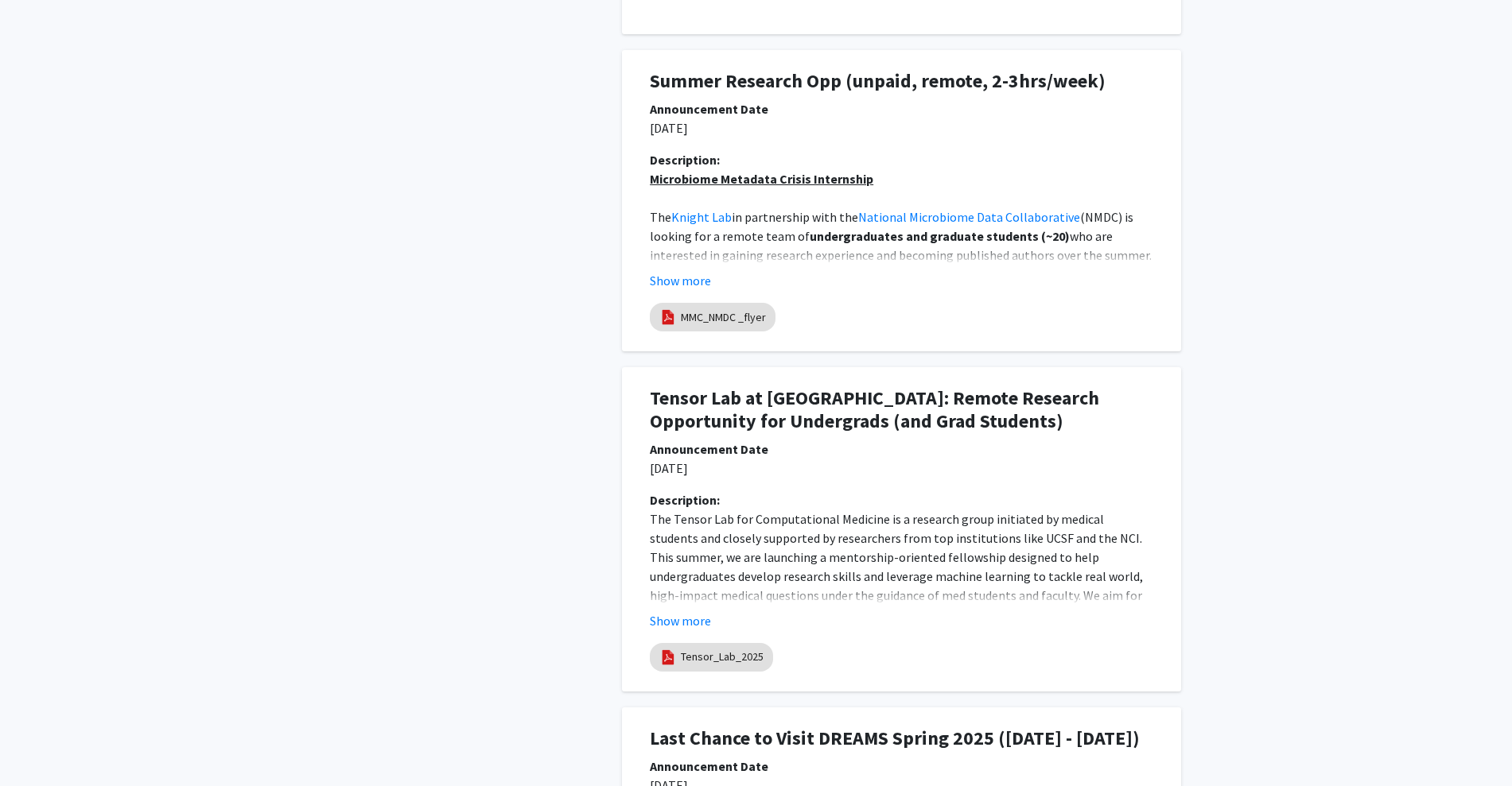
scroll to position [1194, 0]
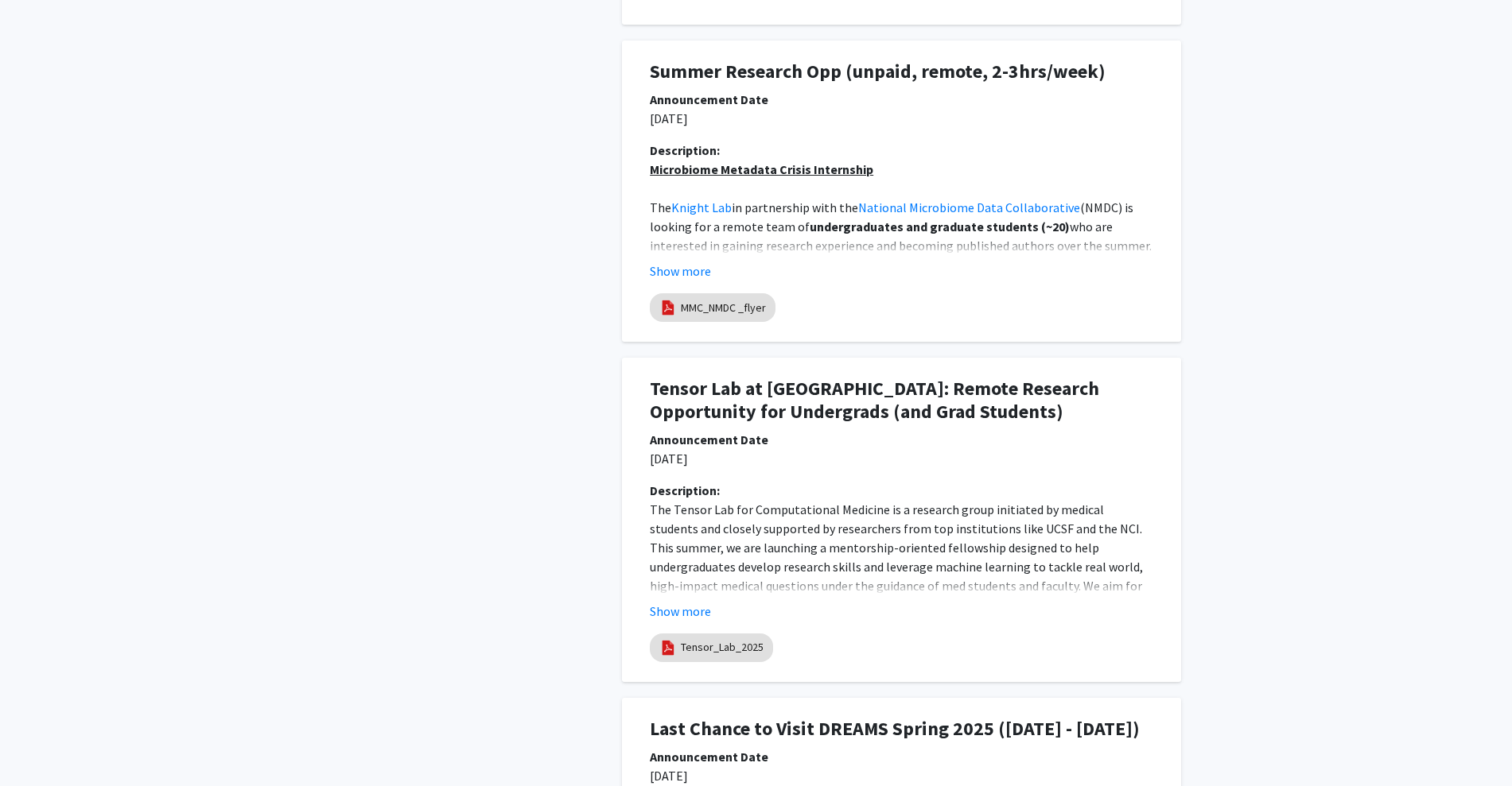
click at [702, 281] on div "Description: Microbiome Metadata Crisis Internship The Knight Lab in partnershi…" at bounding box center [901, 216] width 527 height 152
click at [687, 265] on button "Show more" at bounding box center [680, 271] width 61 height 19
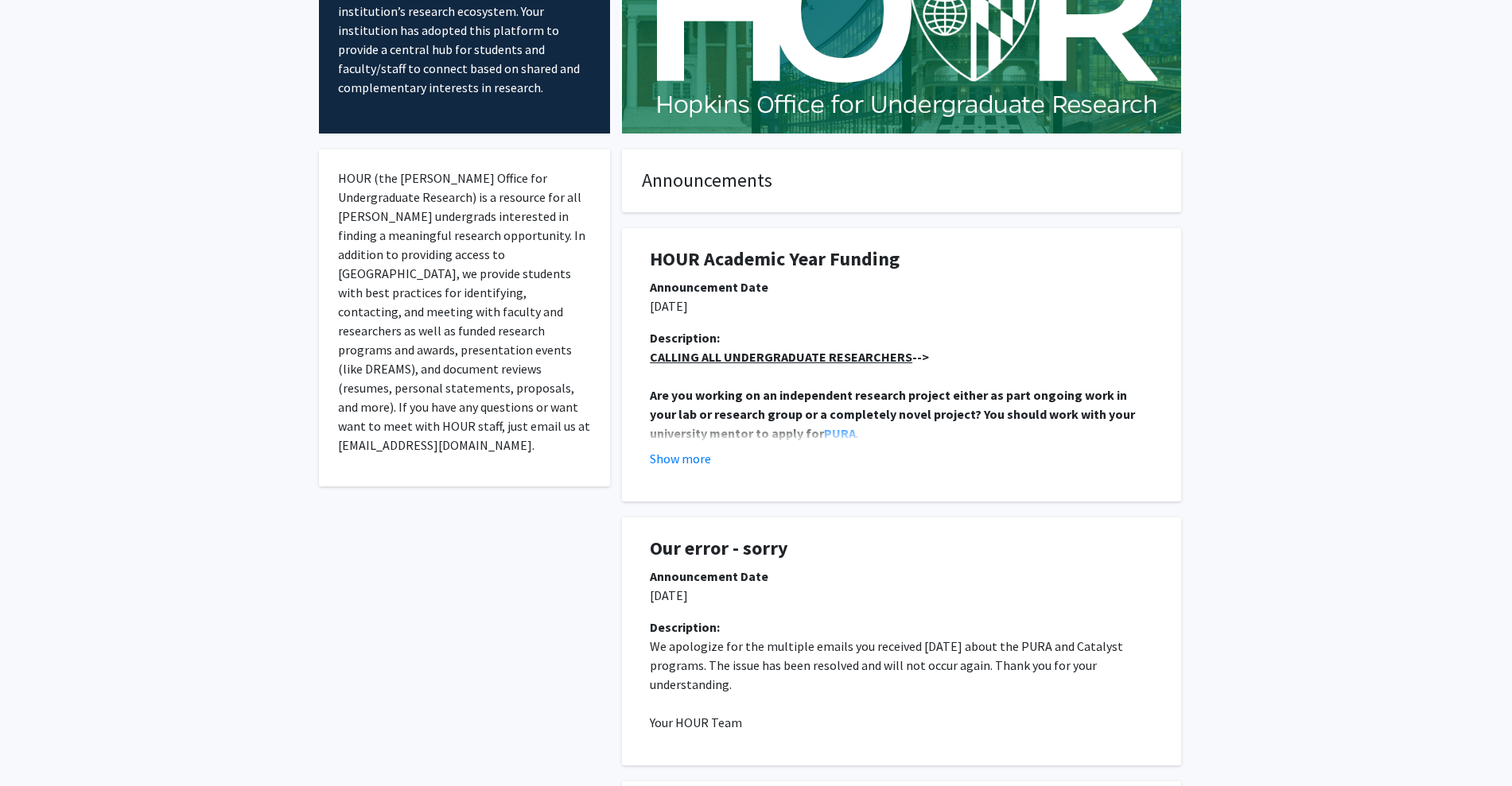
scroll to position [0, 0]
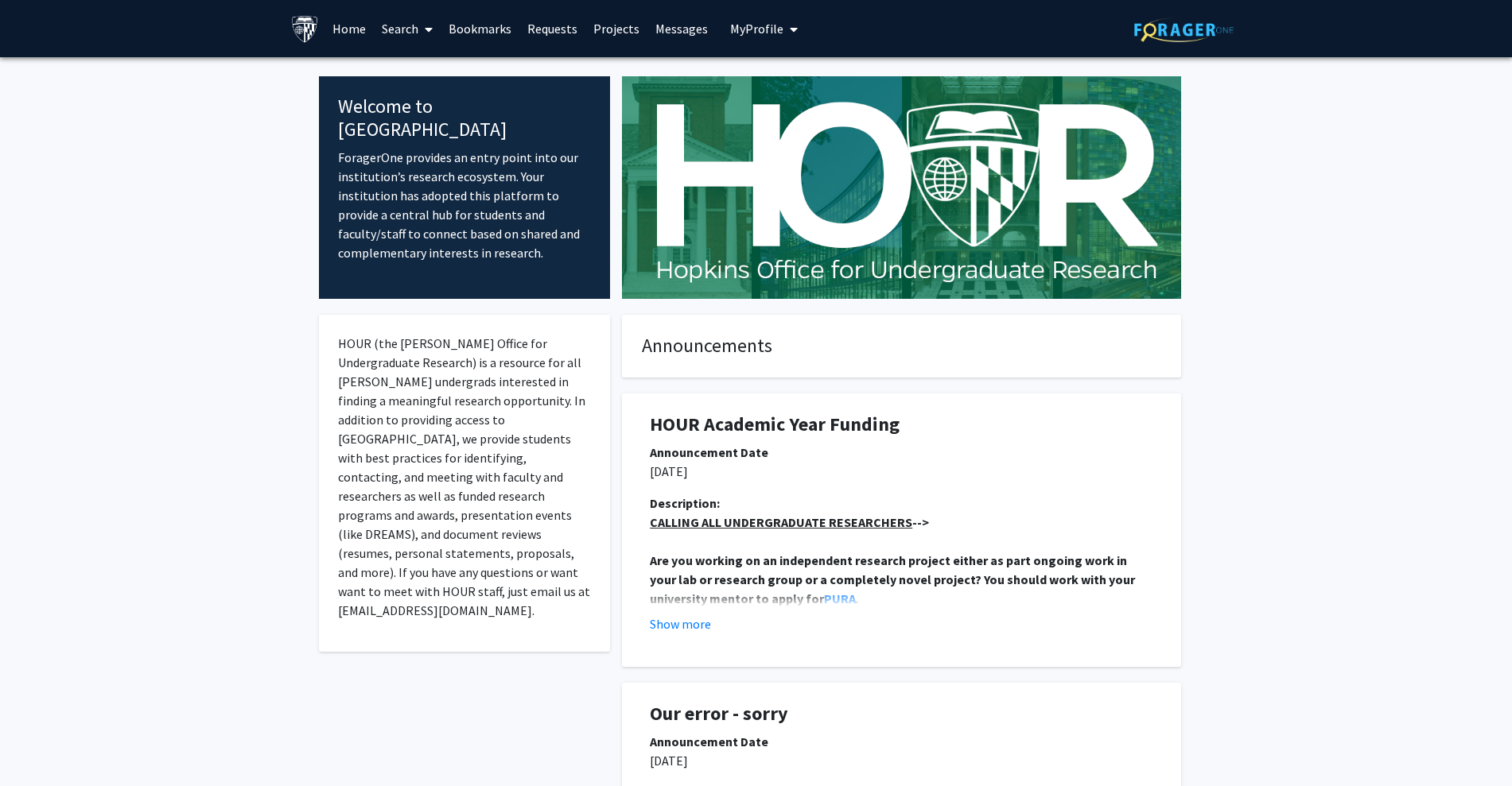
click at [394, 30] on link "Search" at bounding box center [407, 29] width 67 height 56
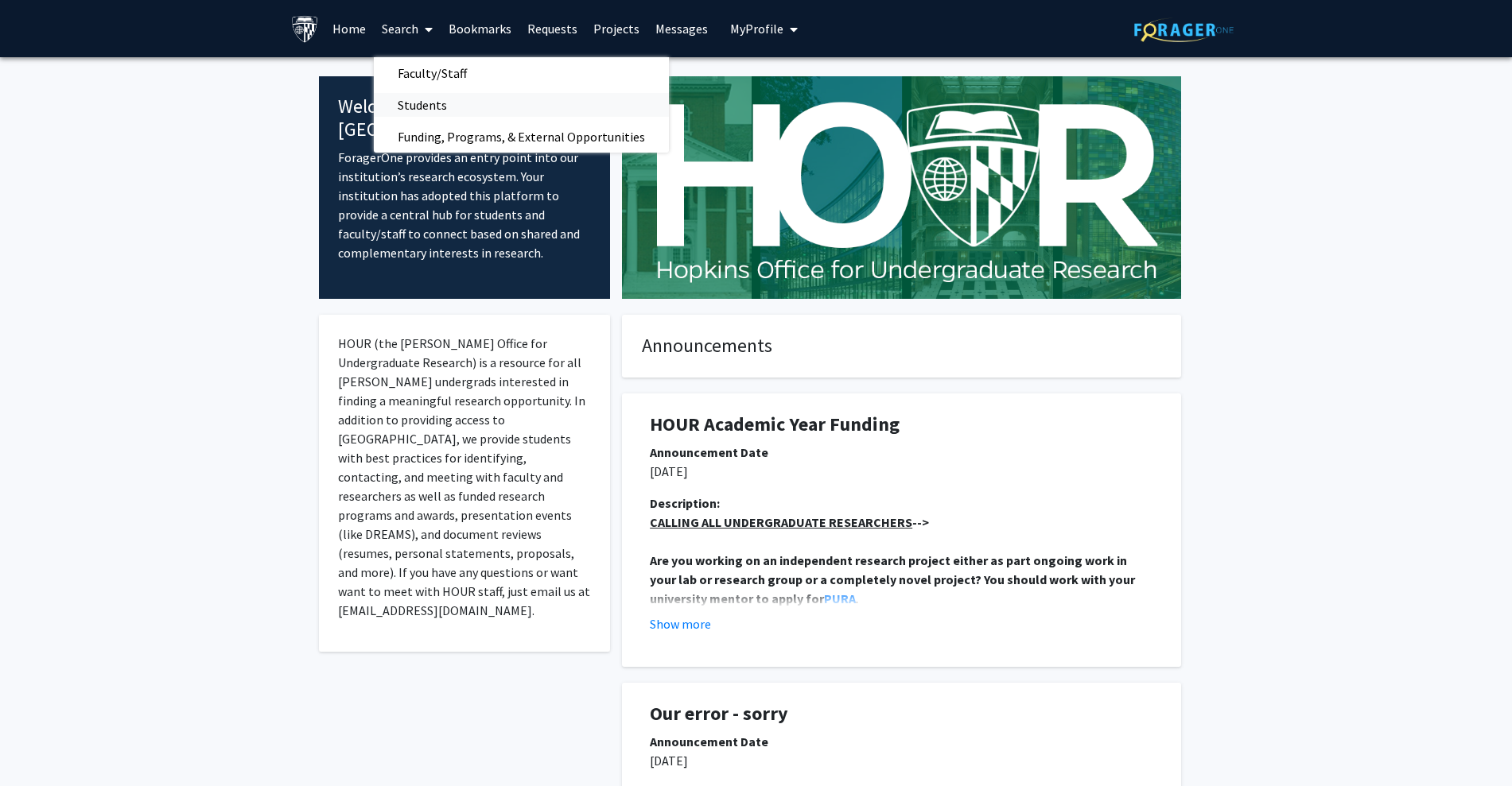
click at [461, 99] on span "Students" at bounding box center [422, 105] width 97 height 32
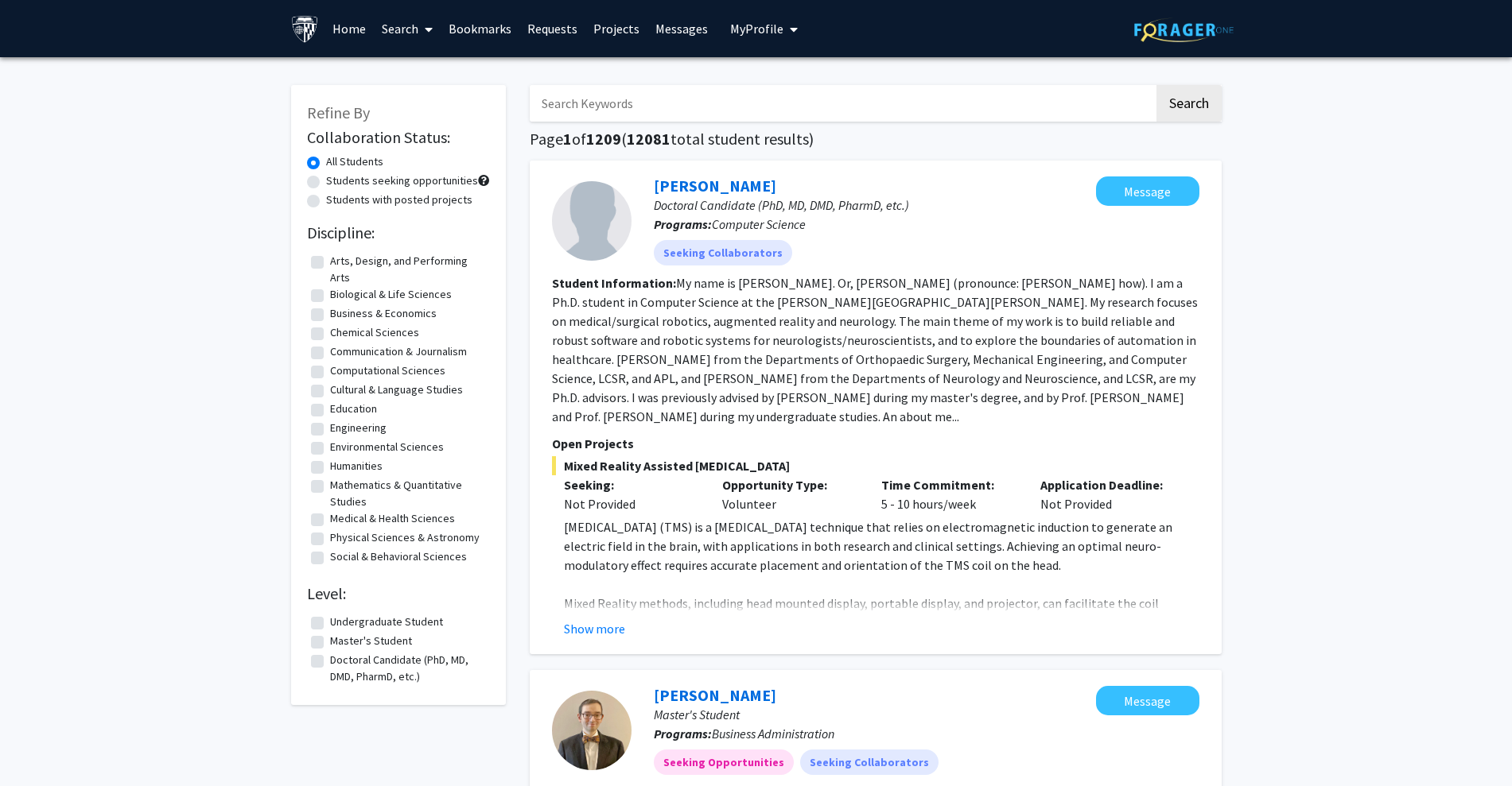
click at [421, 616] on label "Undergraduate Student" at bounding box center [386, 622] width 113 height 16
click at [340, 616] on input "Undergraduate Student" at bounding box center [335, 619] width 11 height 11
checkbox input "true"
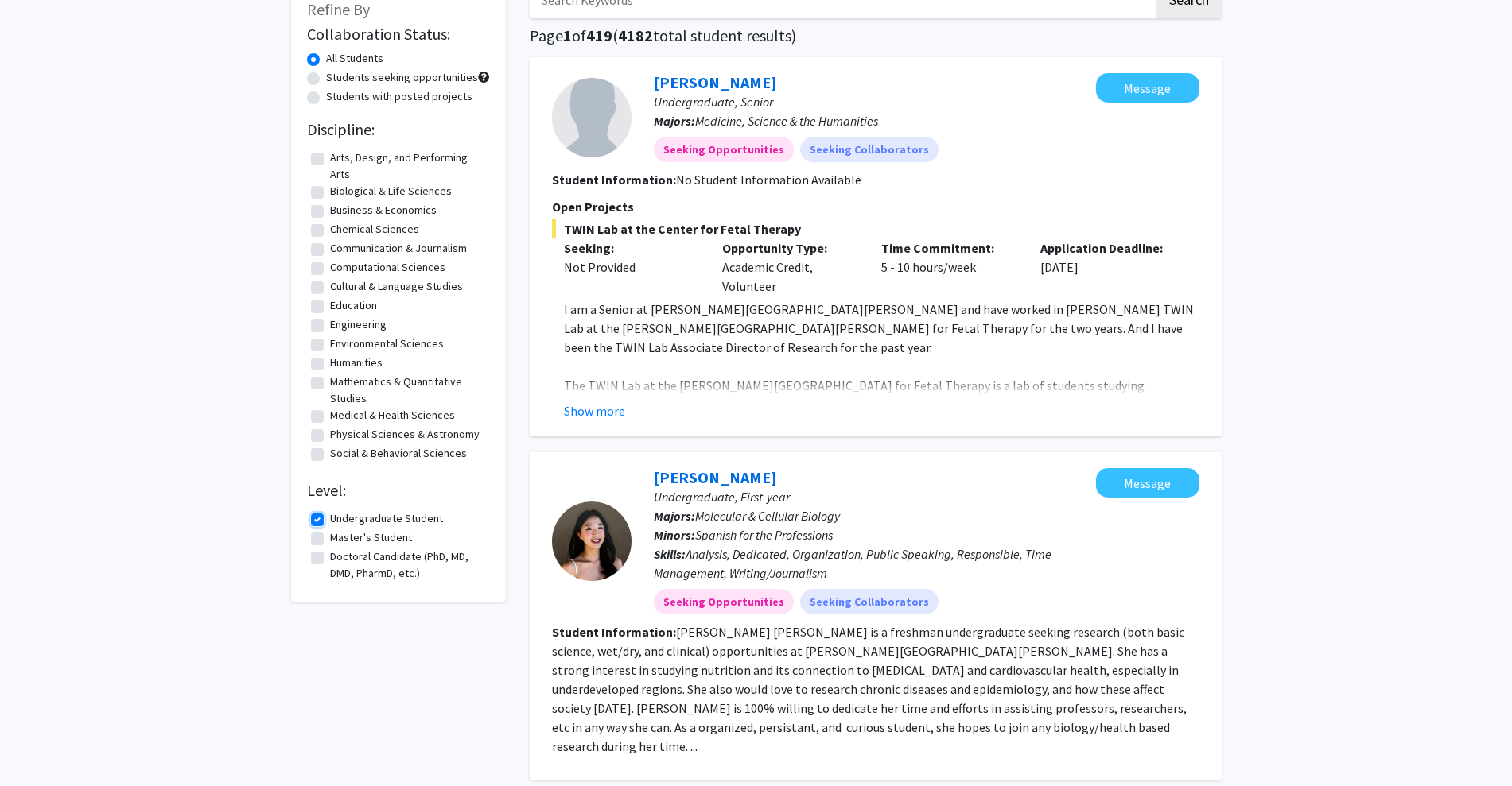
scroll to position [105, 0]
click at [604, 401] on button "Show more" at bounding box center [595, 410] width 61 height 19
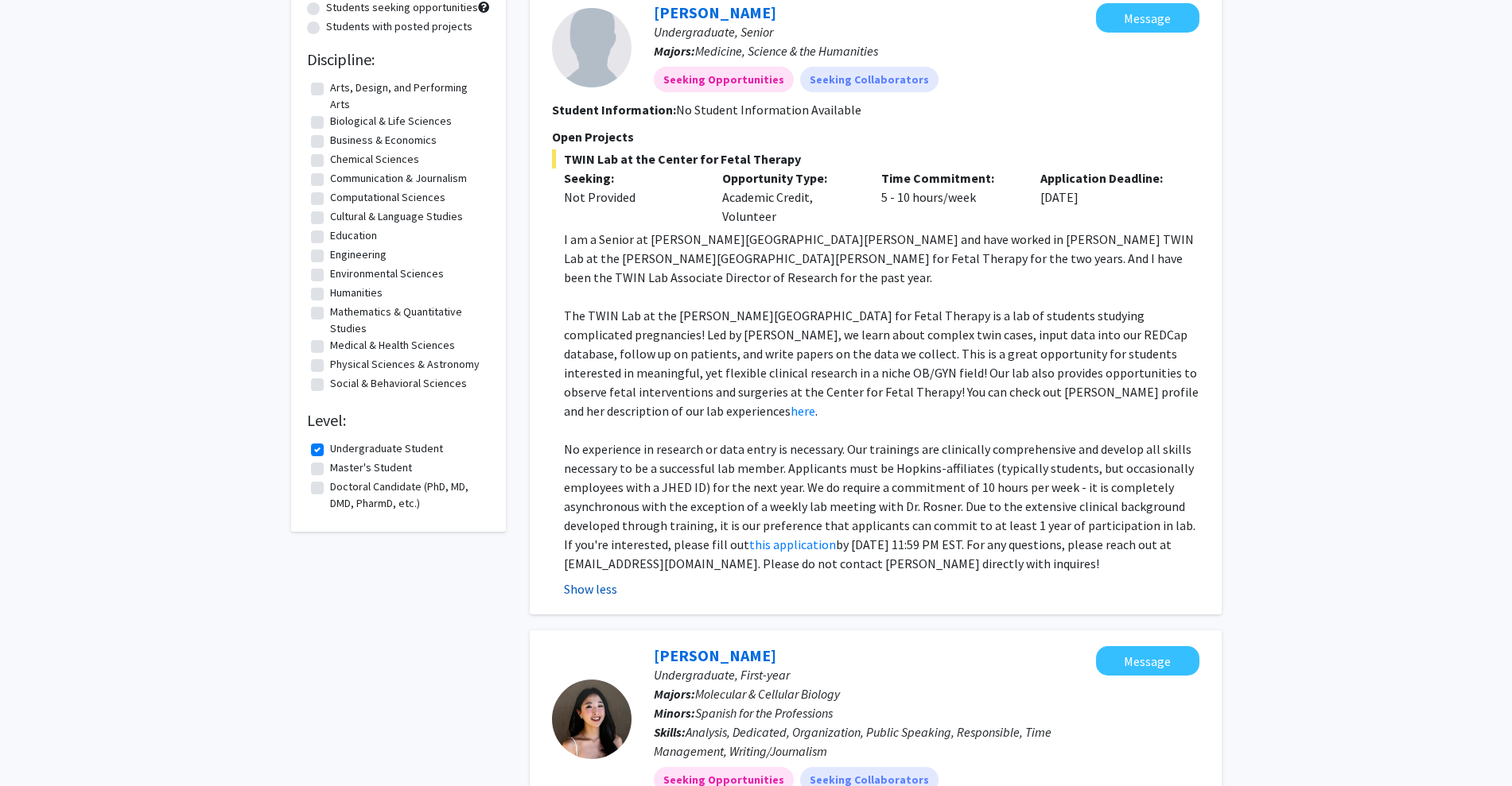
scroll to position [172, 0]
click at [778, 538] on link "this application" at bounding box center [792, 546] width 86 height 16
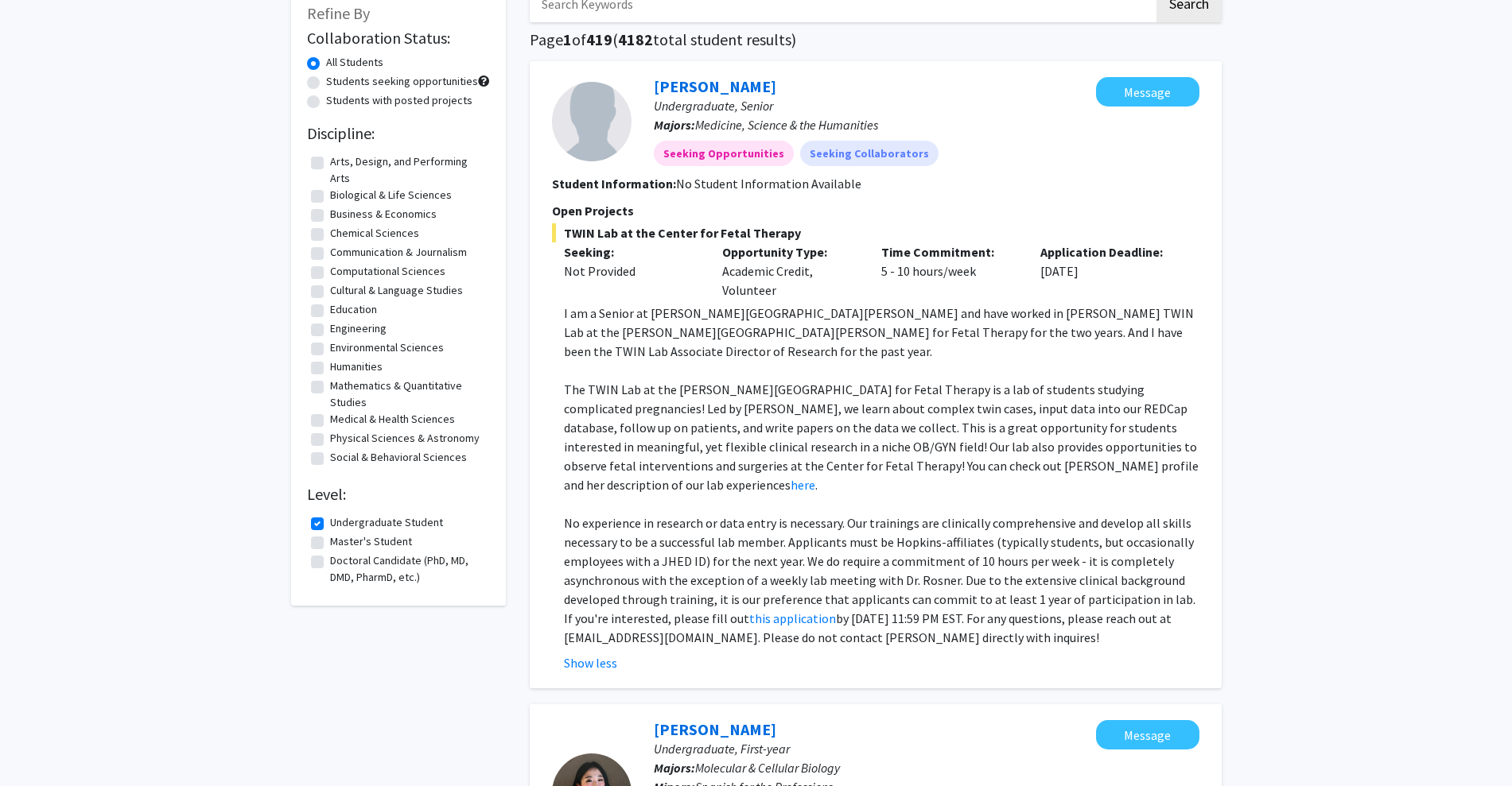
scroll to position [102, 0]
click at [815, 475] on link "here" at bounding box center [803, 482] width 25 height 16
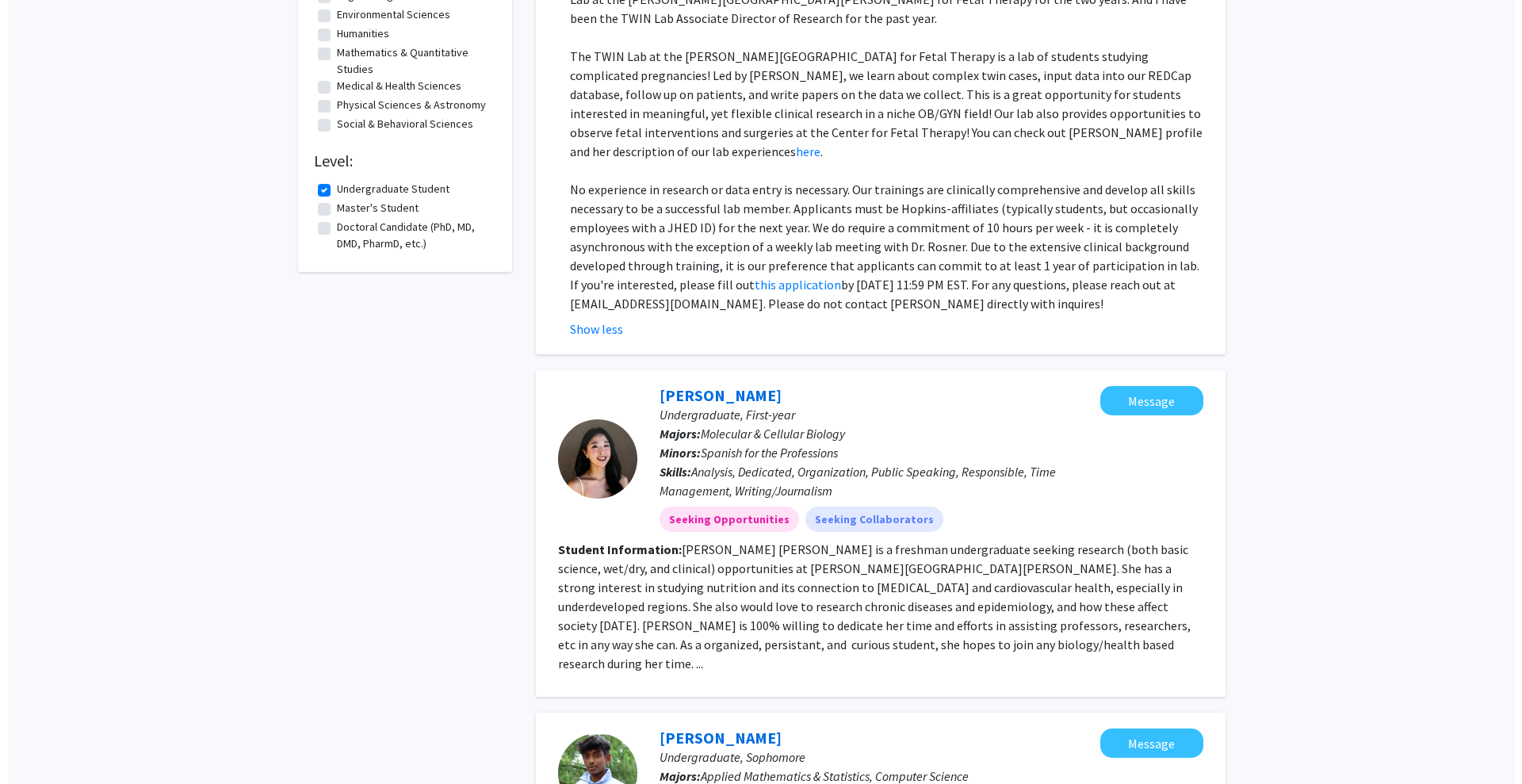
scroll to position [0, 0]
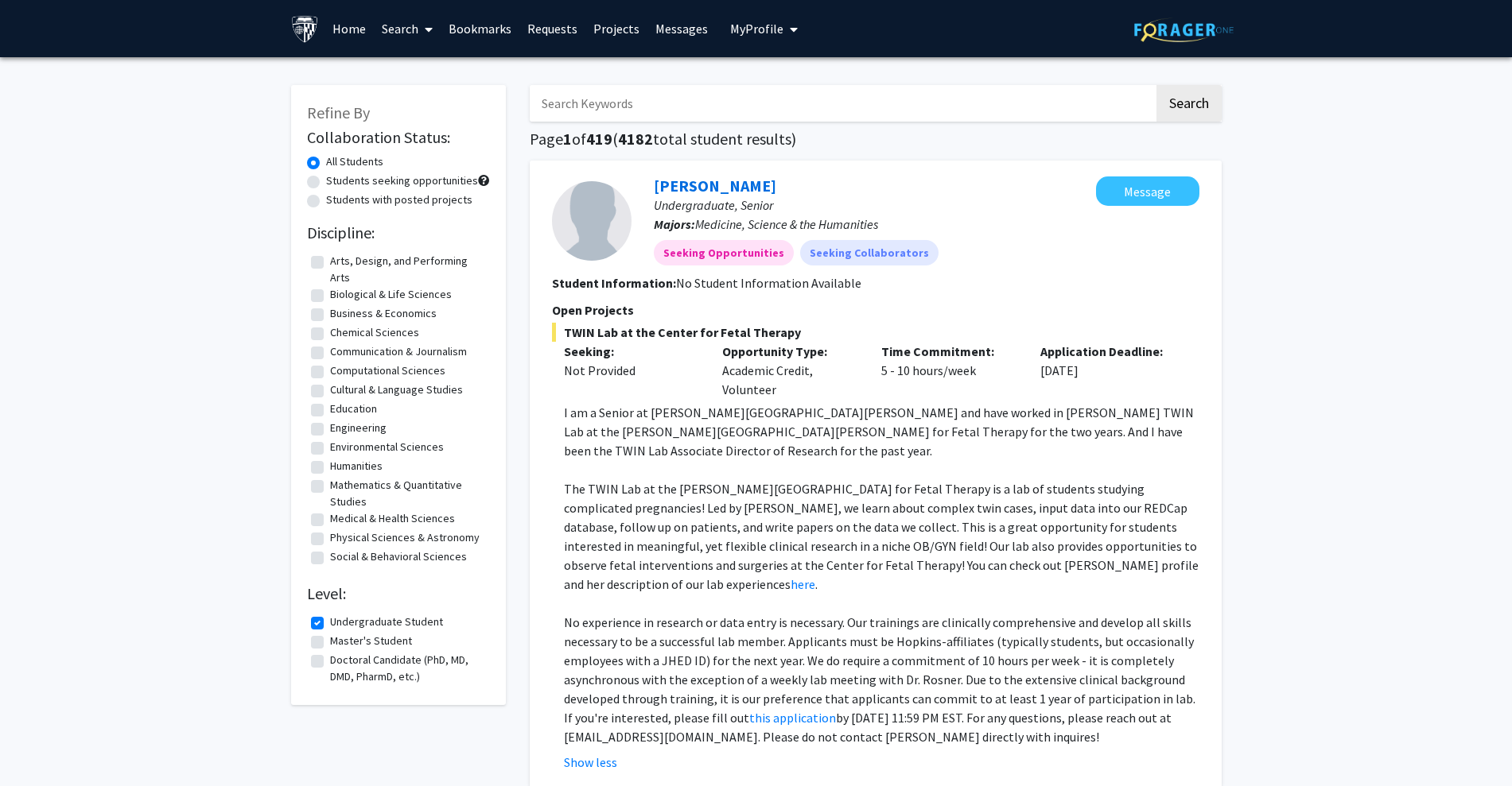
click at [488, 27] on link "Bookmarks" at bounding box center [480, 29] width 79 height 56
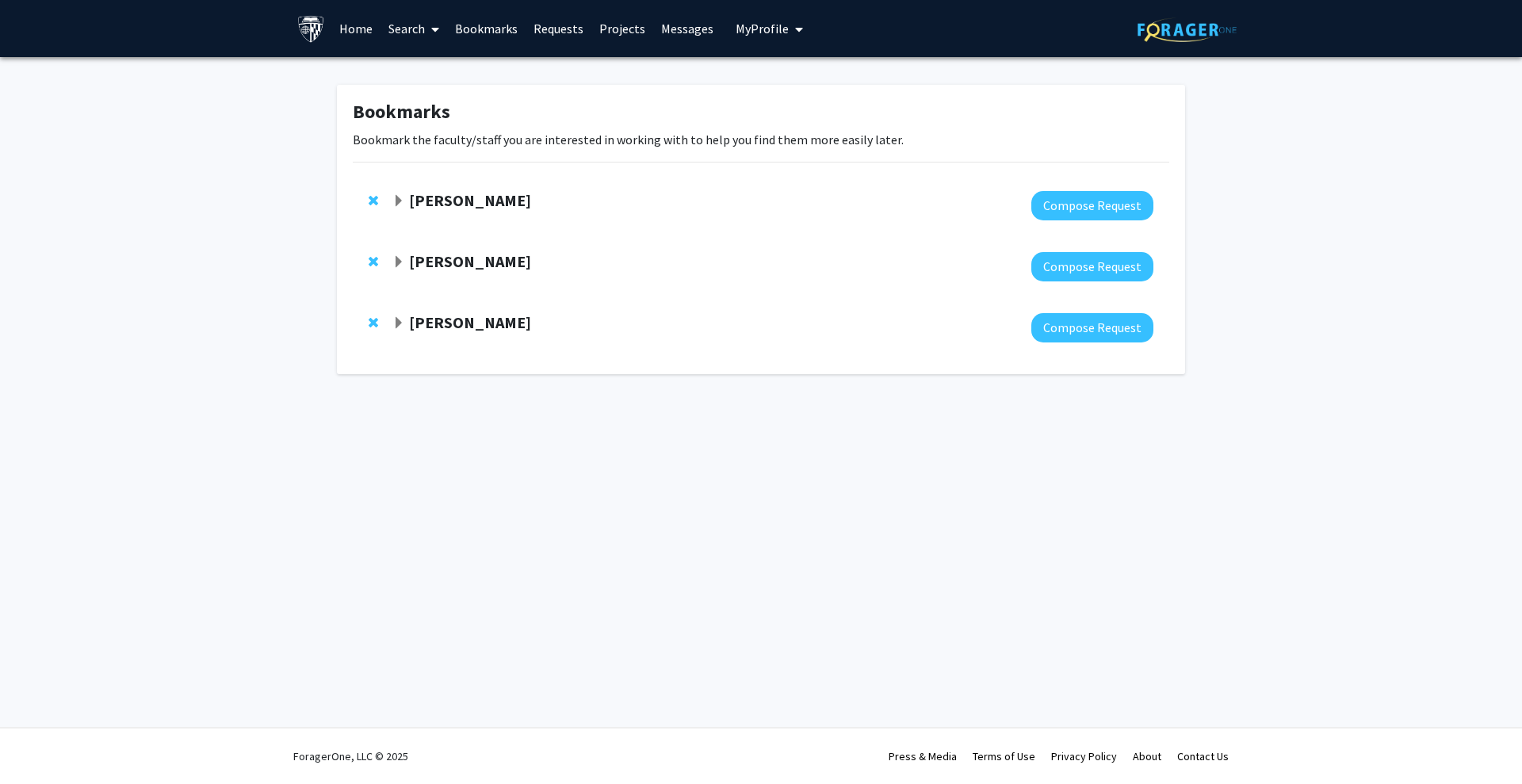
click at [446, 191] on strong "[PERSON_NAME]" at bounding box center [470, 200] width 122 height 20
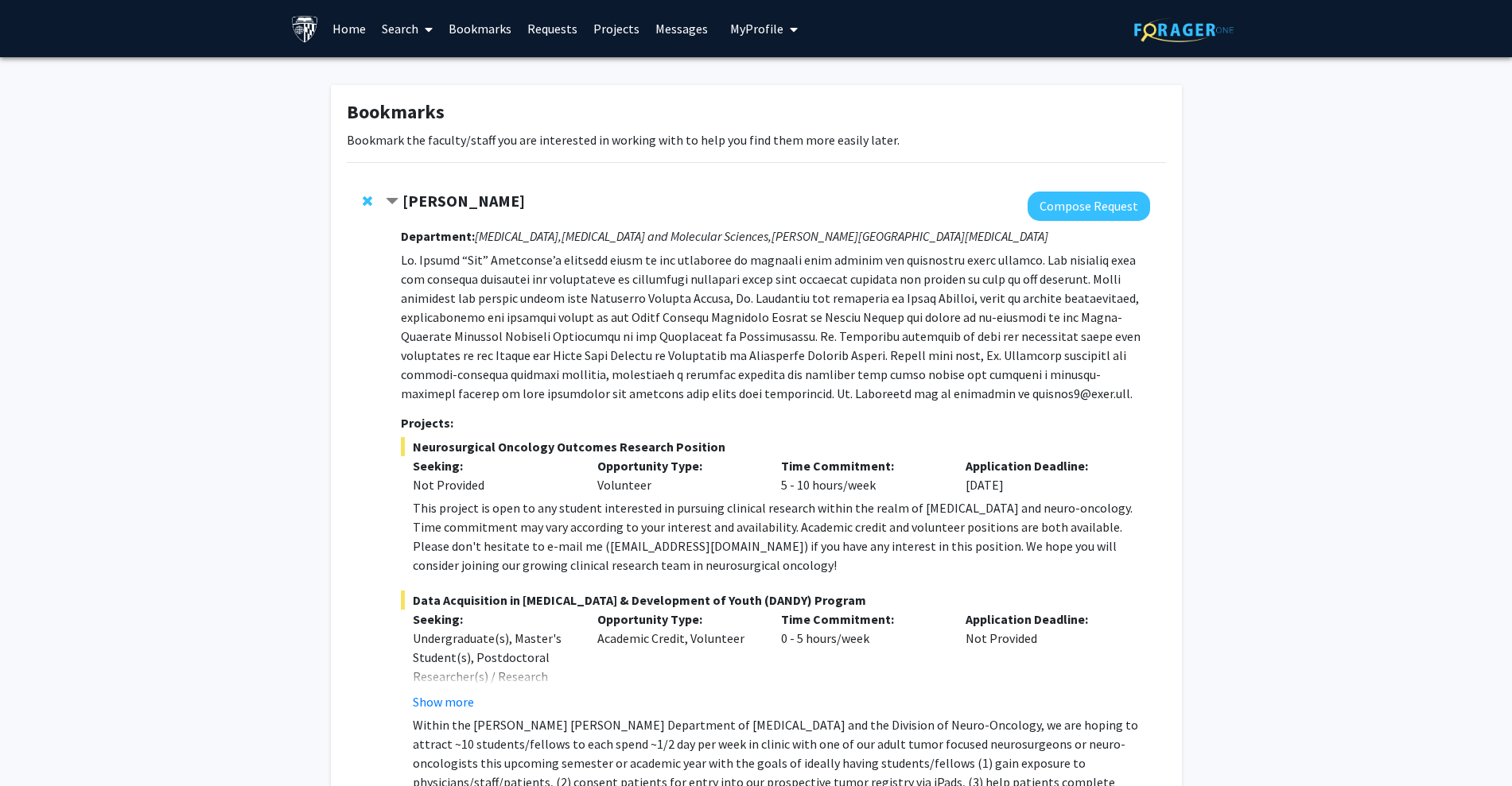
click at [447, 192] on strong "[PERSON_NAME]" at bounding box center [464, 201] width 123 height 20
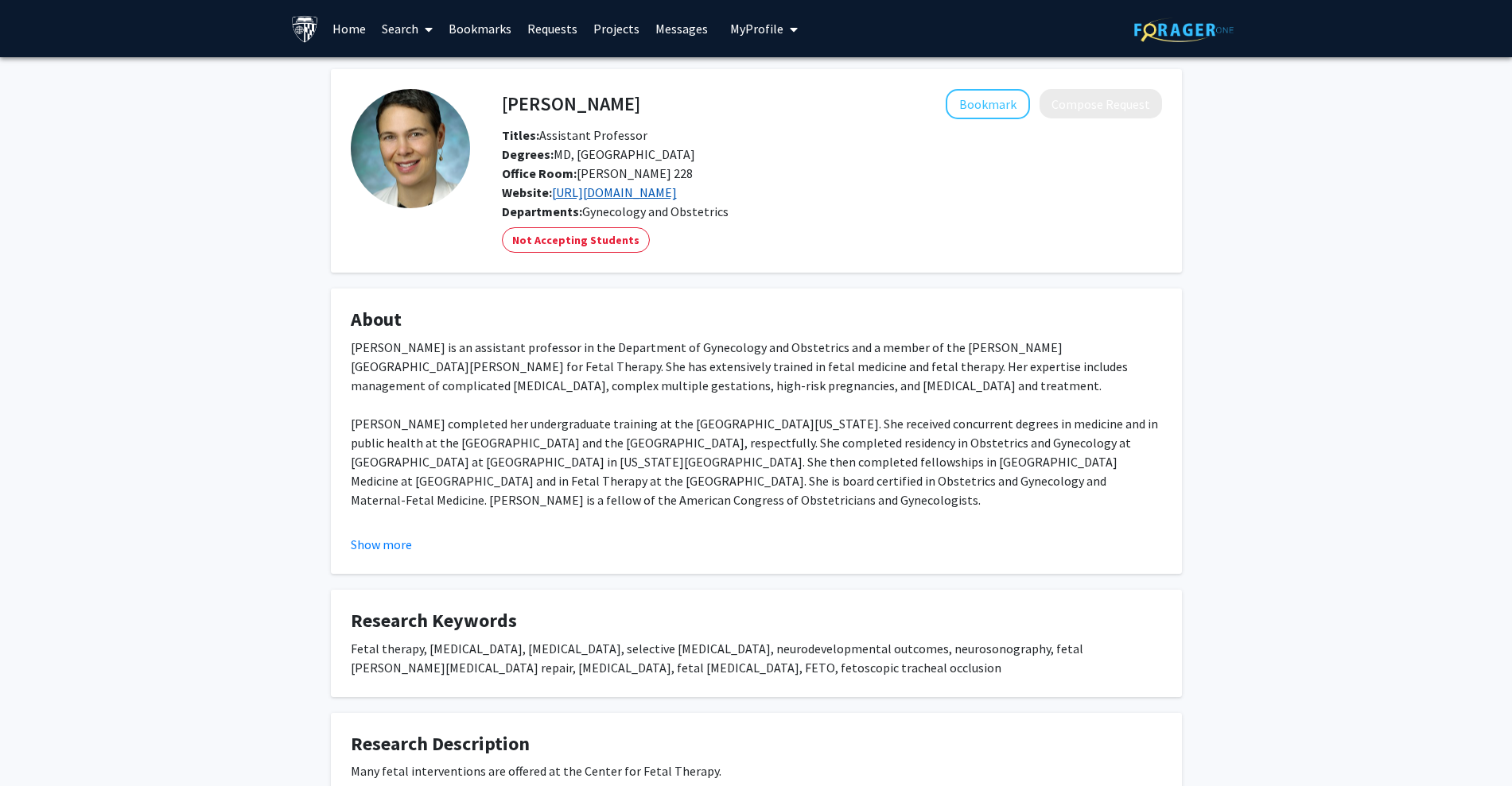
click at [677, 195] on link "[URL][DOMAIN_NAME]" at bounding box center [614, 192] width 125 height 16
